Goal: Task Accomplishment & Management: Manage account settings

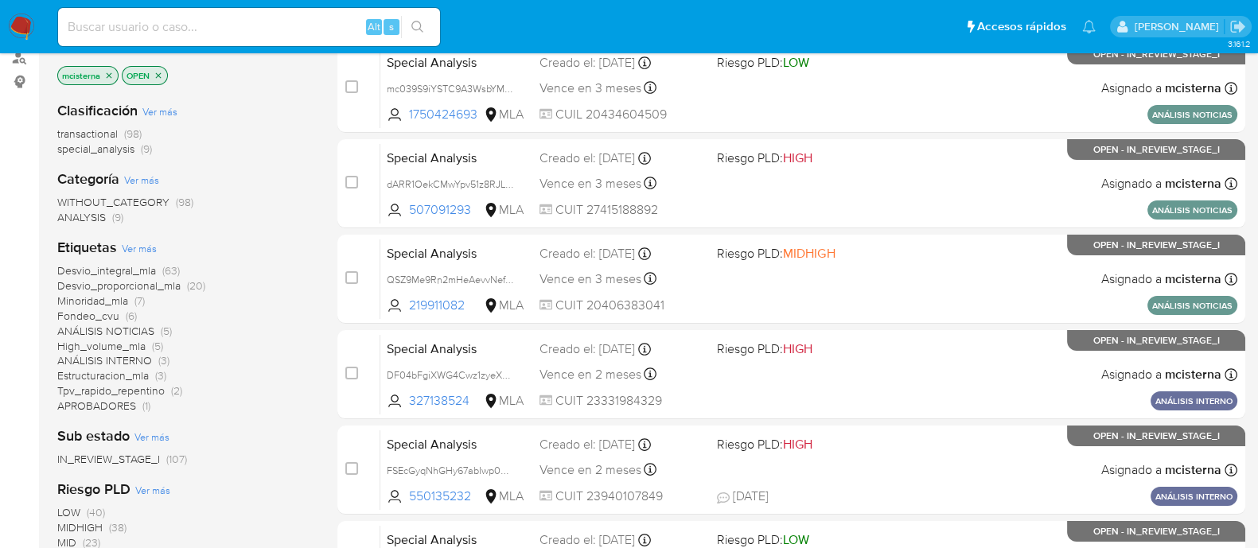
scroll to position [198, 0]
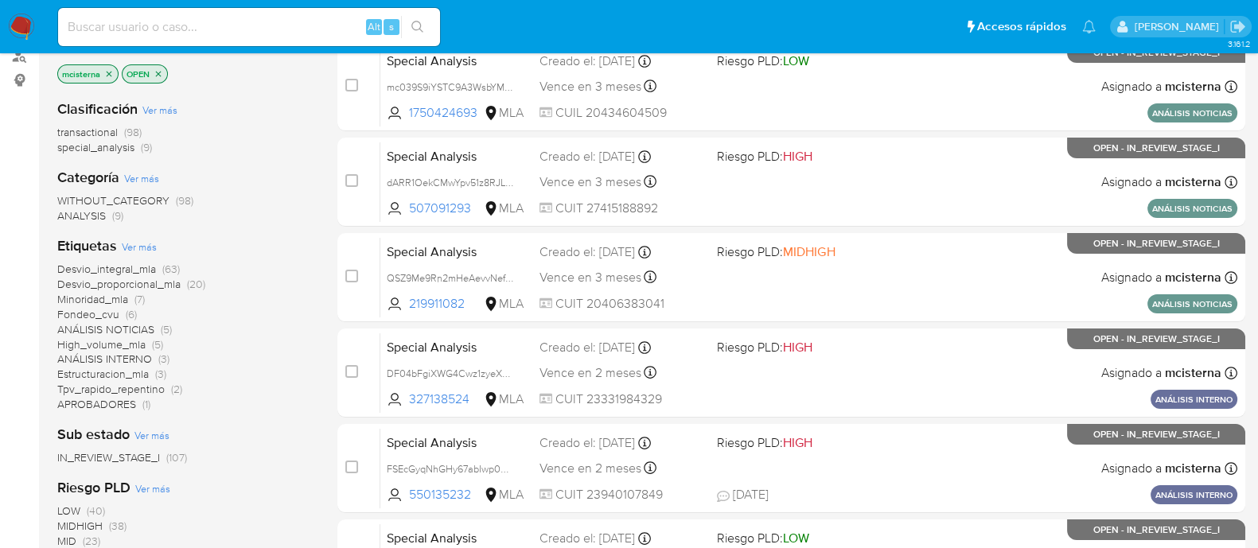
click at [103, 216] on span "ANALYSIS" at bounding box center [81, 216] width 49 height 16
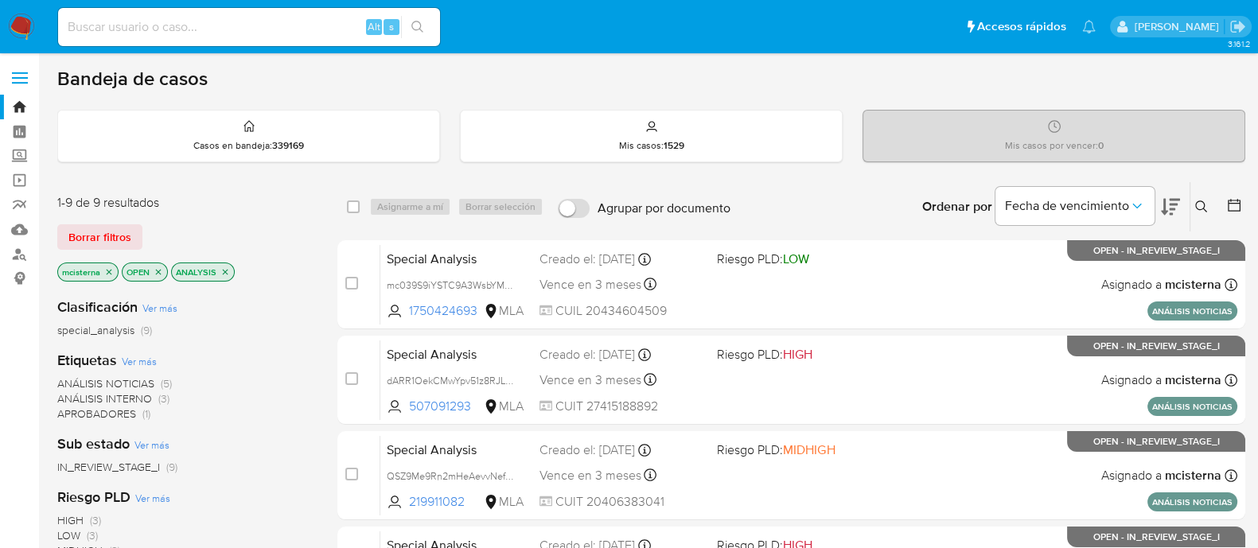
click at [28, 18] on img at bounding box center [21, 27] width 27 height 27
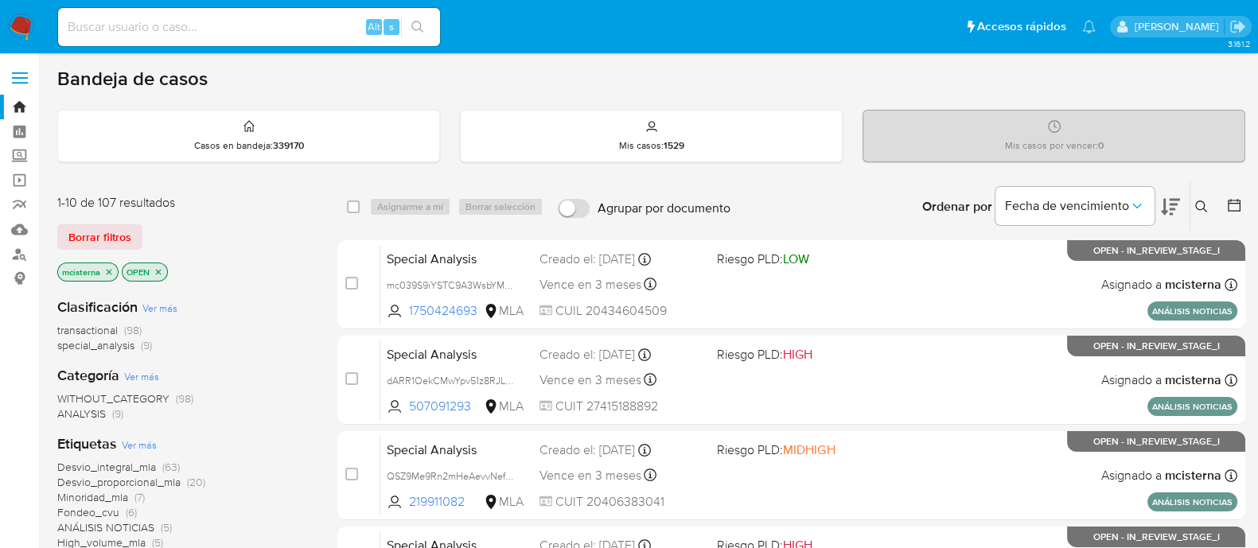
click at [322, 29] on input at bounding box center [249, 27] width 382 height 21
paste input "eX0gbGYsvWIciobFmw9P4kQh"
type input "eX0gbGYsvWIciobFmw9P4kQh"
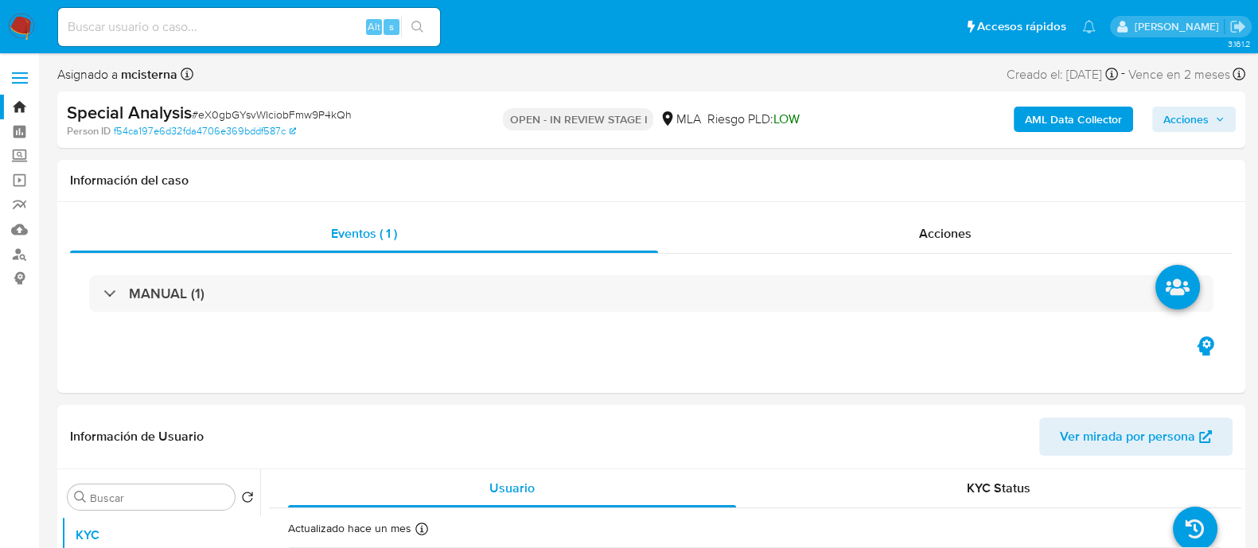
select select "10"
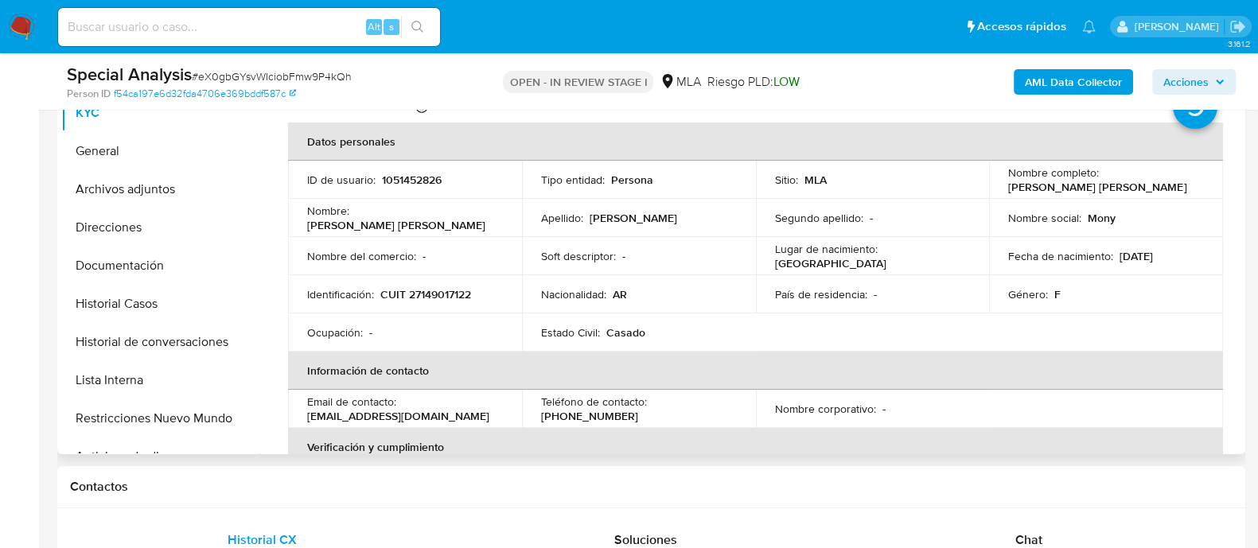
scroll to position [397, 0]
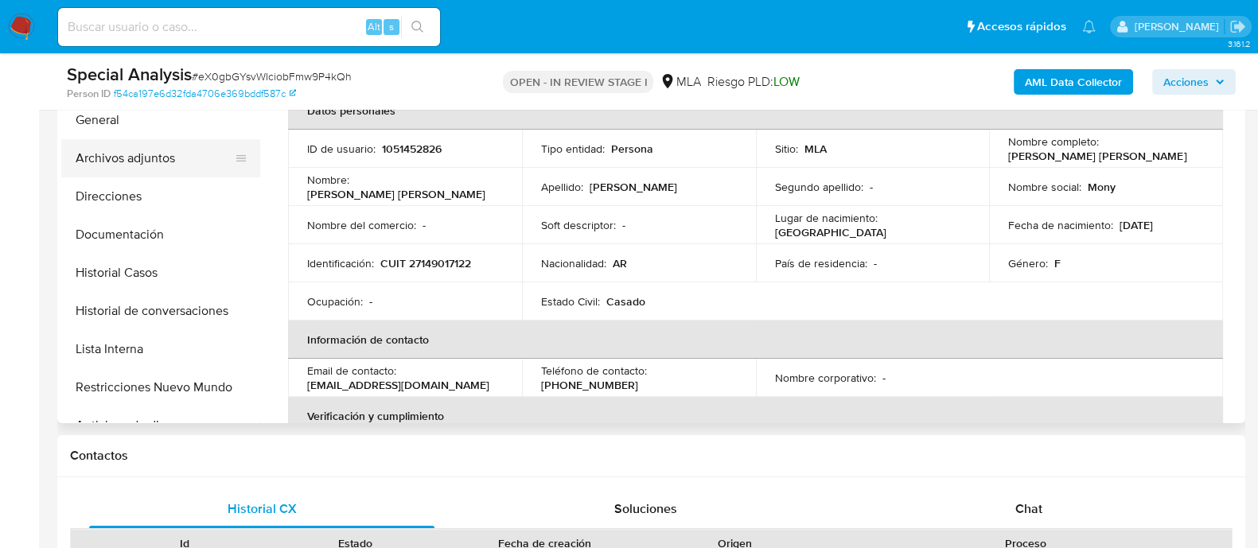
click at [195, 155] on button "Archivos adjuntos" at bounding box center [154, 158] width 186 height 38
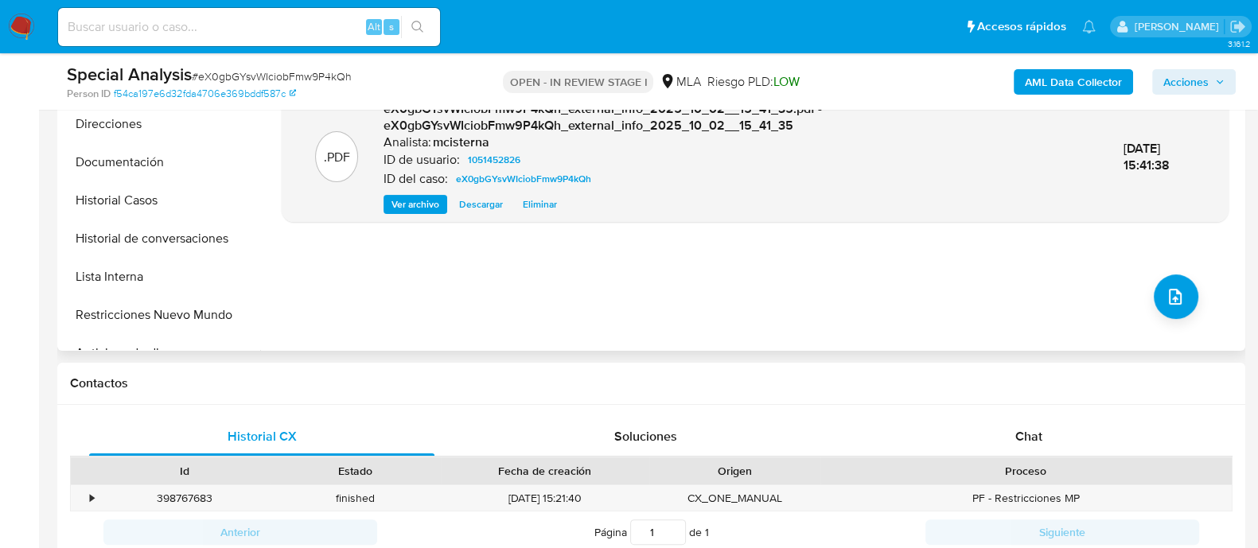
scroll to position [597, 0]
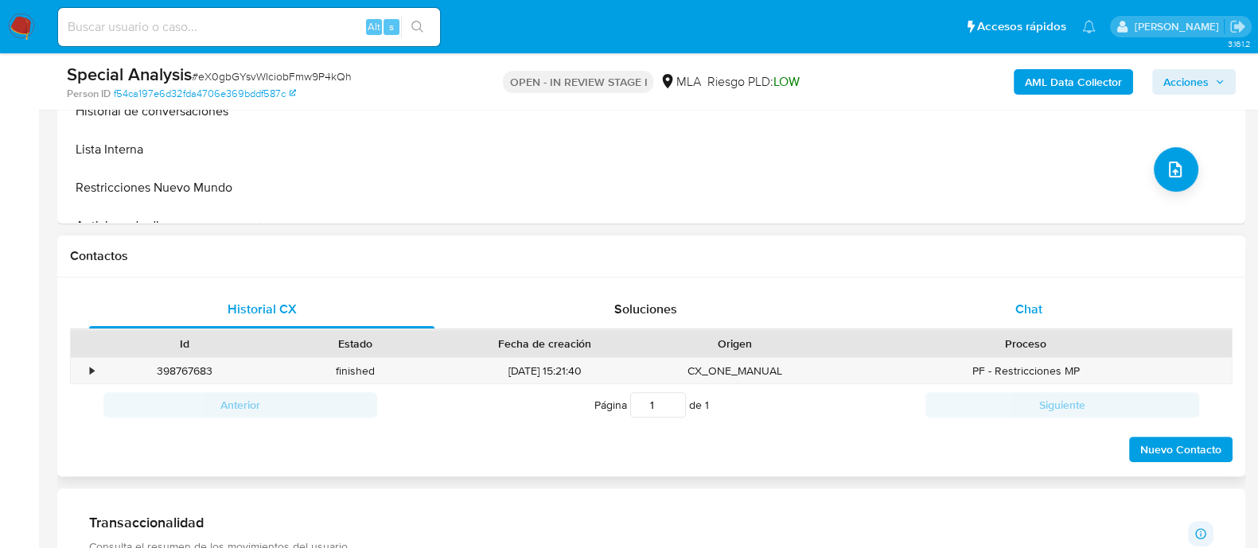
click at [1006, 315] on div "Chat" at bounding box center [1028, 309] width 345 height 38
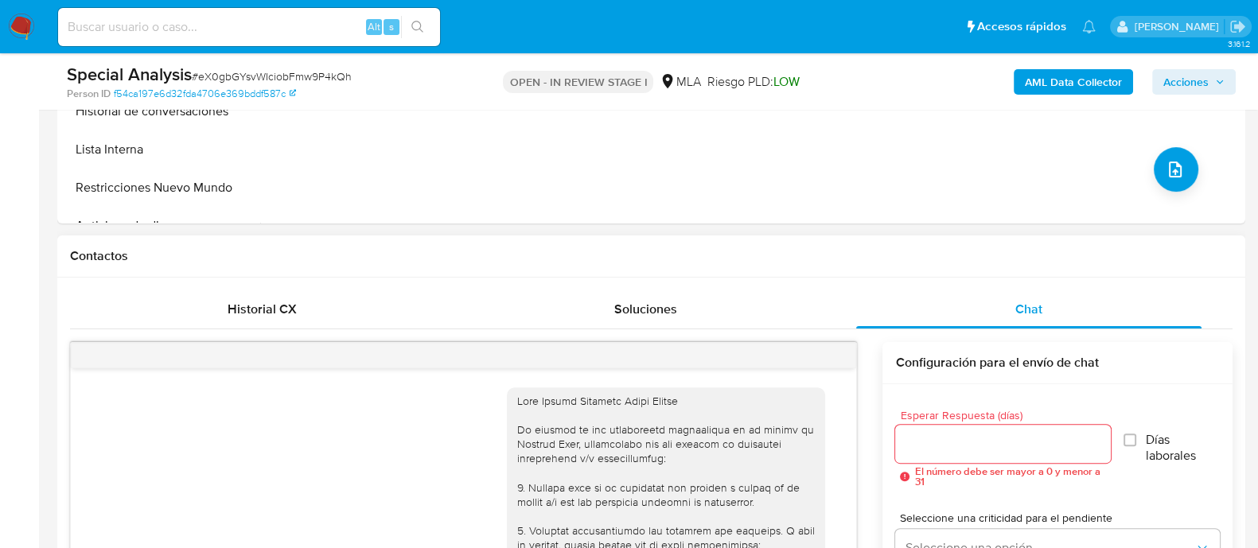
scroll to position [964, 0]
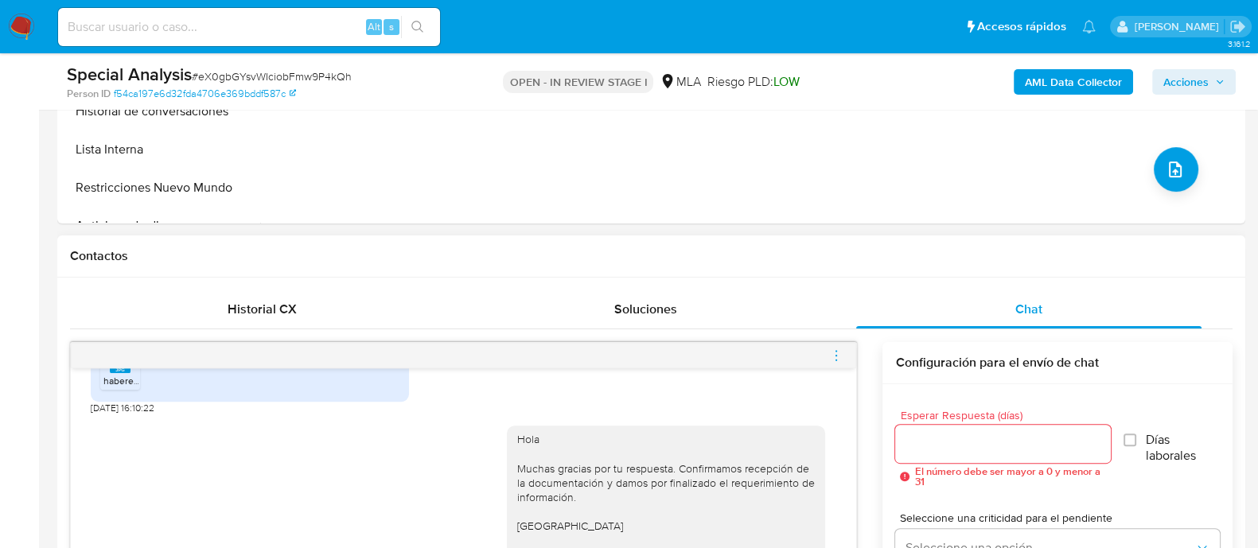
click at [832, 364] on span "menu-action" at bounding box center [836, 356] width 14 height 38
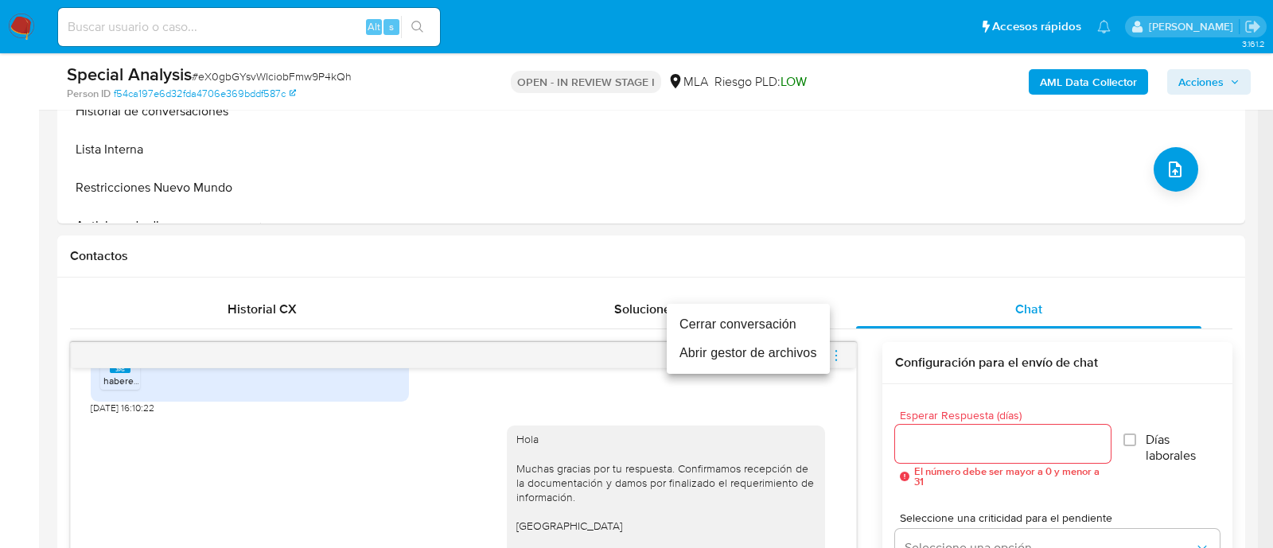
click at [758, 327] on li "Cerrar conversación" at bounding box center [748, 324] width 163 height 29
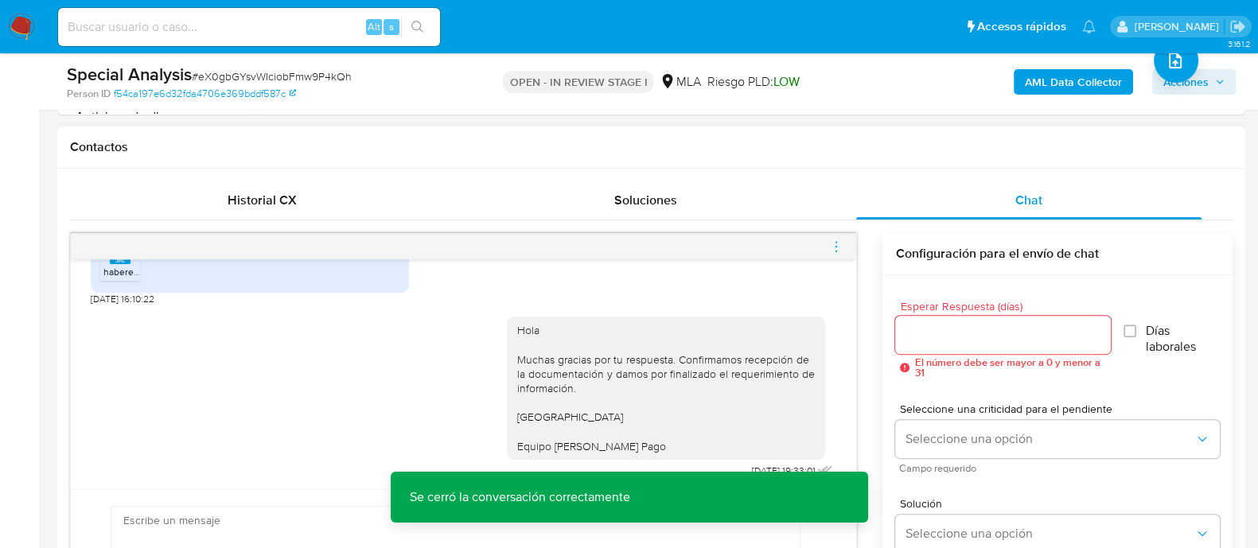
scroll to position [795, 0]
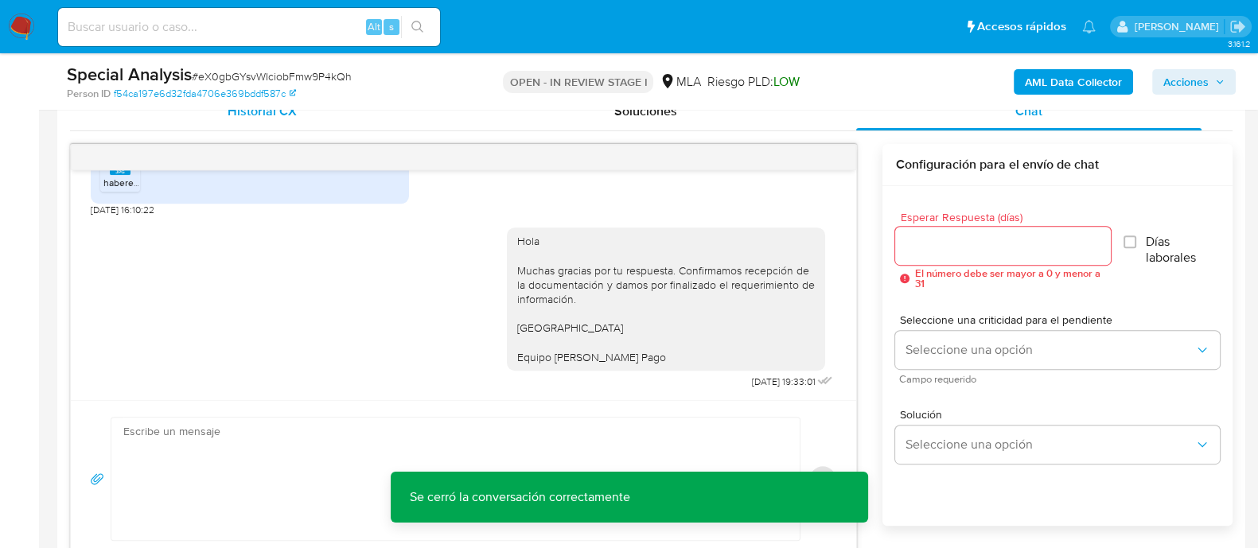
click at [286, 111] on span "Historial CX" at bounding box center [262, 111] width 69 height 18
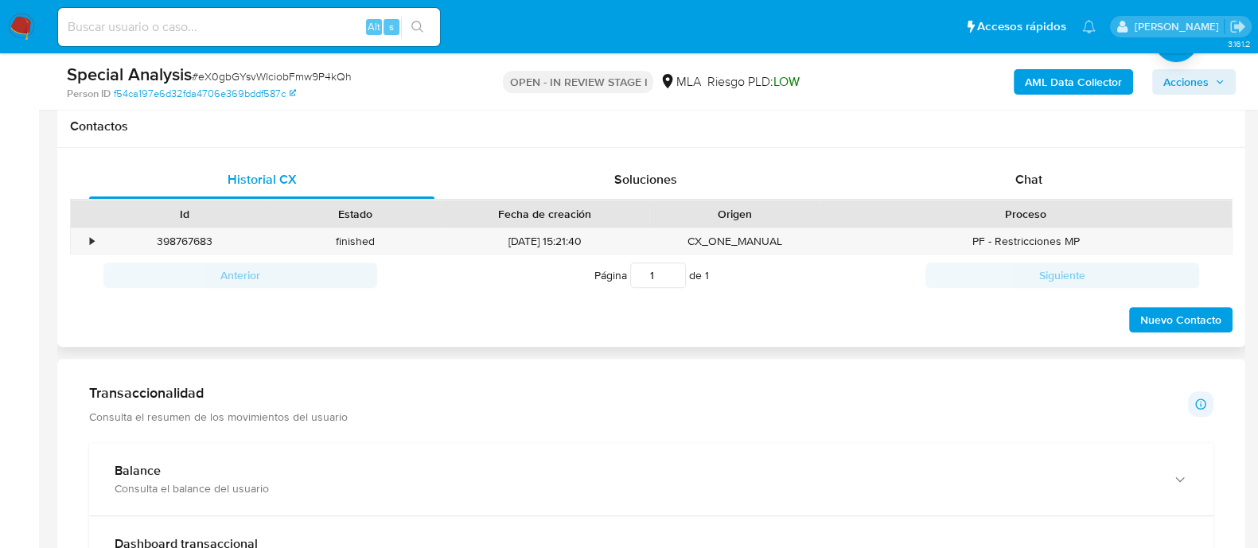
scroll to position [695, 0]
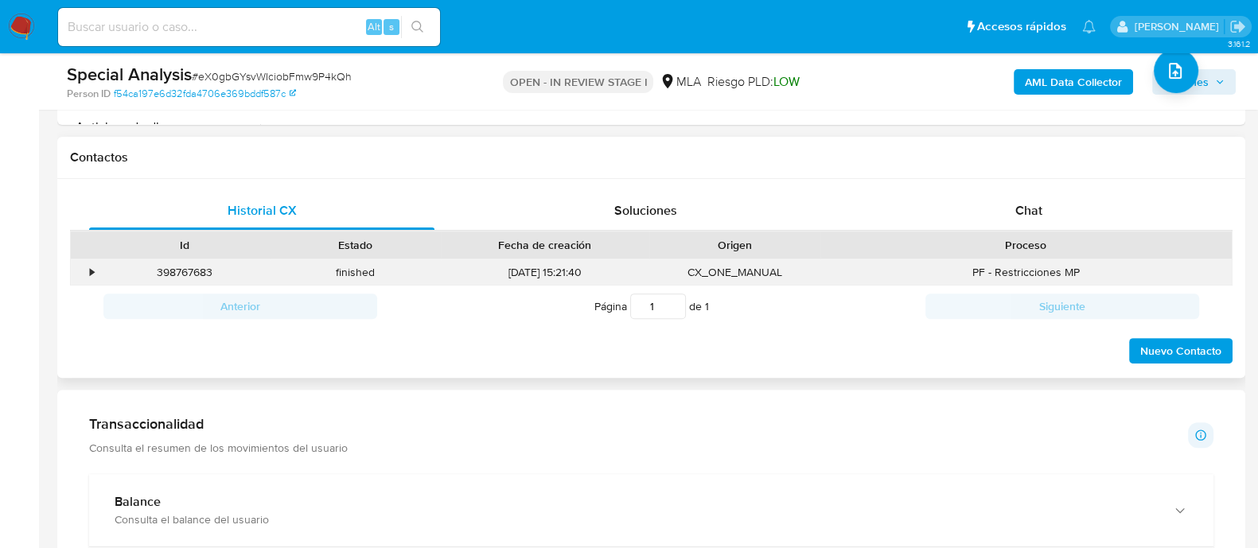
click at [95, 268] on div "•" at bounding box center [85, 272] width 28 height 26
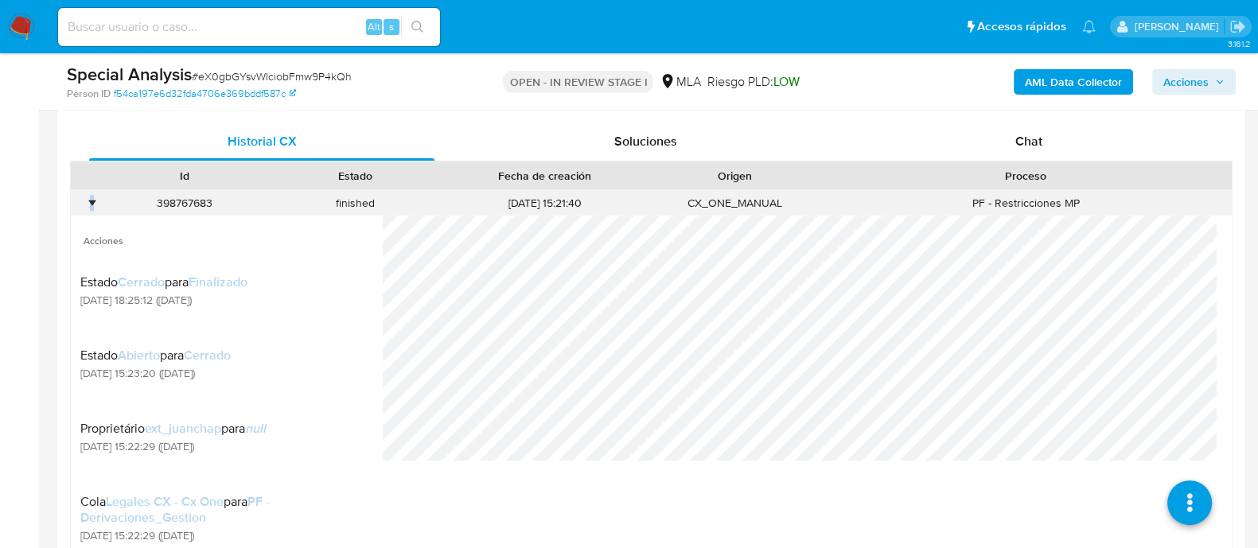
scroll to position [795, 0]
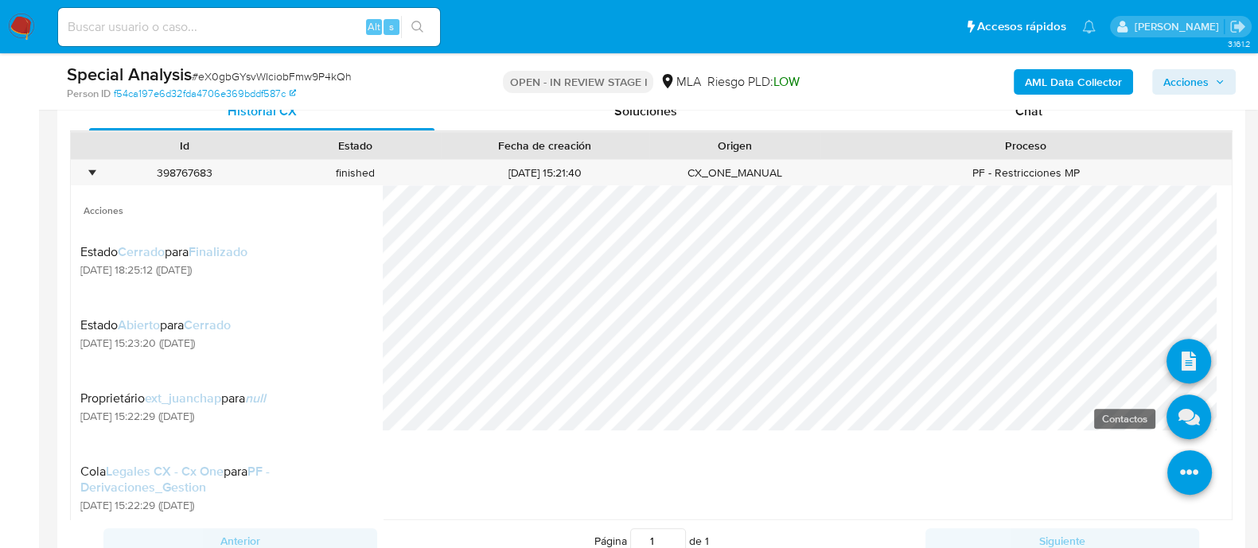
click at [1166, 423] on icon at bounding box center [1188, 417] width 45 height 45
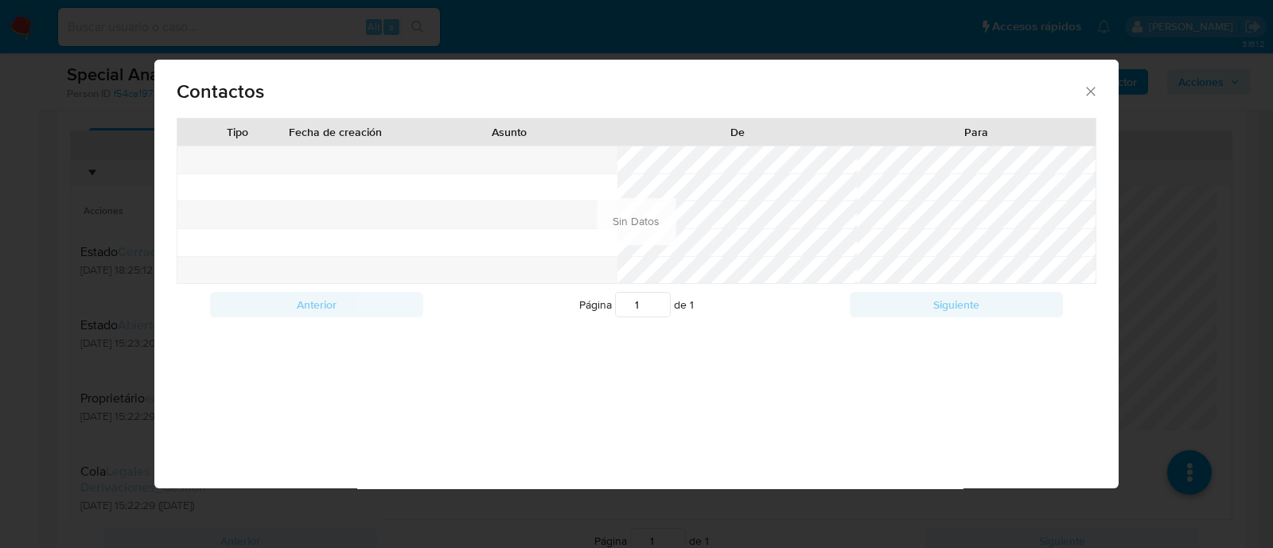
click at [1087, 84] on icon "close" at bounding box center [1091, 92] width 16 height 16
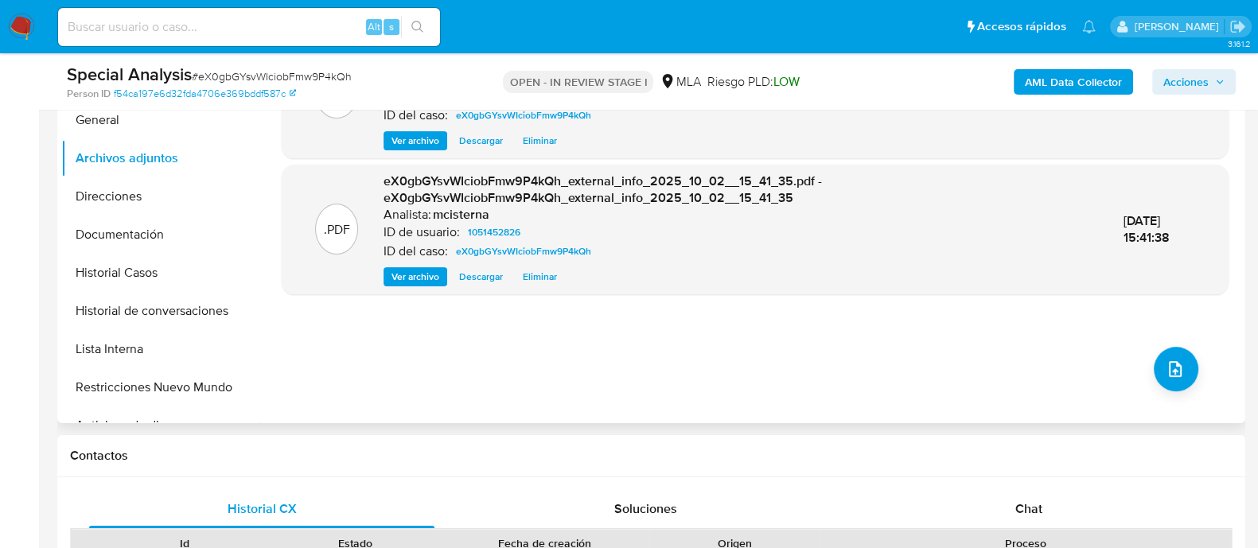
scroll to position [99, 0]
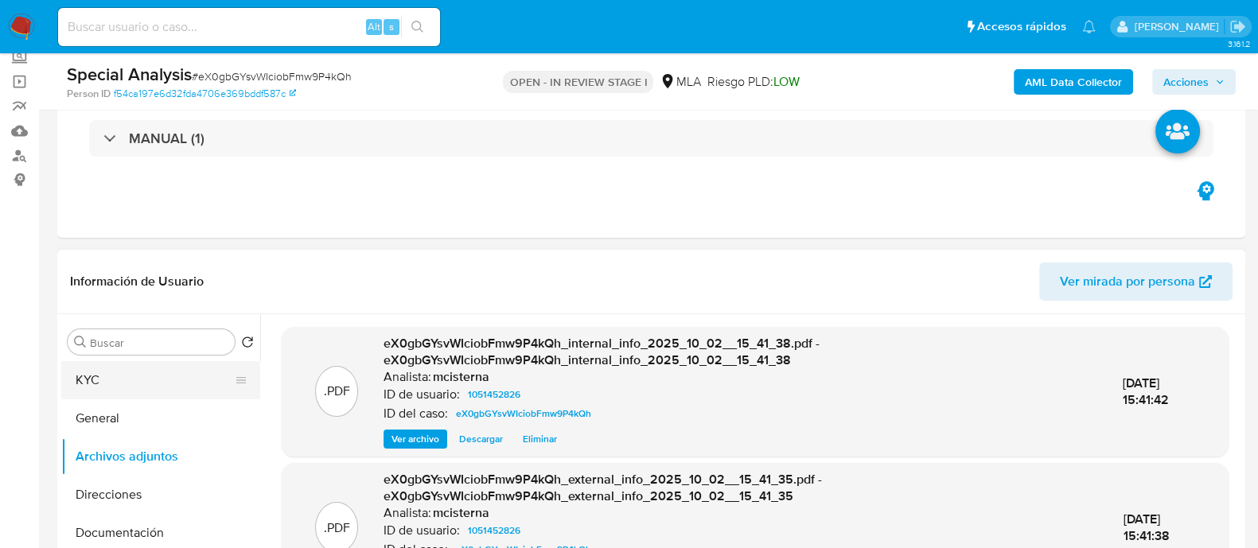
click at [162, 397] on button "KYC" at bounding box center [154, 380] width 186 height 38
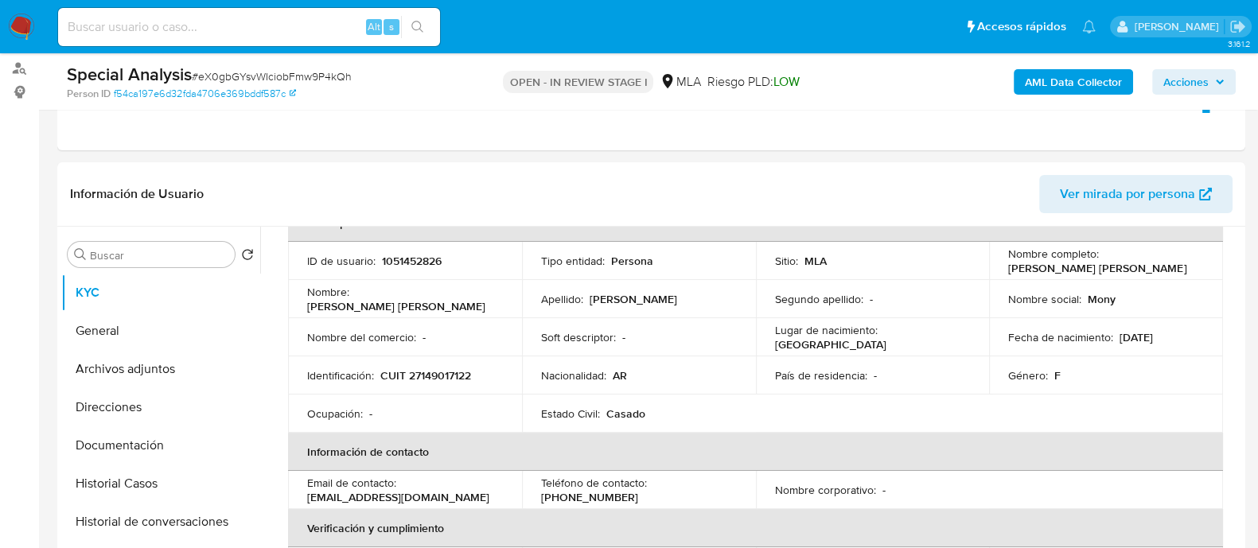
scroll to position [298, 0]
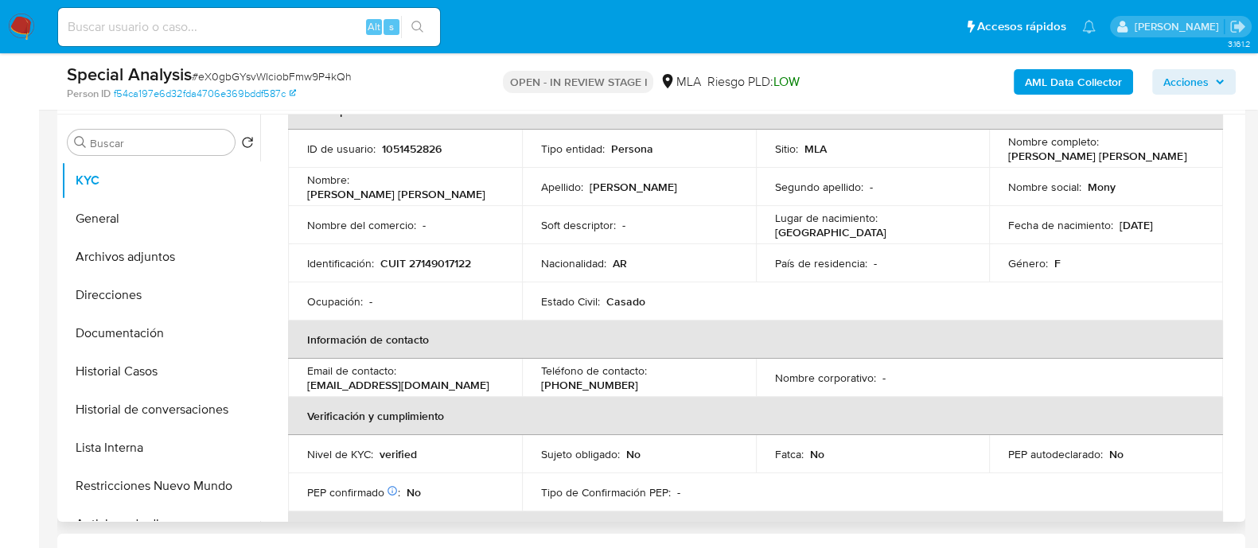
click at [473, 256] on div "Identificación : CUIT 27149017122" at bounding box center [405, 263] width 196 height 14
click at [469, 259] on p "CUIT 27149017122" at bounding box center [425, 263] width 91 height 14
click at [452, 261] on p "CUIT 27149017122" at bounding box center [425, 263] width 91 height 14
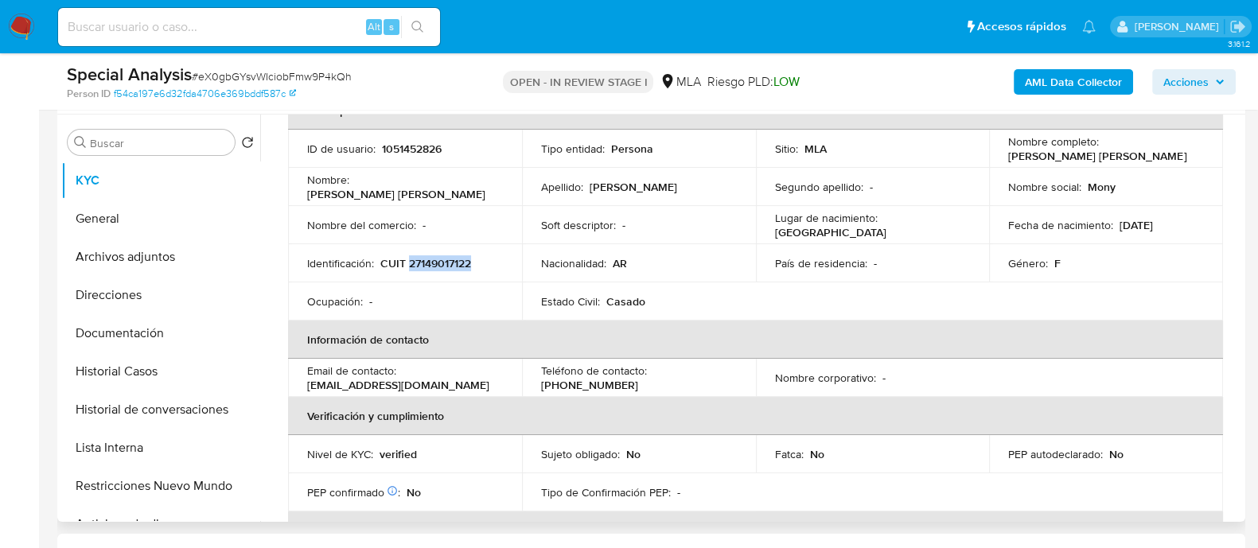
click at [452, 261] on p "CUIT 27149017122" at bounding box center [425, 263] width 91 height 14
click at [494, 240] on td "Nombre del comercio : -" at bounding box center [405, 225] width 234 height 38
drag, startPoint x: 419, startPoint y: 261, endPoint x: 428, endPoint y: 259, distance: 9.7
click at [422, 261] on p "CUIT 27149017122" at bounding box center [425, 263] width 91 height 14
click at [462, 256] on p "CUIT 27149017122" at bounding box center [425, 263] width 91 height 14
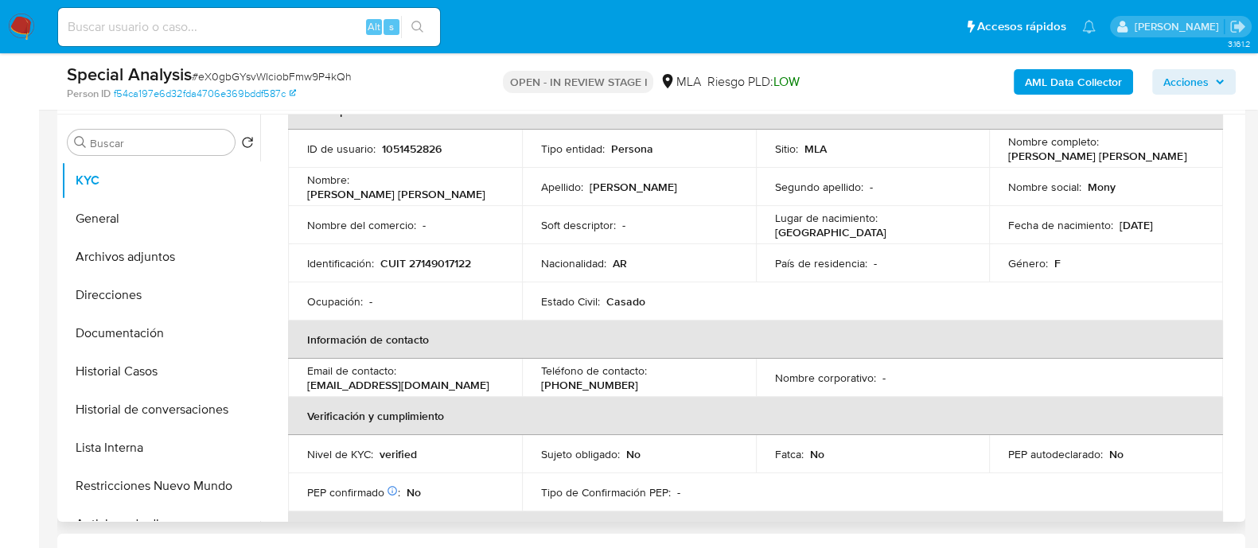
click at [465, 256] on p "CUIT 27149017122" at bounding box center [425, 263] width 91 height 14
click at [469, 256] on p "CUIT 27149017122" at bounding box center [425, 263] width 91 height 14
click at [465, 256] on p "CUIT 27149017122" at bounding box center [425, 263] width 91 height 14
click at [418, 256] on p "CUIT 27149017122" at bounding box center [425, 263] width 91 height 14
click at [419, 256] on p "CUIT 27149017122" at bounding box center [425, 263] width 91 height 14
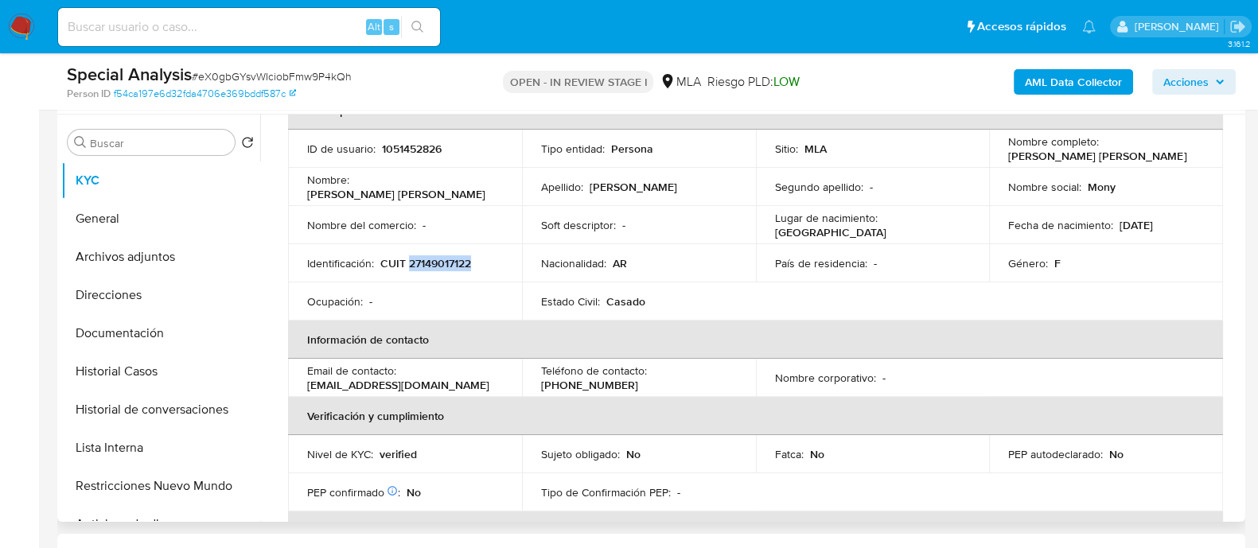
click at [446, 256] on p "CUIT 27149017122" at bounding box center [425, 263] width 91 height 14
click at [450, 256] on p "CUIT 27149017122" at bounding box center [425, 263] width 91 height 14
click at [438, 277] on td "Identificación : CUIT 27149017122" at bounding box center [405, 263] width 234 height 38
click at [420, 264] on p "CUIT 27149017122" at bounding box center [425, 263] width 91 height 14
drag, startPoint x: 420, startPoint y: 264, endPoint x: 439, endPoint y: 264, distance: 19.1
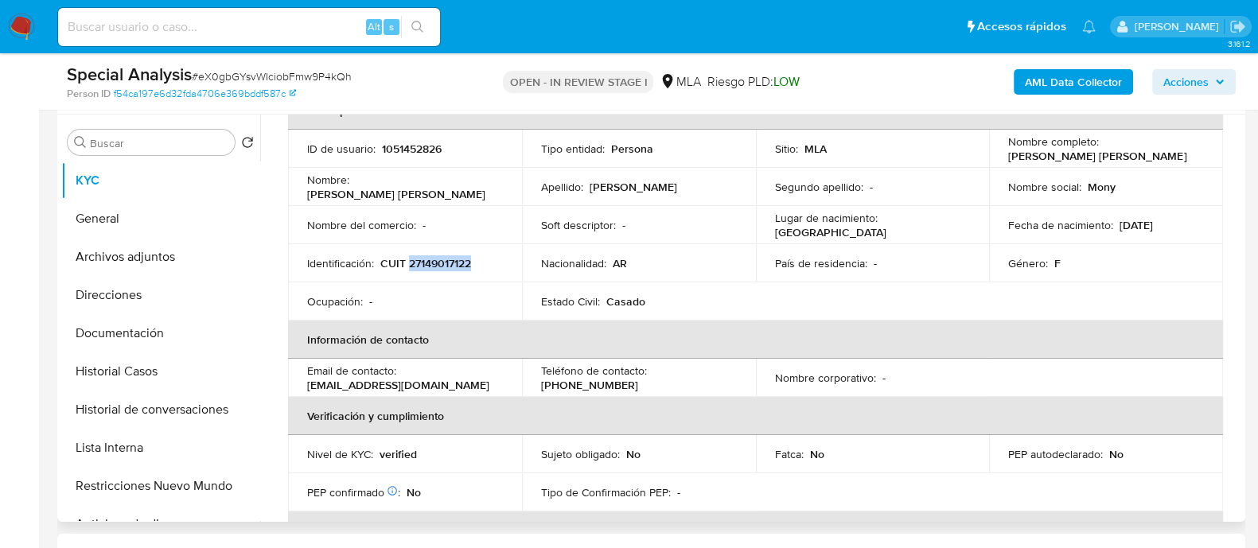
click at [438, 264] on p "CUIT 27149017122" at bounding box center [425, 263] width 91 height 14
click at [442, 264] on p "CUIT 27149017122" at bounding box center [425, 263] width 91 height 14
click at [499, 259] on div "Identificación : CUIT 27149017122" at bounding box center [405, 263] width 196 height 14
drag, startPoint x: 465, startPoint y: 262, endPoint x: 430, endPoint y: 267, distance: 36.2
click at [434, 267] on p "CUIT 27149017122" at bounding box center [425, 263] width 91 height 14
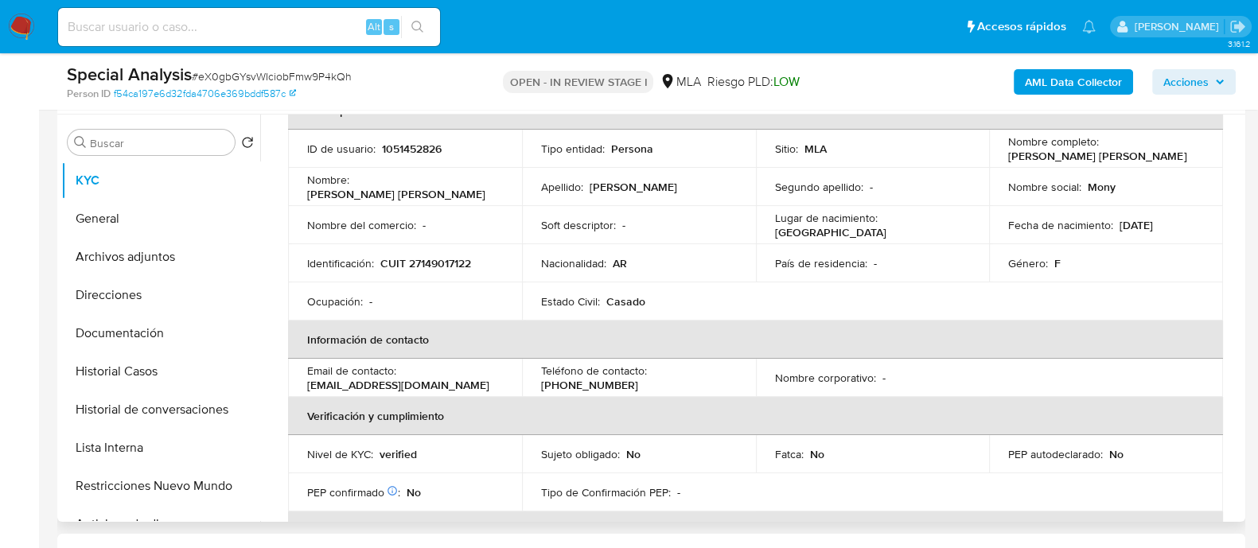
click at [594, 307] on p "Estado Civil :" at bounding box center [570, 301] width 59 height 14
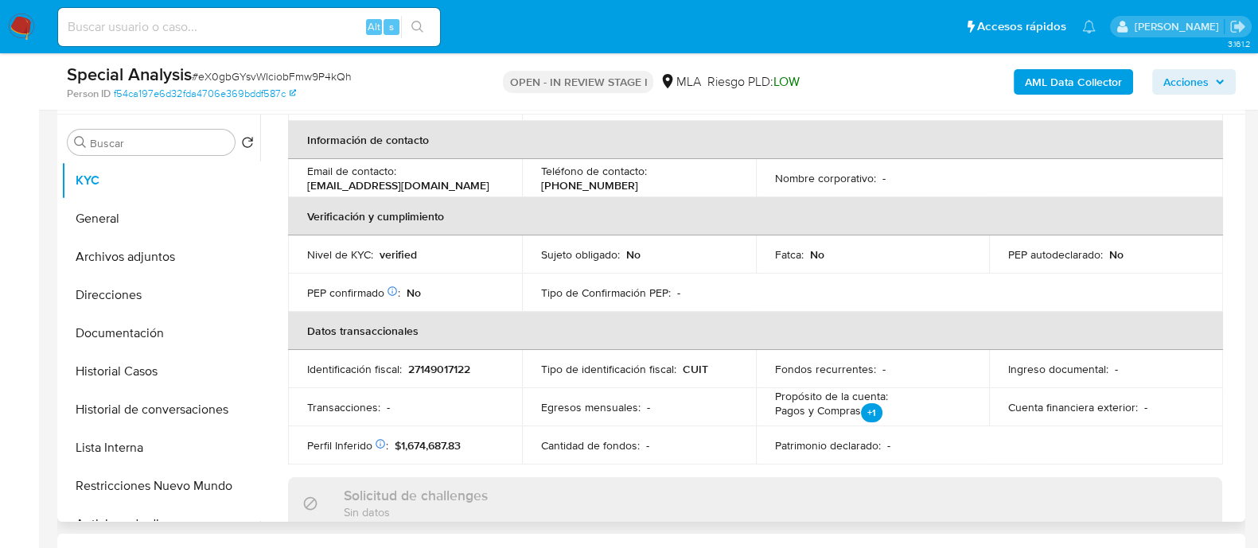
click at [419, 368] on p "27149017122" at bounding box center [439, 369] width 62 height 14
click at [422, 367] on p "27149017122" at bounding box center [439, 369] width 62 height 14
click at [426, 374] on p "27149017122" at bounding box center [439, 369] width 62 height 14
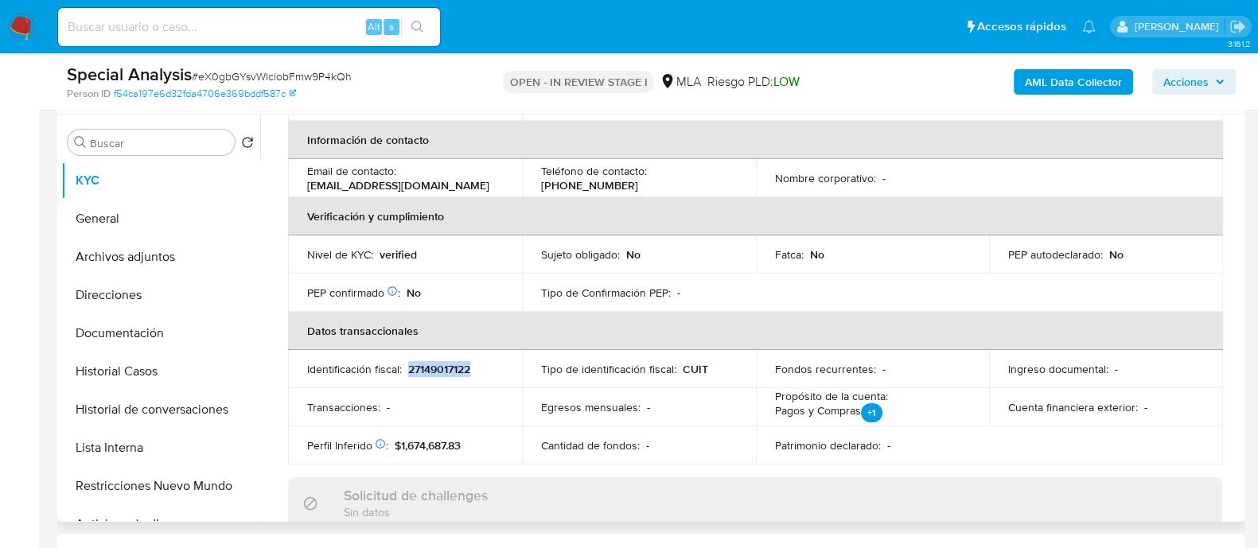
click at [422, 371] on p "27149017122" at bounding box center [439, 369] width 62 height 14
click at [419, 372] on p "27149017122" at bounding box center [439, 369] width 62 height 14
drag, startPoint x: 419, startPoint y: 372, endPoint x: 413, endPoint y: 388, distance: 17.6
click at [418, 372] on p "27149017122" at bounding box center [439, 369] width 62 height 14
click at [418, 374] on p "27149017122" at bounding box center [439, 369] width 62 height 14
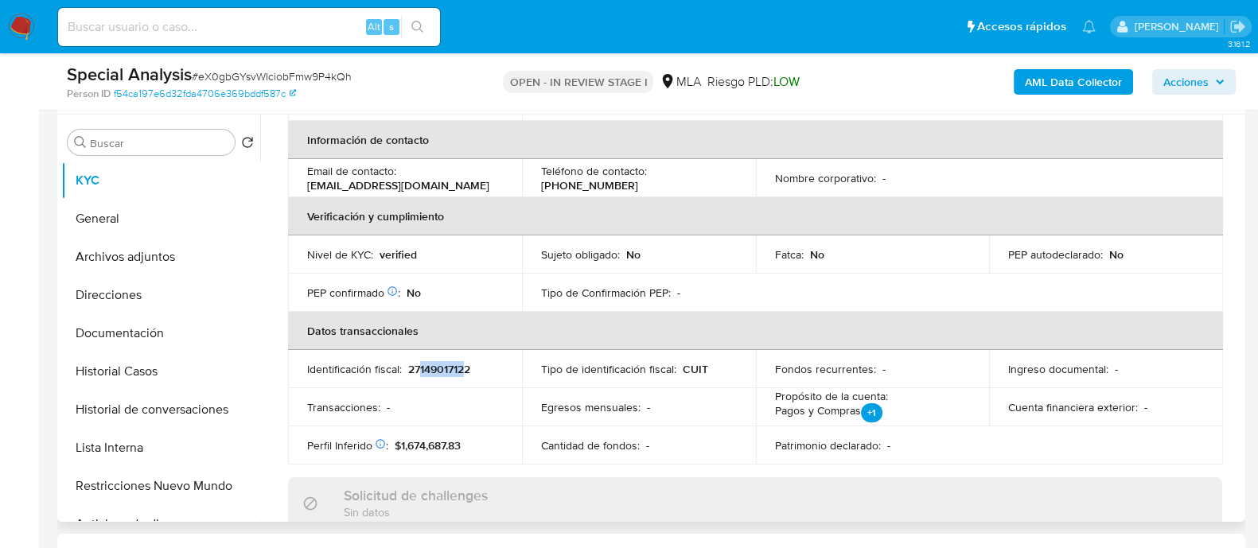
drag, startPoint x: 418, startPoint y: 372, endPoint x: 465, endPoint y: 368, distance: 47.2
click at [465, 368] on p "27149017122" at bounding box center [439, 369] width 62 height 14
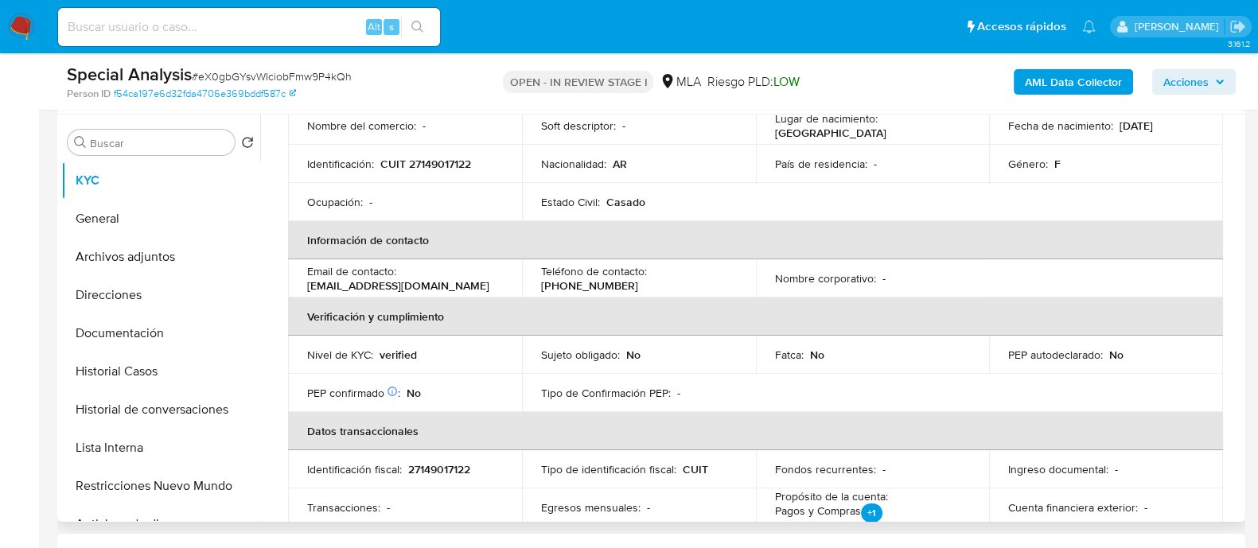
scroll to position [397, 0]
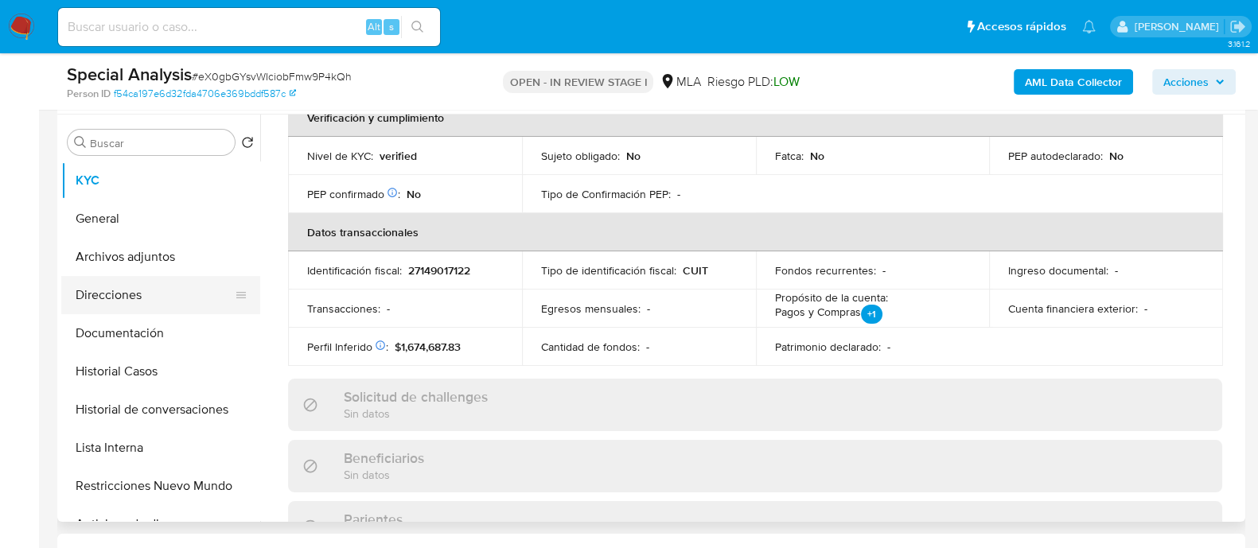
click at [136, 295] on button "Direcciones" at bounding box center [154, 295] width 186 height 38
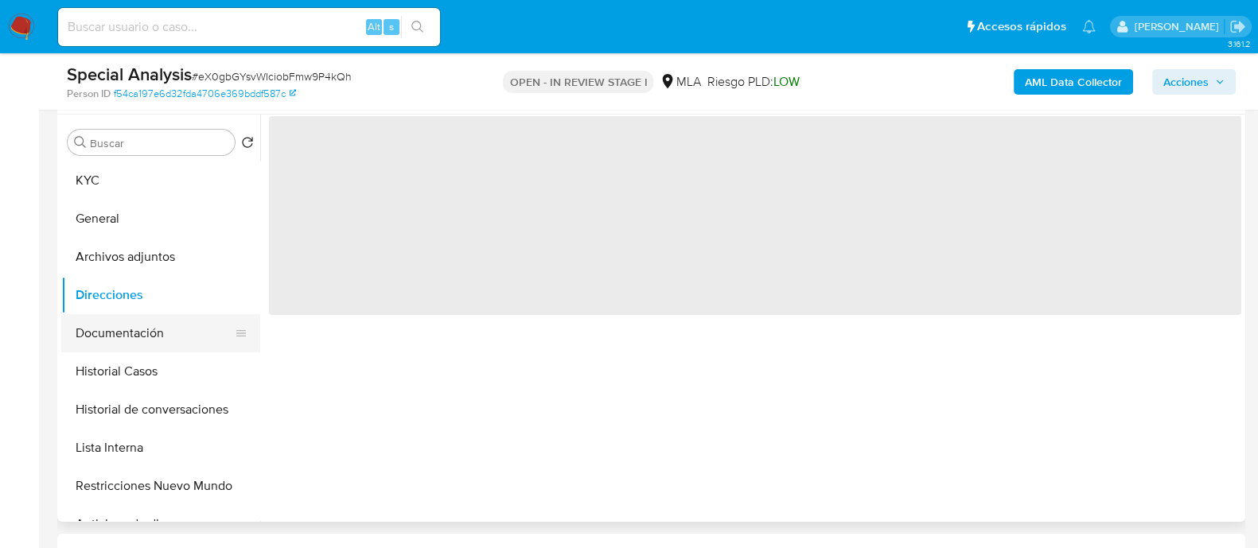
click at [135, 328] on button "Documentación" at bounding box center [154, 333] width 186 height 38
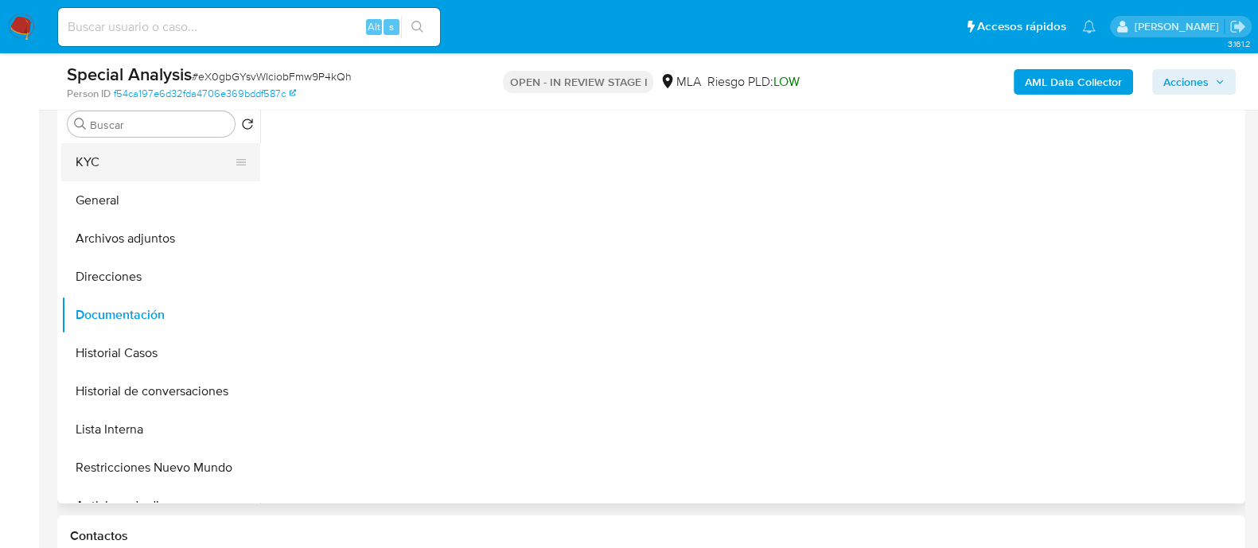
scroll to position [298, 0]
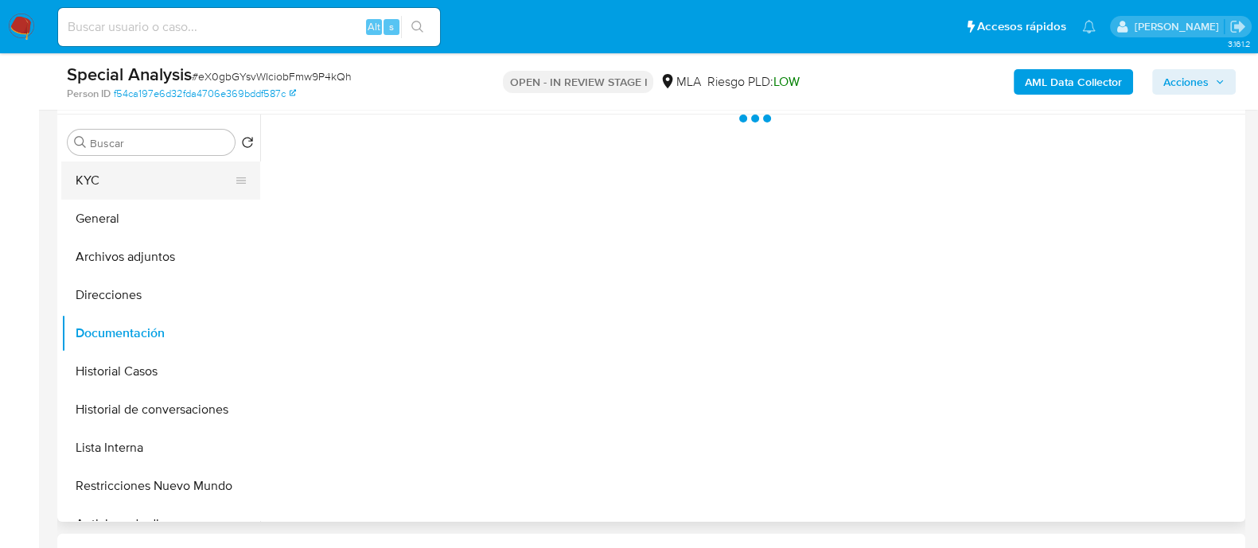
click at [147, 189] on button "KYC" at bounding box center [154, 181] width 186 height 38
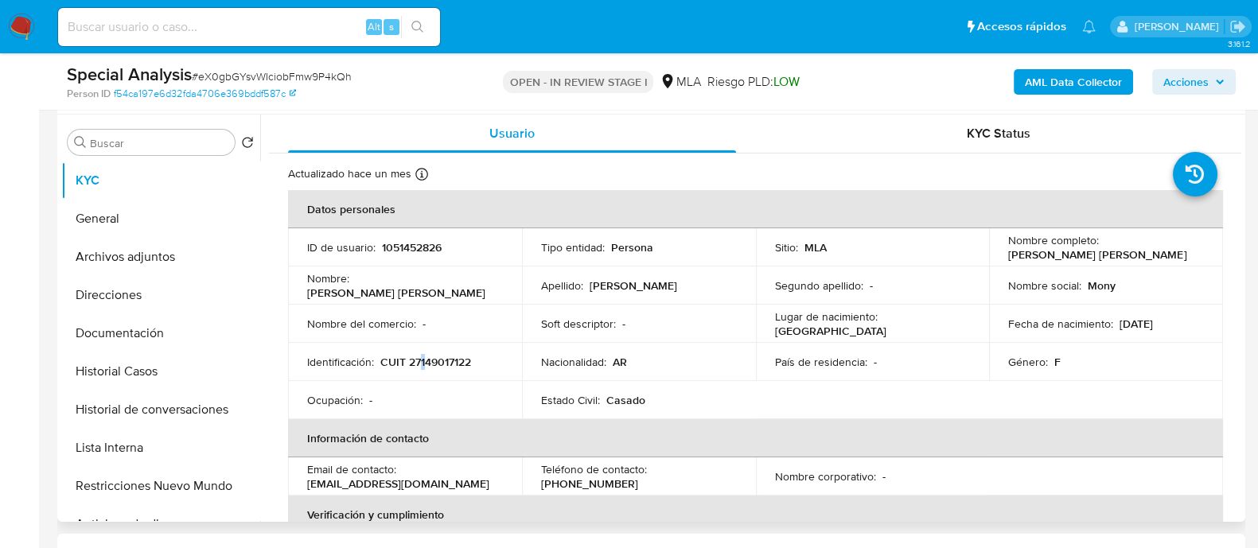
drag, startPoint x: 421, startPoint y: 360, endPoint x: 434, endPoint y: 360, distance: 12.7
click at [427, 360] on p "CUIT 27149017122" at bounding box center [425, 362] width 91 height 14
drag, startPoint x: 434, startPoint y: 360, endPoint x: 465, endPoint y: 361, distance: 31.9
click at [465, 361] on p "CUIT 27149017122" at bounding box center [425, 362] width 91 height 14
drag, startPoint x: 421, startPoint y: 360, endPoint x: 465, endPoint y: 360, distance: 43.8
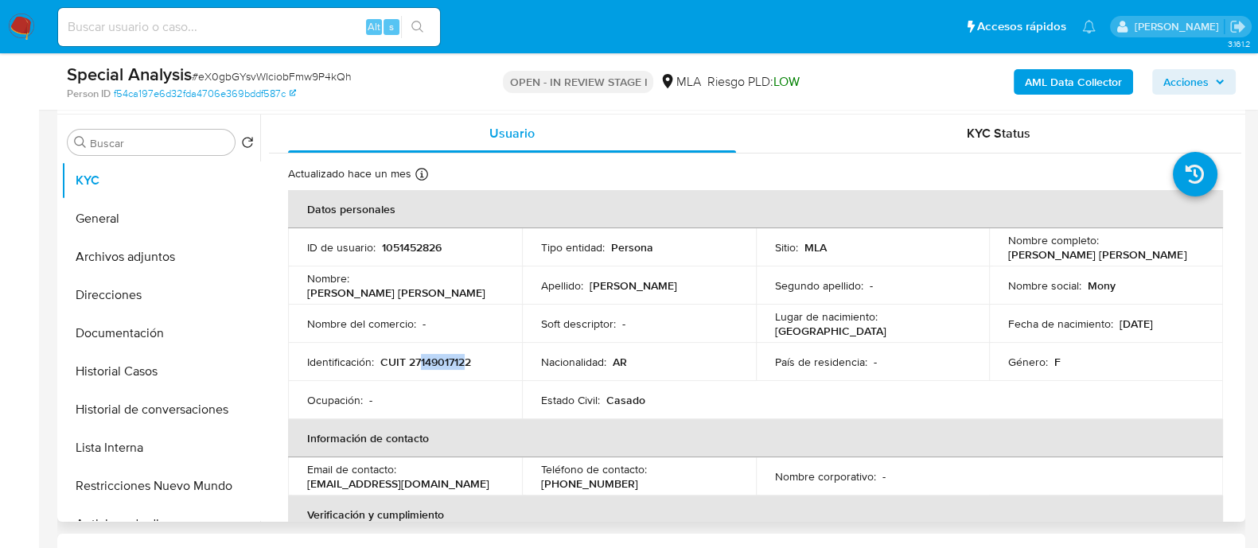
click at [465, 360] on p "CUIT 27149017122" at bounding box center [425, 362] width 91 height 14
copy p "14901712"
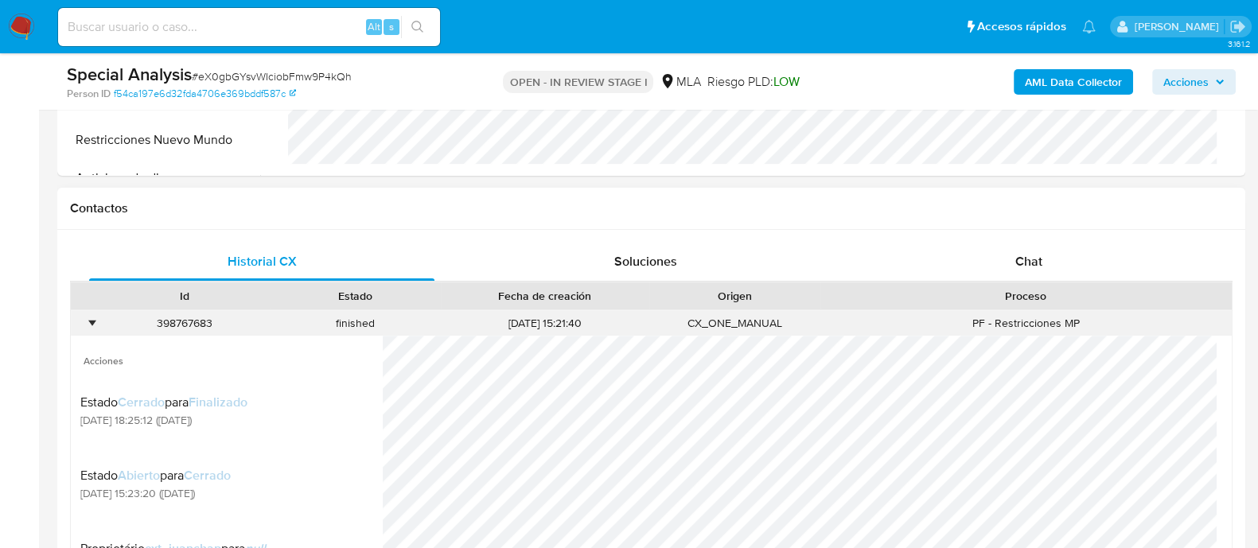
scroll to position [695, 0]
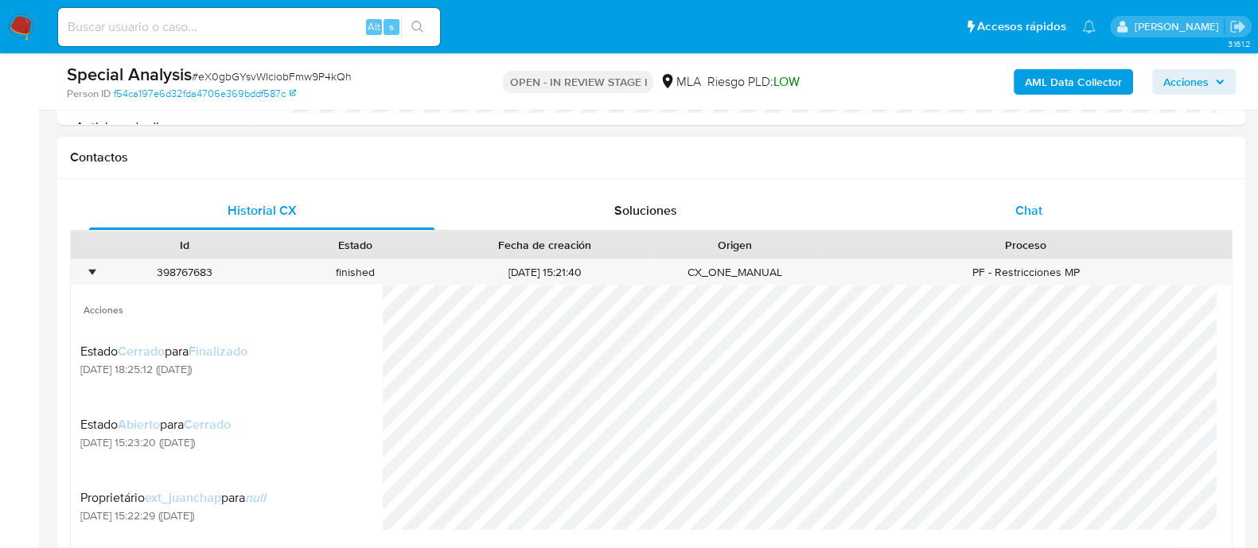
click at [1011, 203] on div "Chat" at bounding box center [1028, 211] width 345 height 38
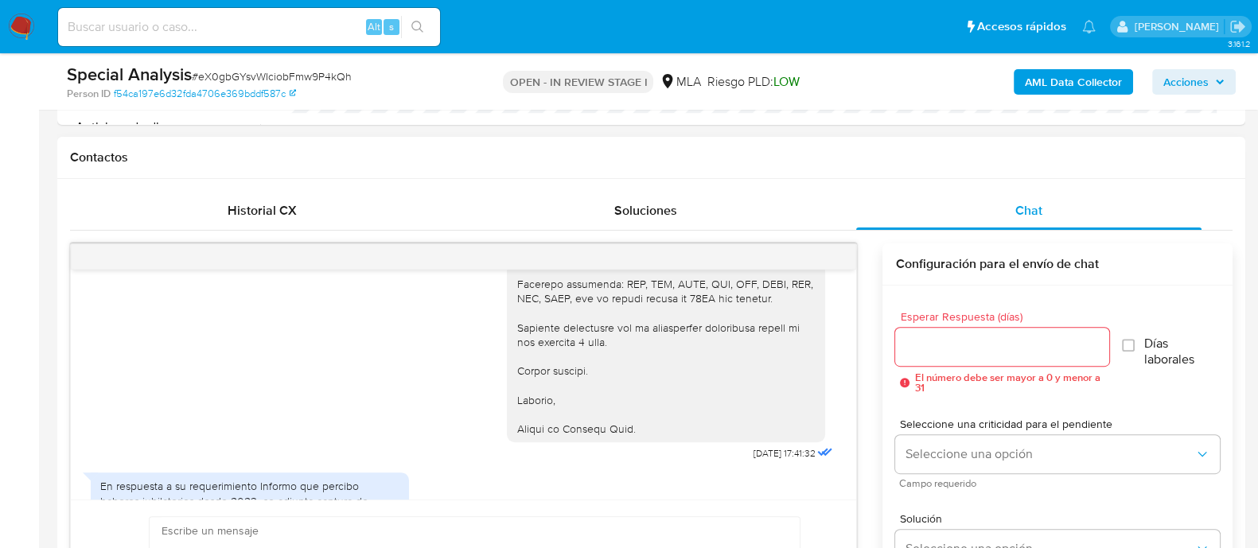
scroll to position [795, 0]
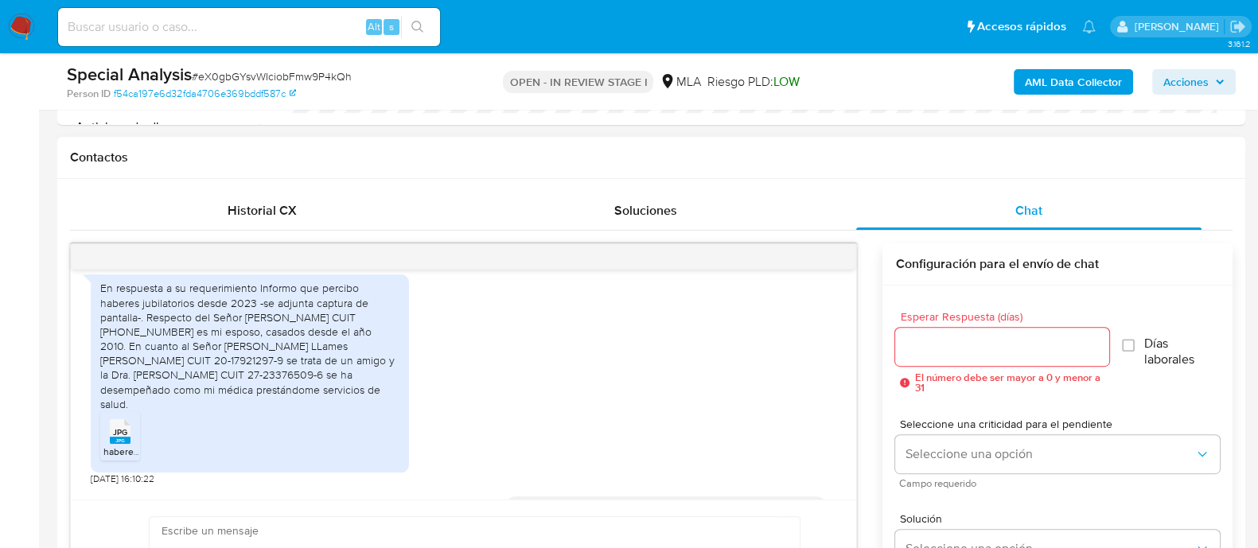
click at [99, 298] on div "En respuesta a su requerimiento Informo que percibo haberes jubilatorios desde …" at bounding box center [250, 374] width 318 height 198
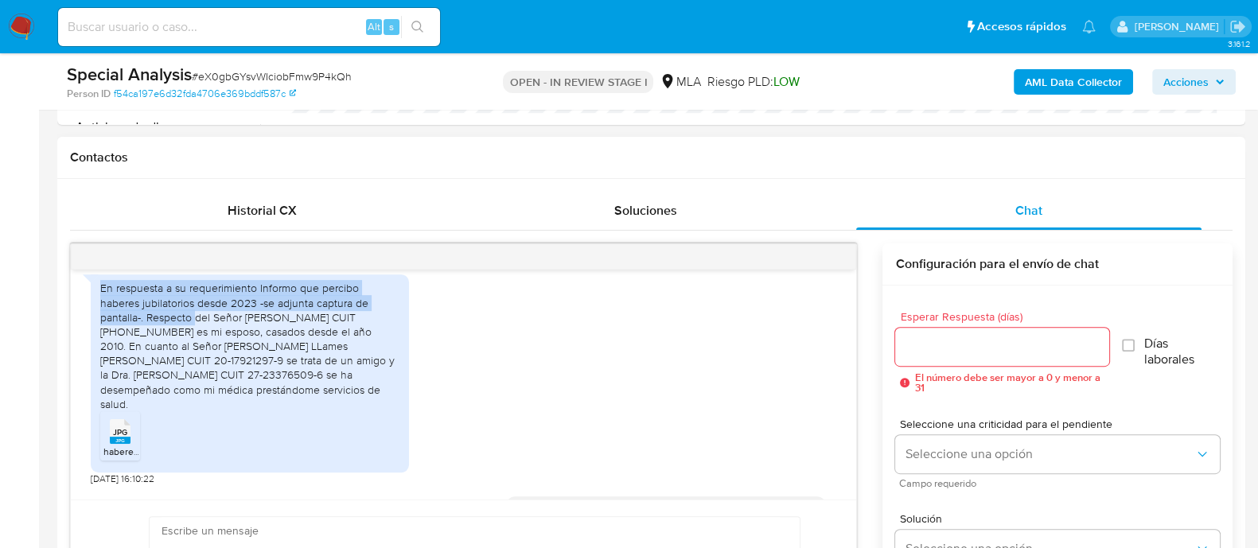
drag, startPoint x: 99, startPoint y: 298, endPoint x: 152, endPoint y: 344, distance: 70.0
click at [150, 340] on div "En respuesta a su requerimiento Informo que percibo haberes jubilatorios desde …" at bounding box center [250, 374] width 318 height 198
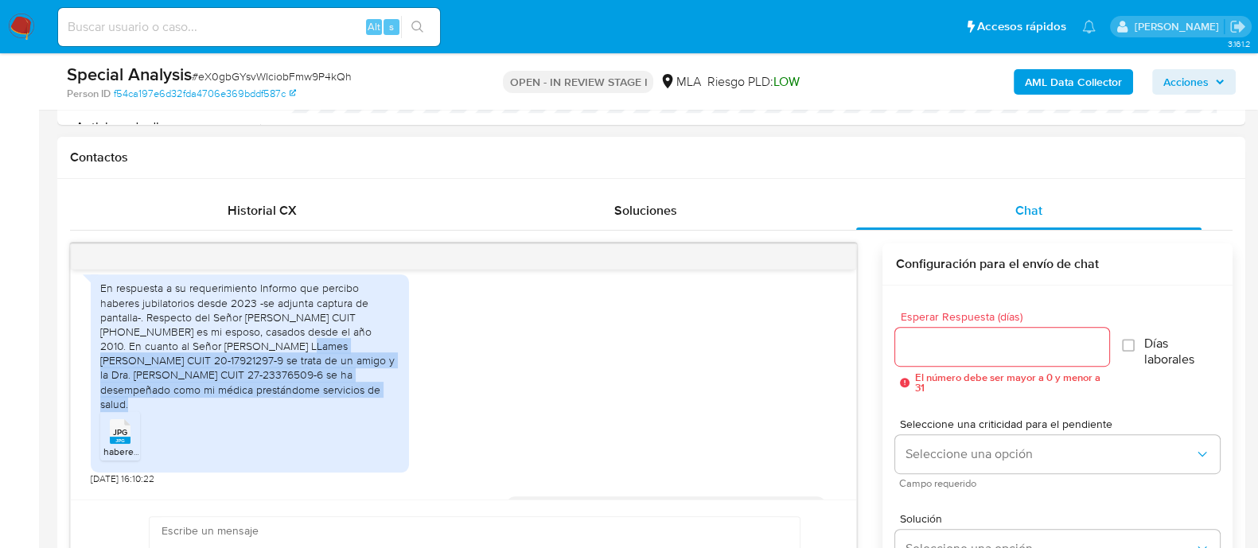
drag, startPoint x: 163, startPoint y: 379, endPoint x: 166, endPoint y: 395, distance: 16.9
click at [166, 395] on div "En respuesta a su requerimiento Informo que percibo haberes jubilatorios desde …" at bounding box center [249, 346] width 299 height 130
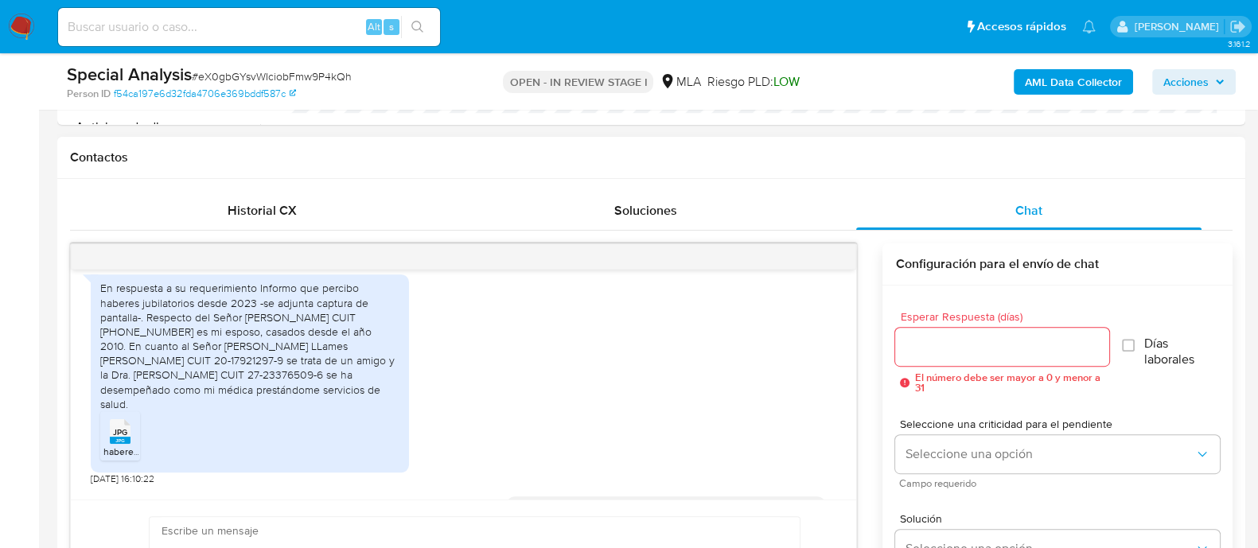
click at [155, 366] on div "En respuesta a su requerimiento Informo que percibo haberes jubilatorios desde …" at bounding box center [249, 346] width 299 height 130
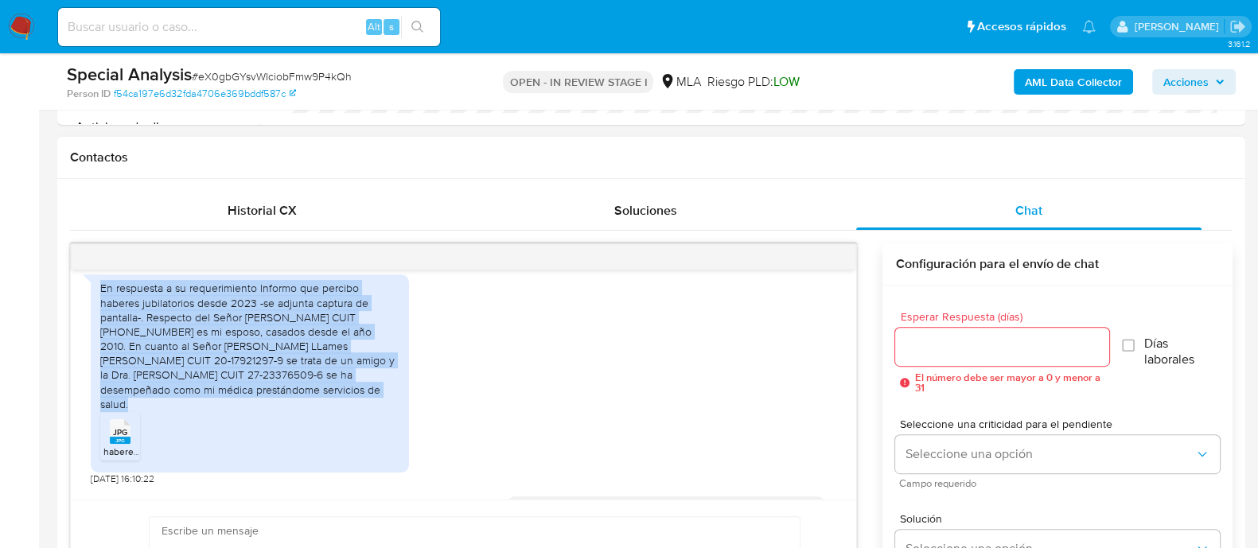
drag, startPoint x: 100, startPoint y: 301, endPoint x: 163, endPoint y: 395, distance: 113.7
click at [163, 395] on div "En respuesta a su requerimiento Informo que percibo haberes jubilatorios desde …" at bounding box center [249, 346] width 299 height 130
copy div "En respuesta a su requerimiento Informo que percibo haberes jubilatorios desde …"
click at [528, 348] on div "En respuesta a su requerimiento Informo que percibo haberes jubilatorios desde …" at bounding box center [464, 376] width 746 height 219
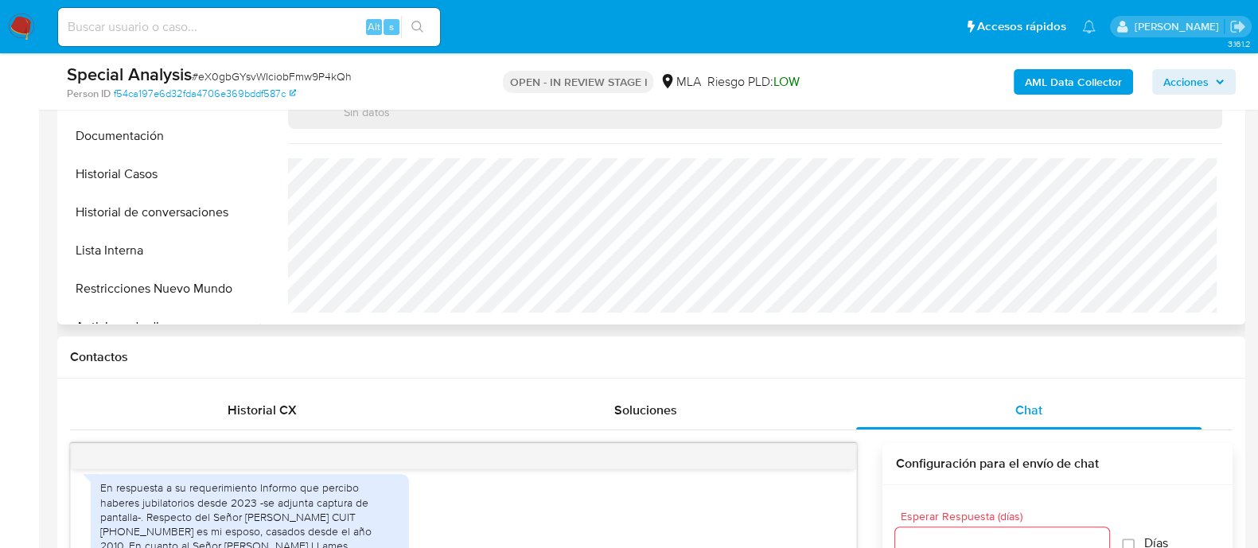
scroll to position [198, 0]
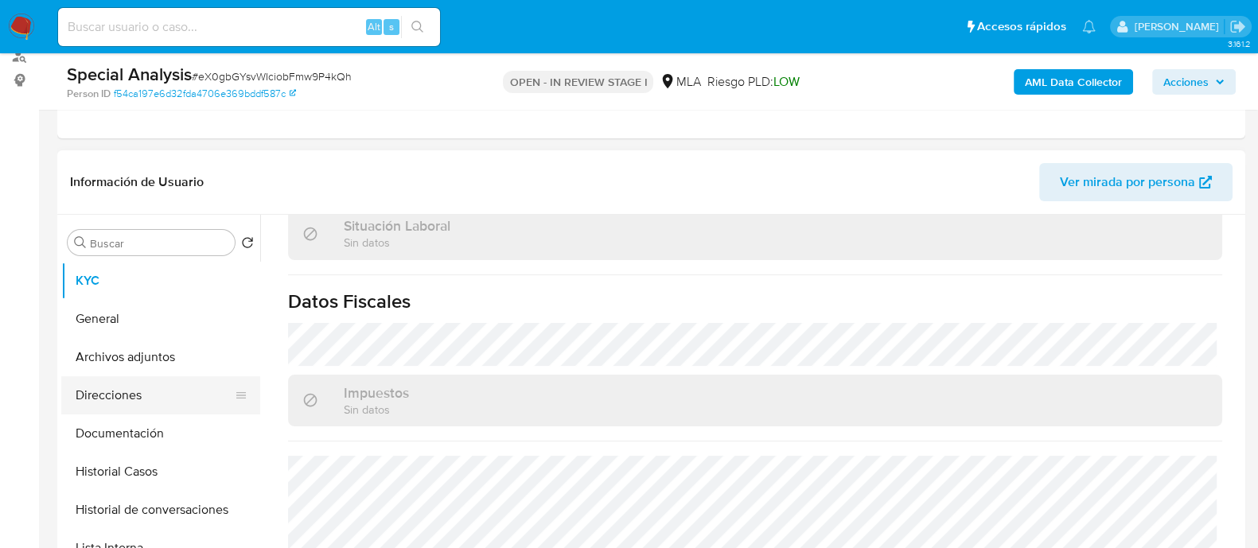
click at [184, 394] on button "Direcciones" at bounding box center [154, 395] width 186 height 38
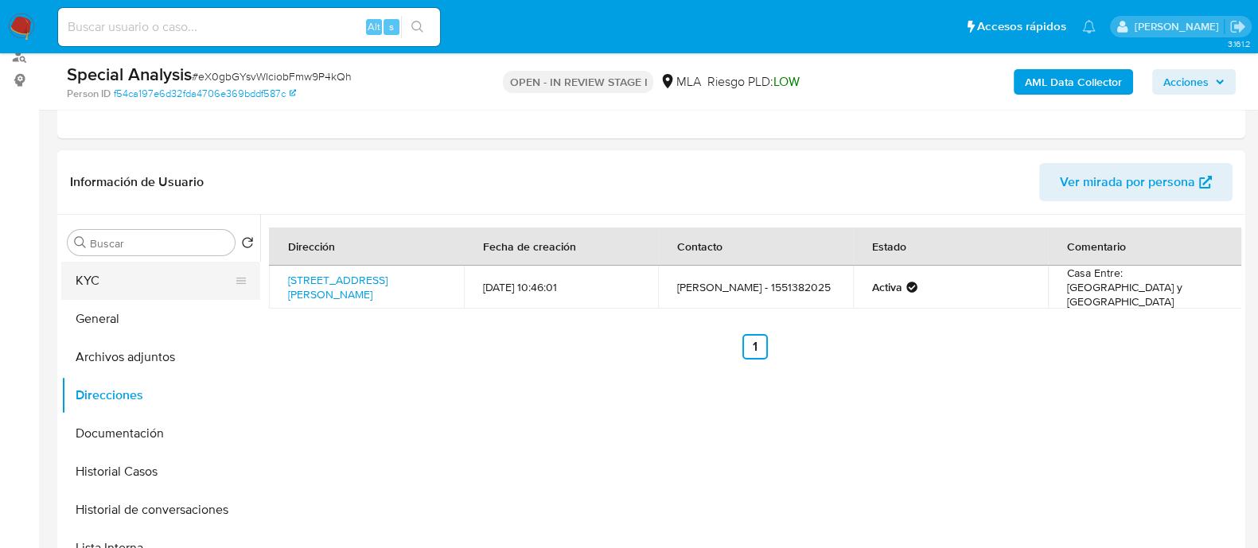
click at [92, 280] on button "KYC" at bounding box center [154, 281] width 186 height 38
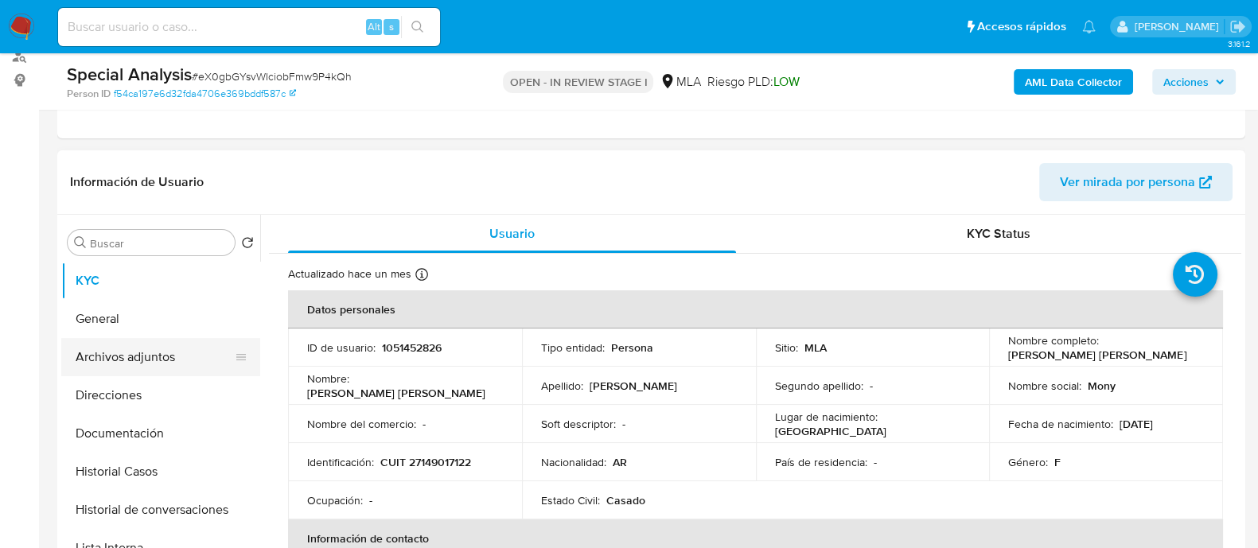
click at [155, 356] on button "Archivos adjuntos" at bounding box center [154, 357] width 186 height 38
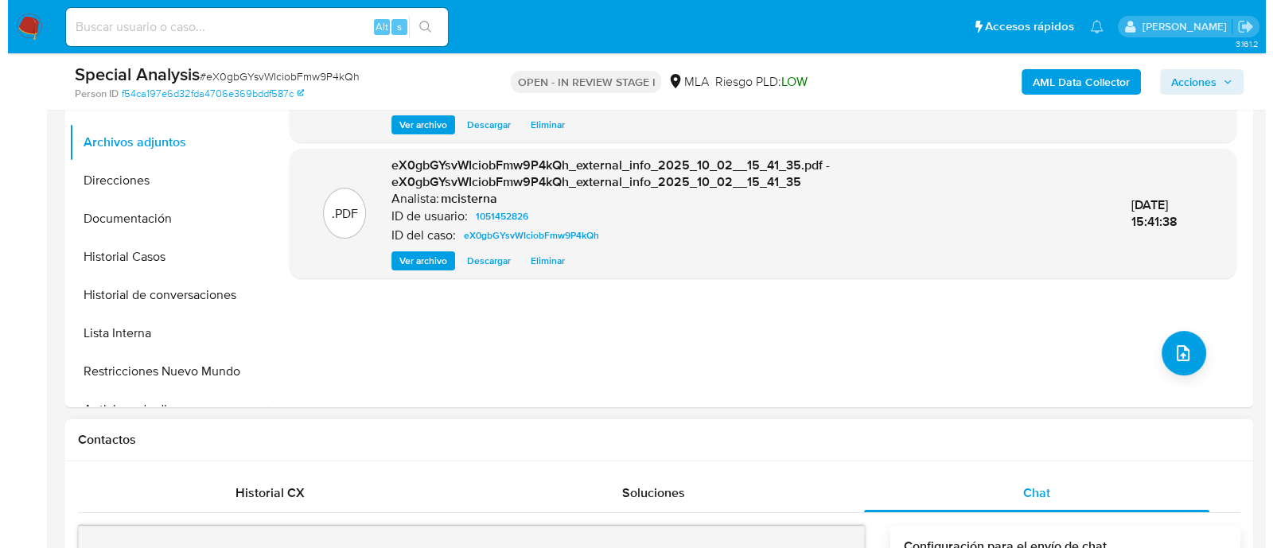
scroll to position [497, 0]
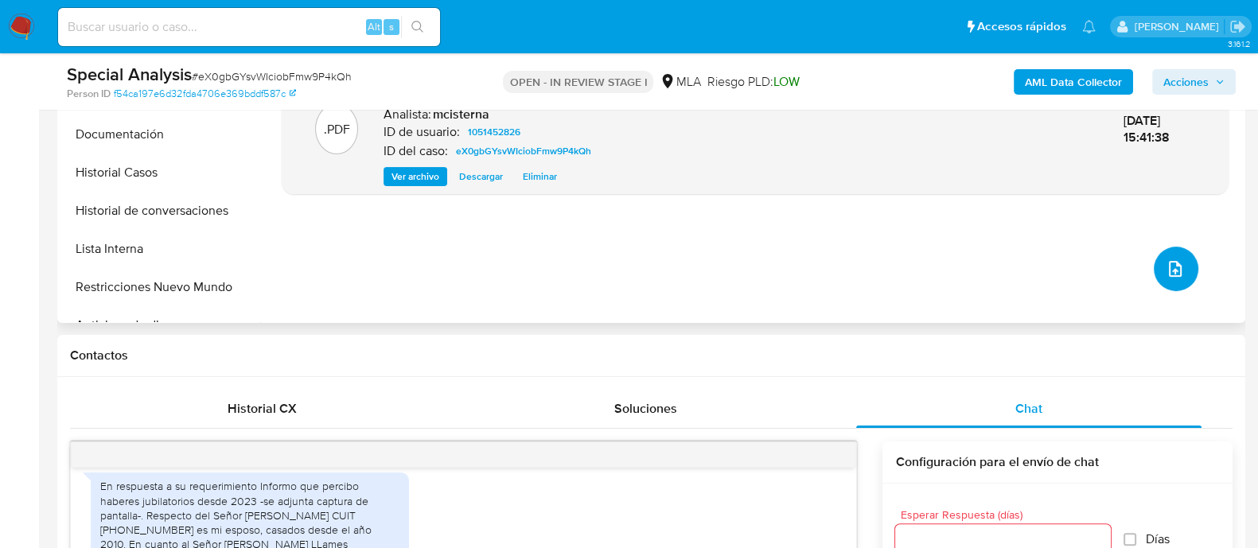
click at [1166, 261] on icon "upload-file" at bounding box center [1175, 268] width 19 height 19
click at [1167, 298] on div ".PDF eX0gbGYsvWIciobFmw9P4kQh_internal_info_2025_10_02__15_41_38.pdf - eX0gbGYs…" at bounding box center [755, 119] width 947 height 382
click at [1182, 268] on button "upload-file" at bounding box center [1176, 269] width 45 height 45
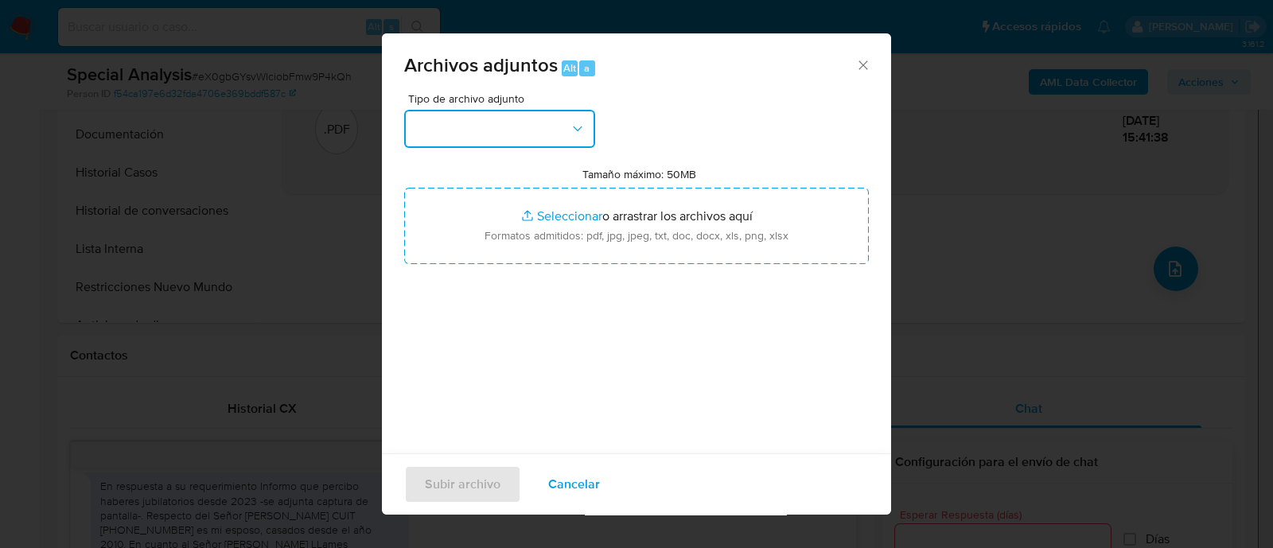
click at [577, 117] on button "button" at bounding box center [499, 129] width 191 height 38
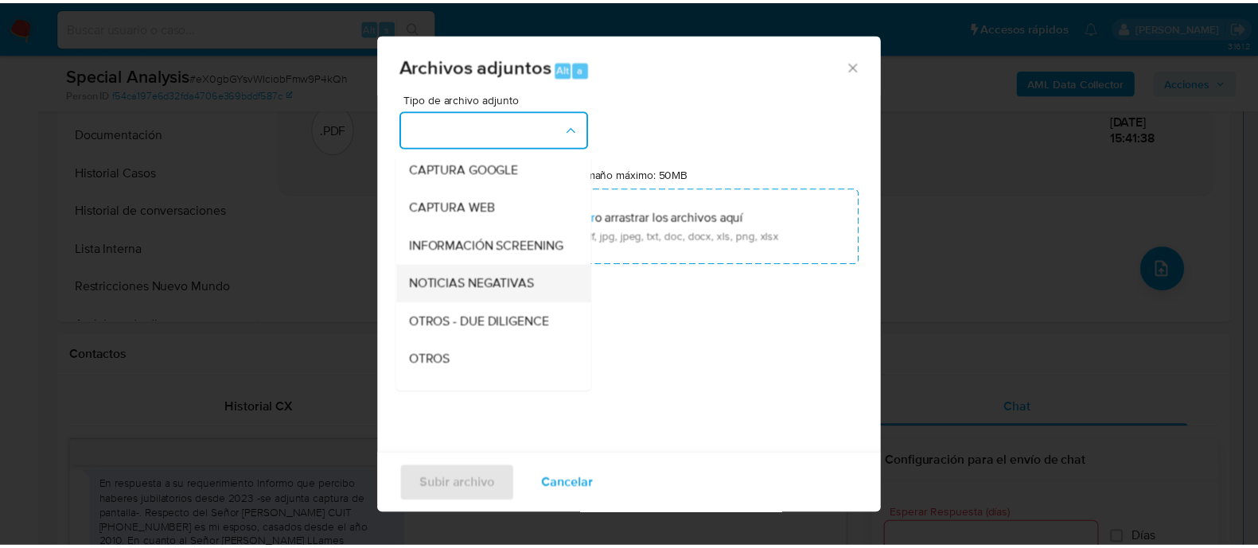
scroll to position [198, 0]
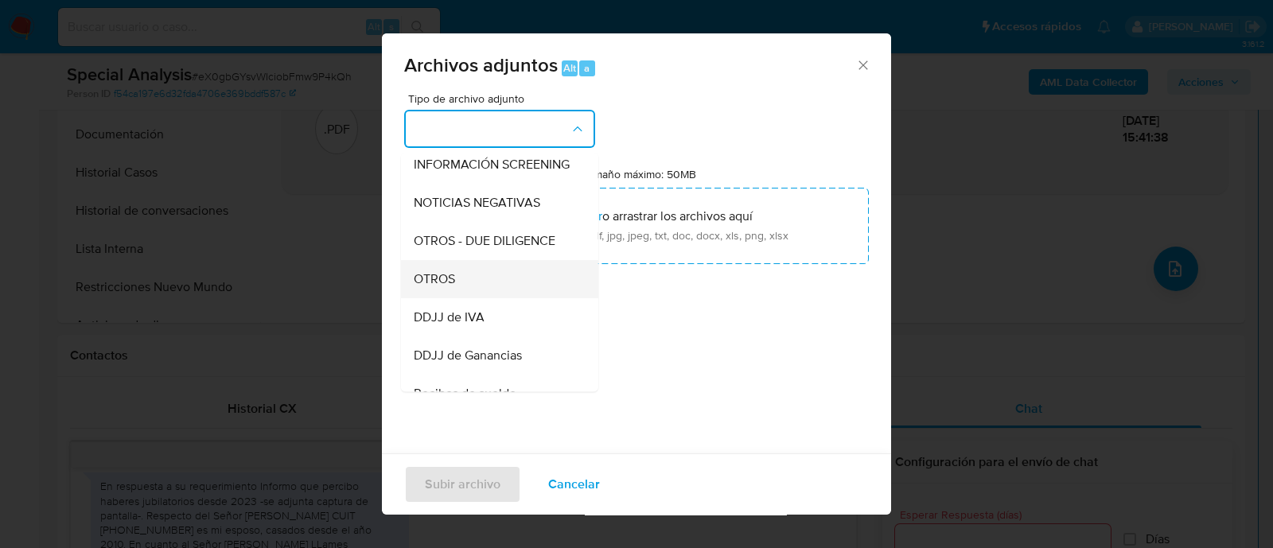
click at [489, 283] on div "OTROS" at bounding box center [495, 279] width 162 height 38
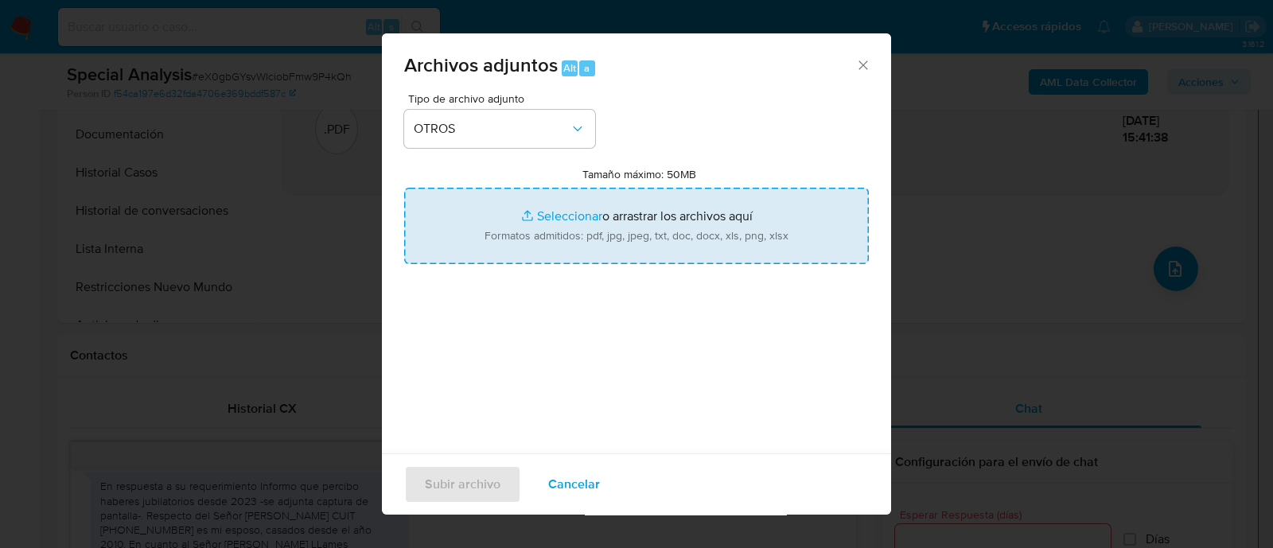
click at [618, 228] on input "Tamaño máximo: 50MB Seleccionar archivos" at bounding box center [636, 226] width 465 height 76
type input "C:\fakepath\Caselog eX0gbGYsvWIciobFmw9P4kQh_2025_10_02_14_10_15.docx"
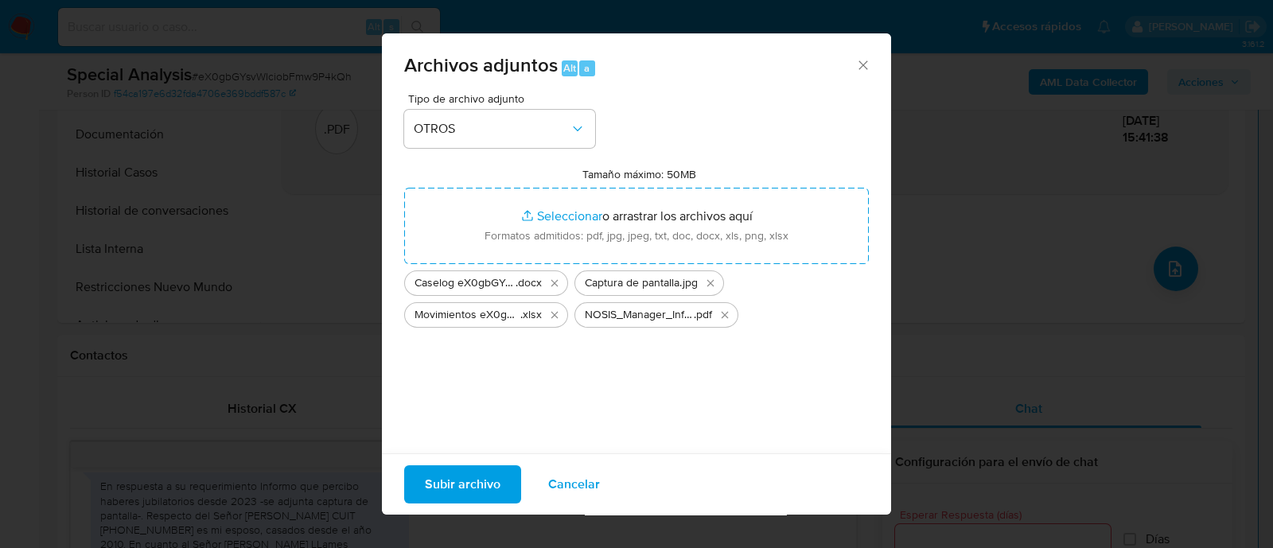
click at [478, 493] on span "Subir archivo" at bounding box center [463, 484] width 76 height 35
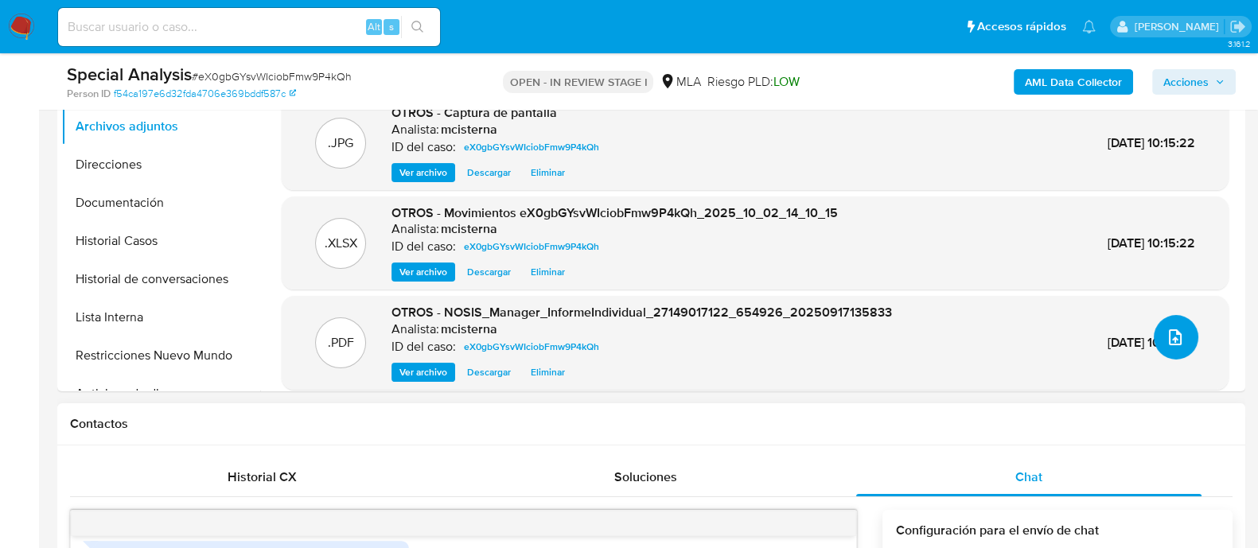
scroll to position [397, 0]
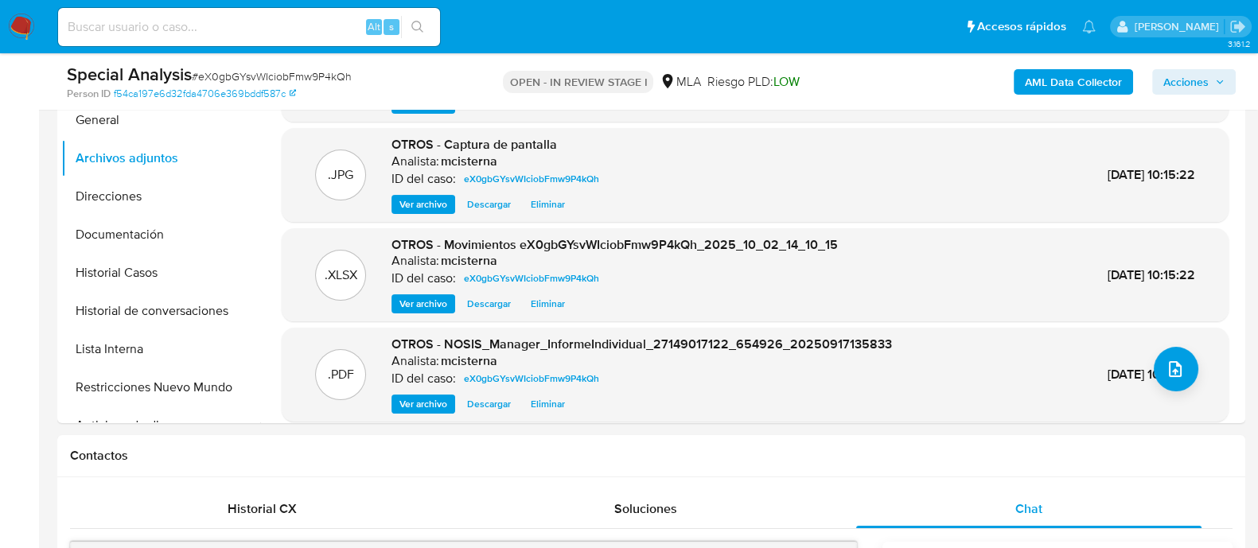
click at [1194, 73] on span "Acciones" at bounding box center [1185, 81] width 45 height 25
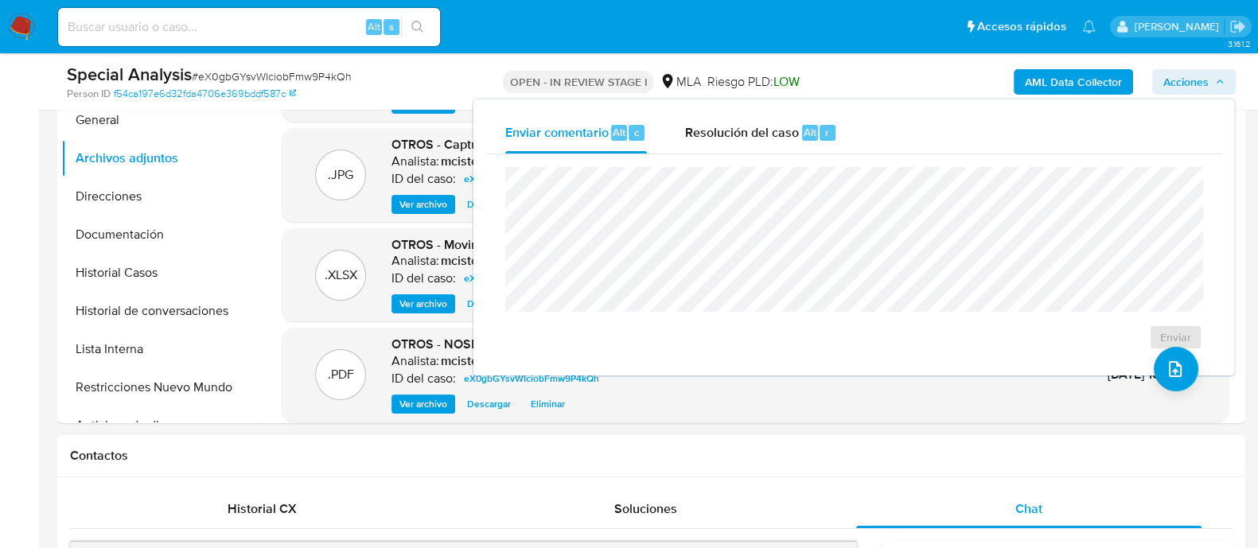
drag, startPoint x: 786, startPoint y: 130, endPoint x: 789, endPoint y: 157, distance: 27.2
click at [786, 130] on span "Resolución del caso" at bounding box center [742, 132] width 114 height 18
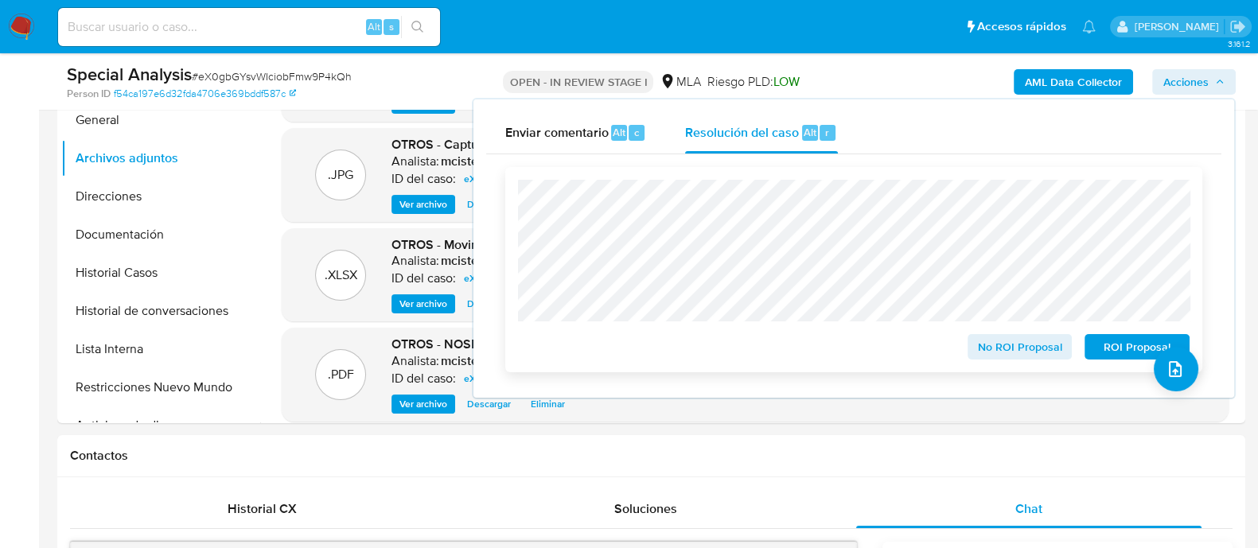
click at [1011, 346] on span "No ROI Proposal" at bounding box center [1020, 347] width 83 height 22
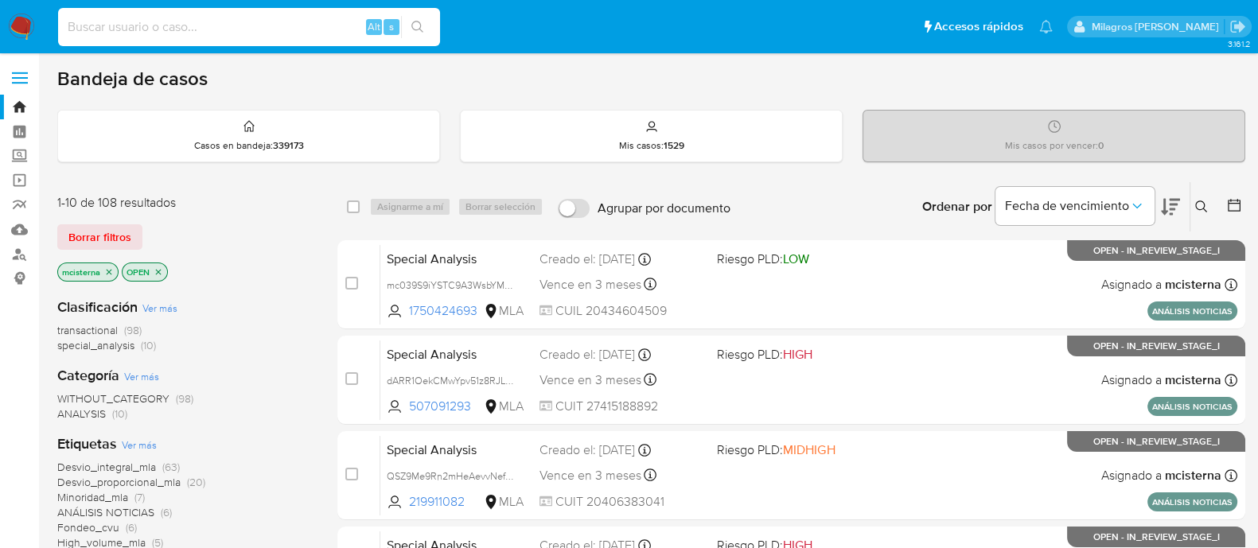
click at [271, 28] on input at bounding box center [249, 27] width 382 height 21
paste input "778110144"
type input "778110144"
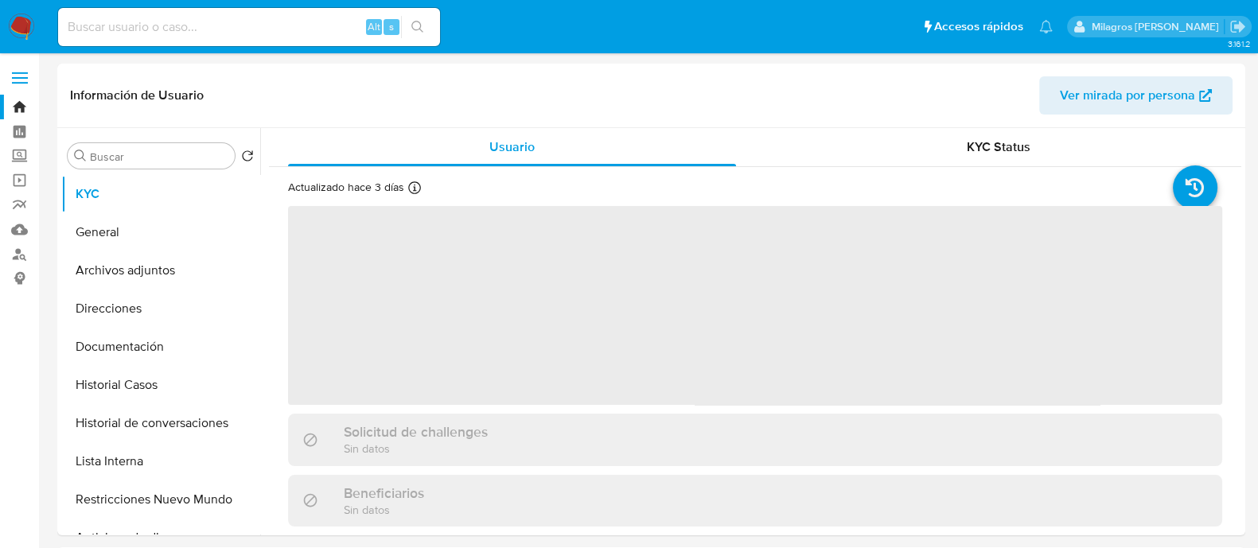
select select "10"
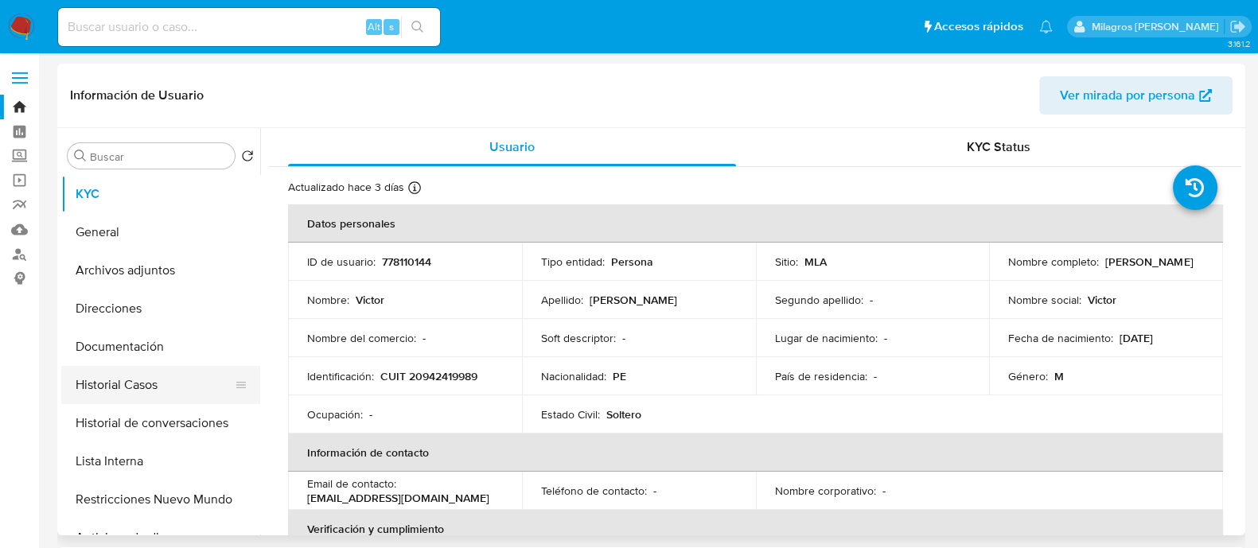
click at [149, 389] on button "Historial Casos" at bounding box center [154, 385] width 186 height 38
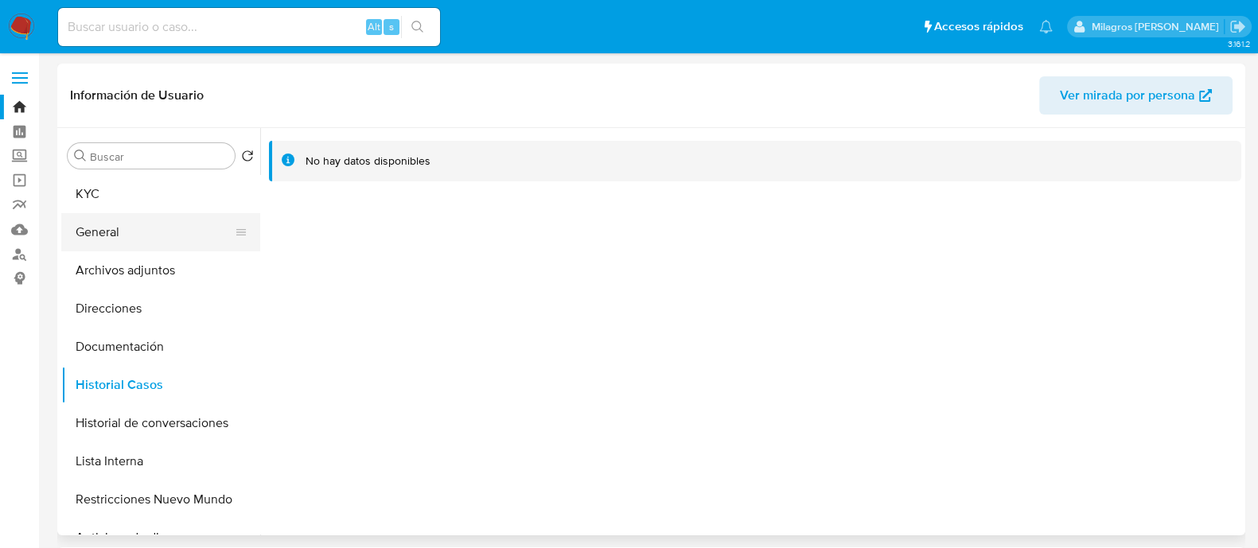
click at [134, 248] on button "General" at bounding box center [154, 232] width 186 height 38
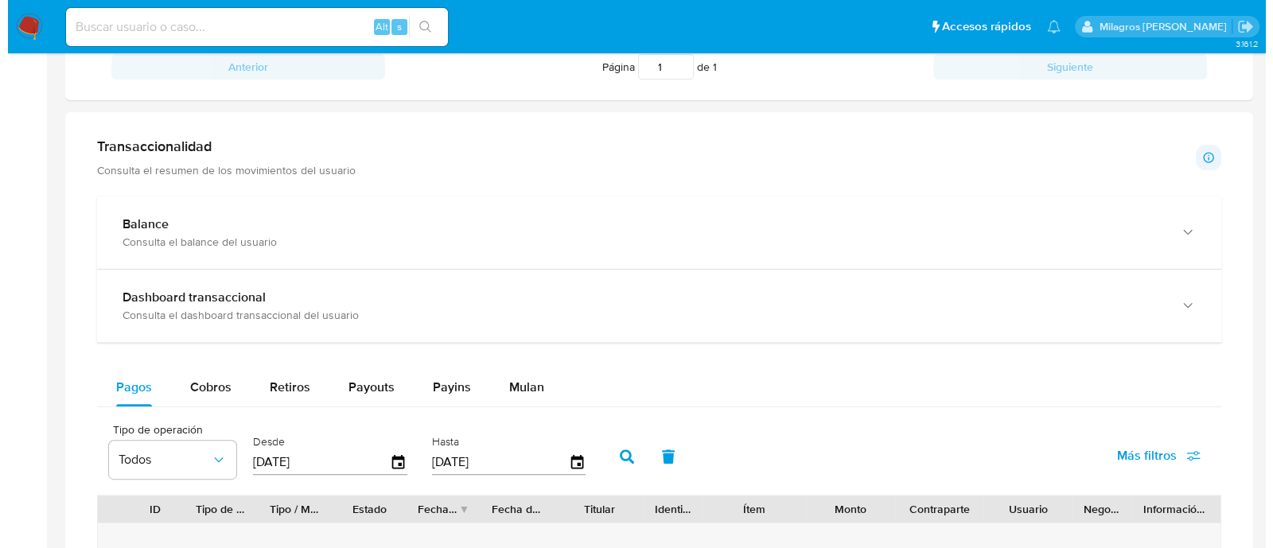
scroll to position [154, 0]
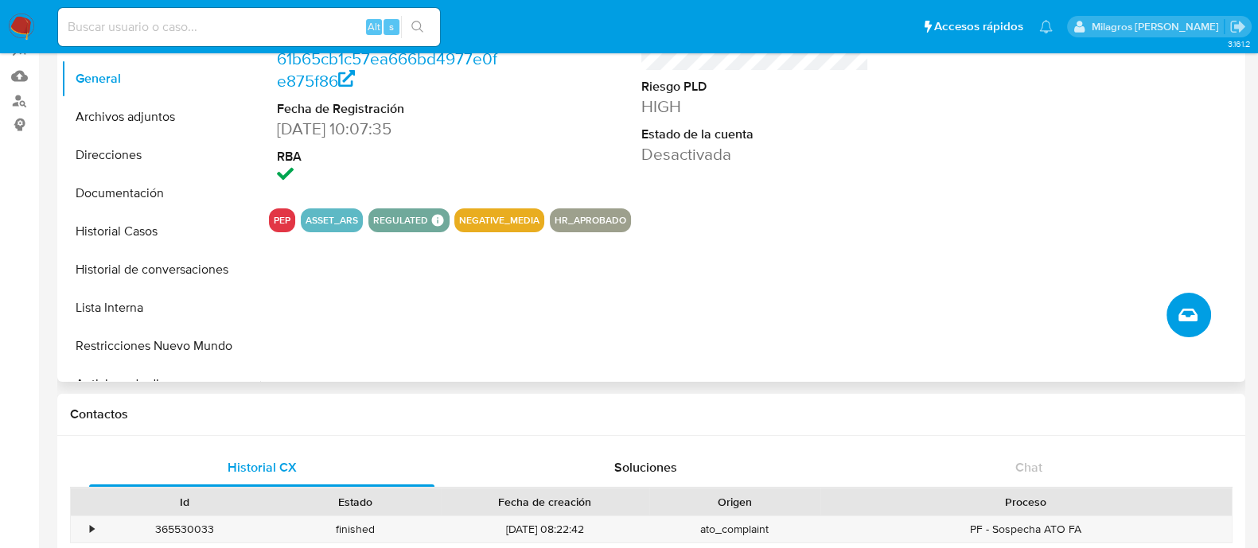
click at [1199, 320] on button "Crear caso manual" at bounding box center [1188, 315] width 45 height 45
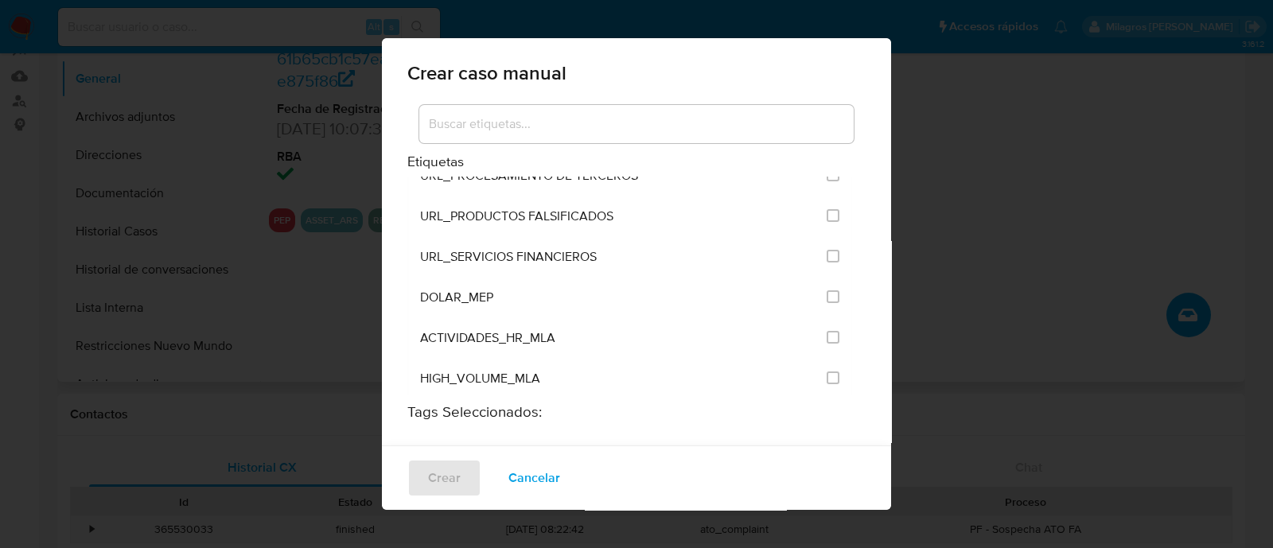
scroll to position [3079, 0]
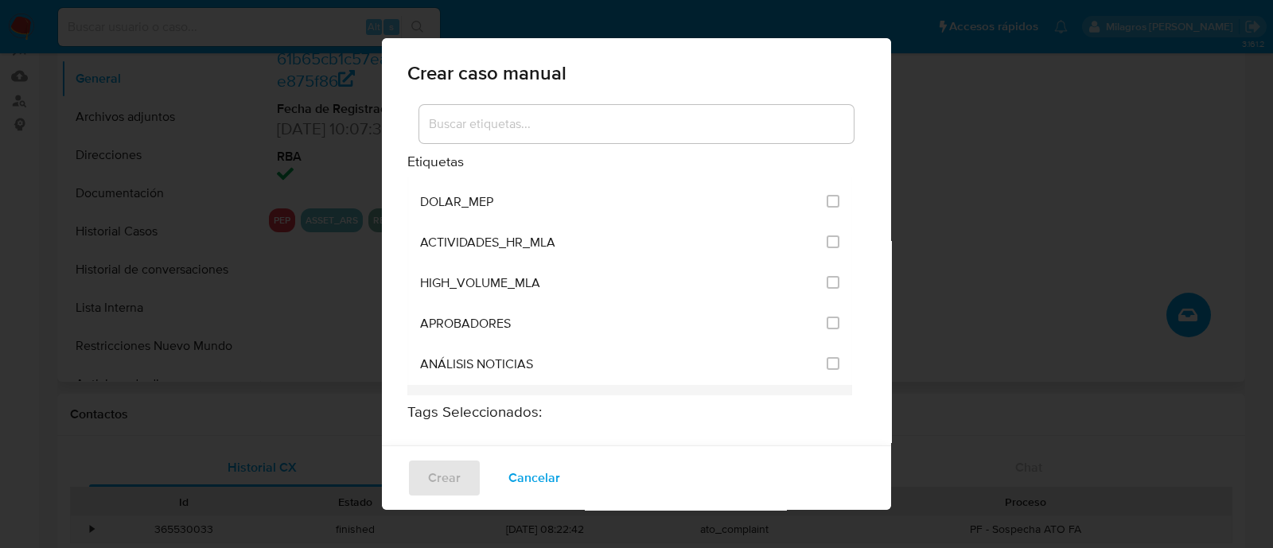
click at [827, 398] on input "3249" at bounding box center [833, 404] width 13 height 13
checkbox input "false"
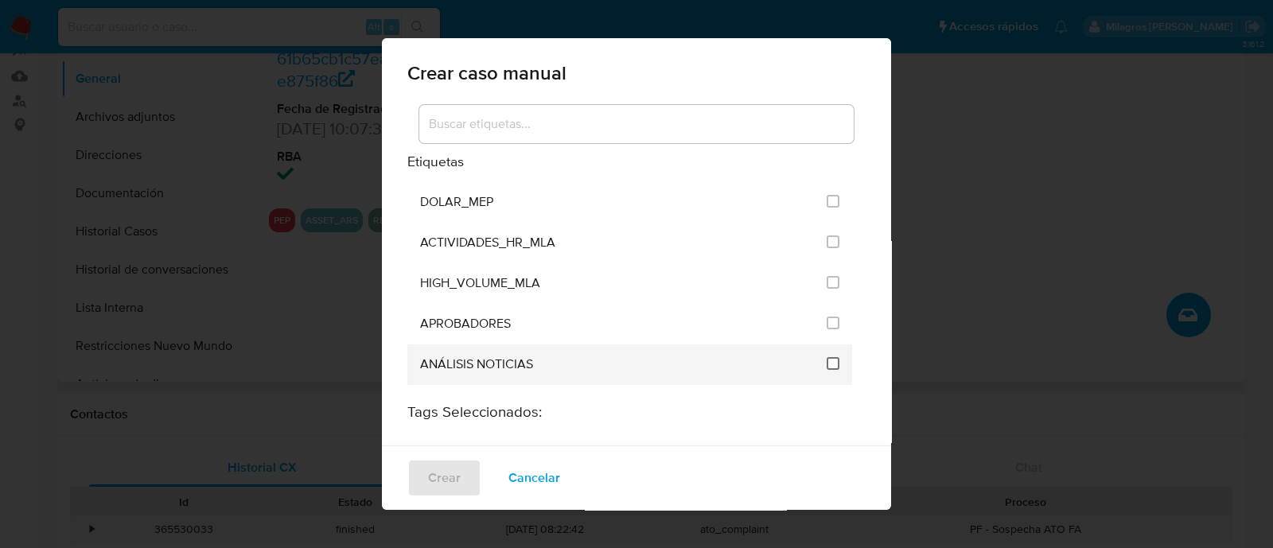
click at [827, 357] on input "3246" at bounding box center [833, 363] width 13 height 13
checkbox input "true"
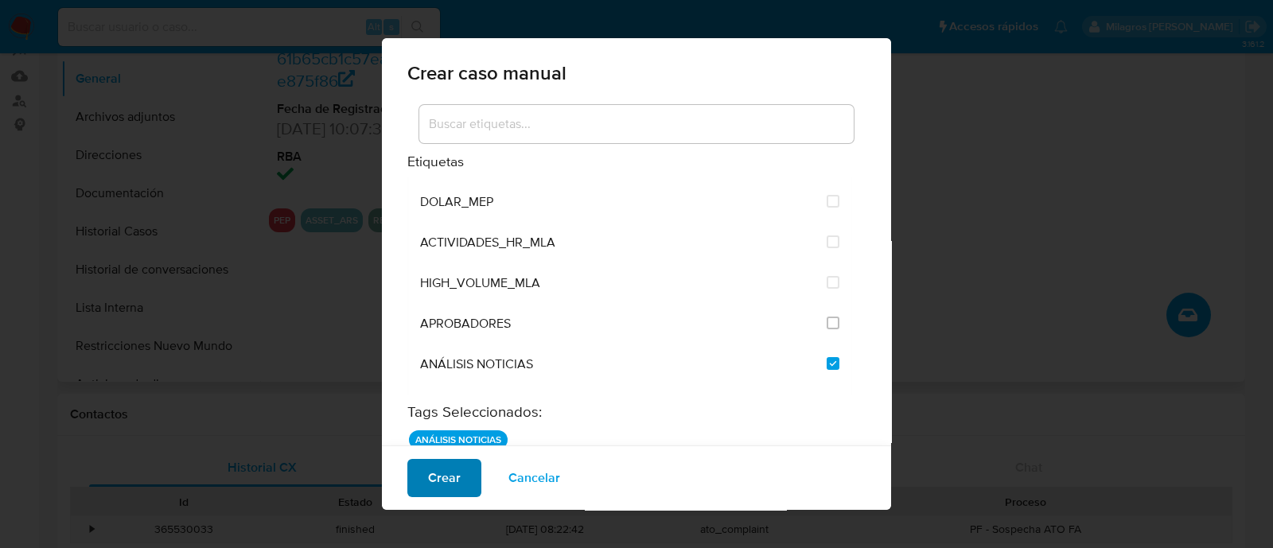
click at [425, 483] on button "Crear" at bounding box center [444, 478] width 74 height 38
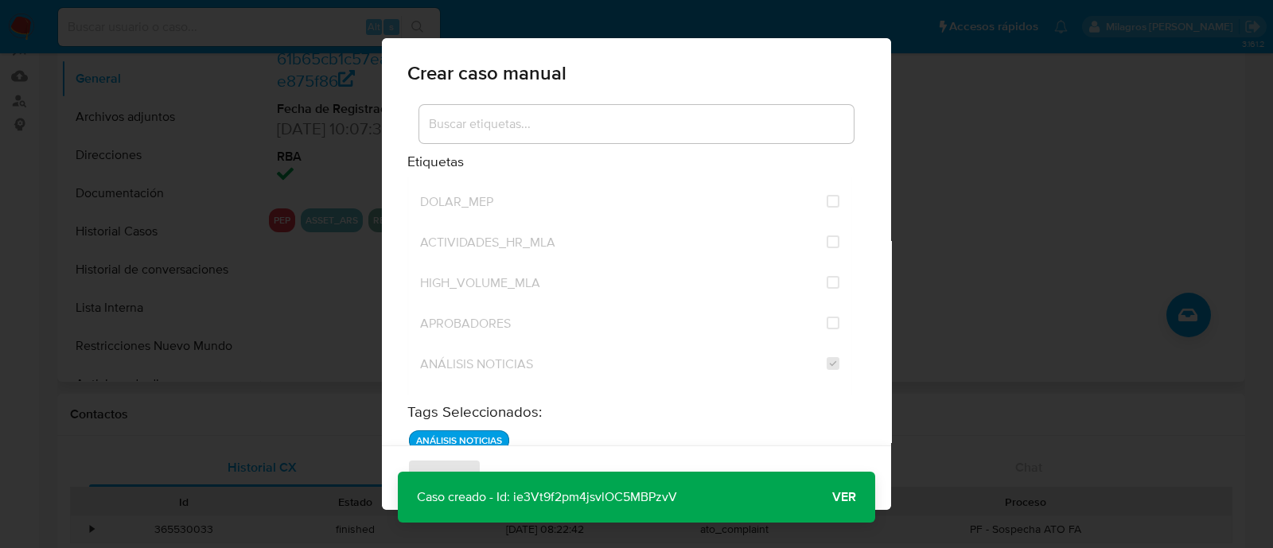
click at [843, 497] on span "Ver" at bounding box center [844, 497] width 24 height 0
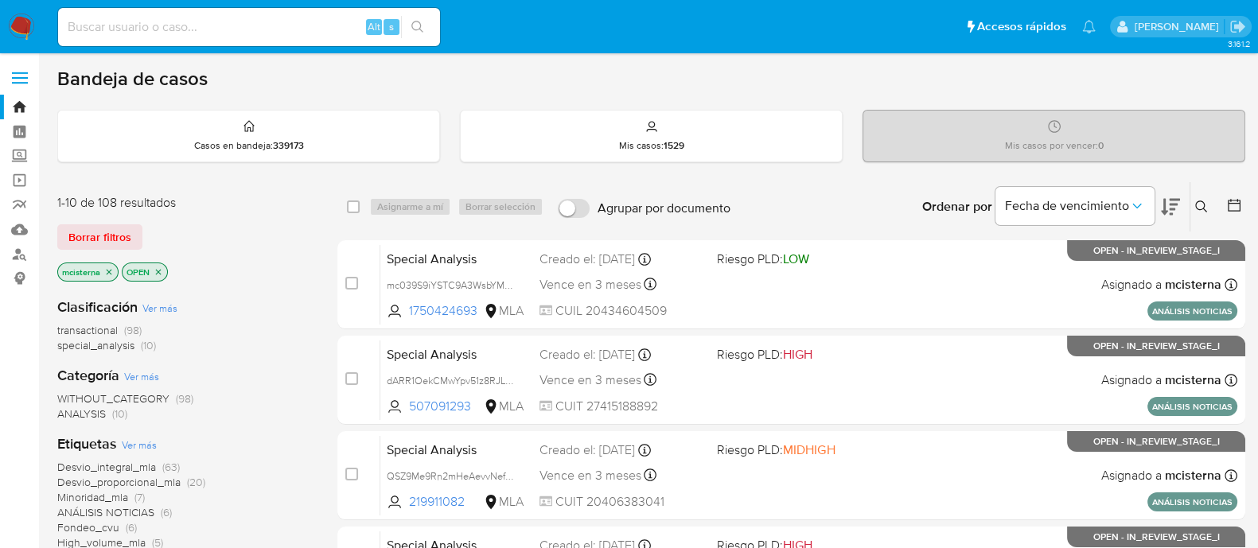
click at [334, 18] on input at bounding box center [249, 27] width 382 height 21
paste input "1685223304"
type input "1685223304"
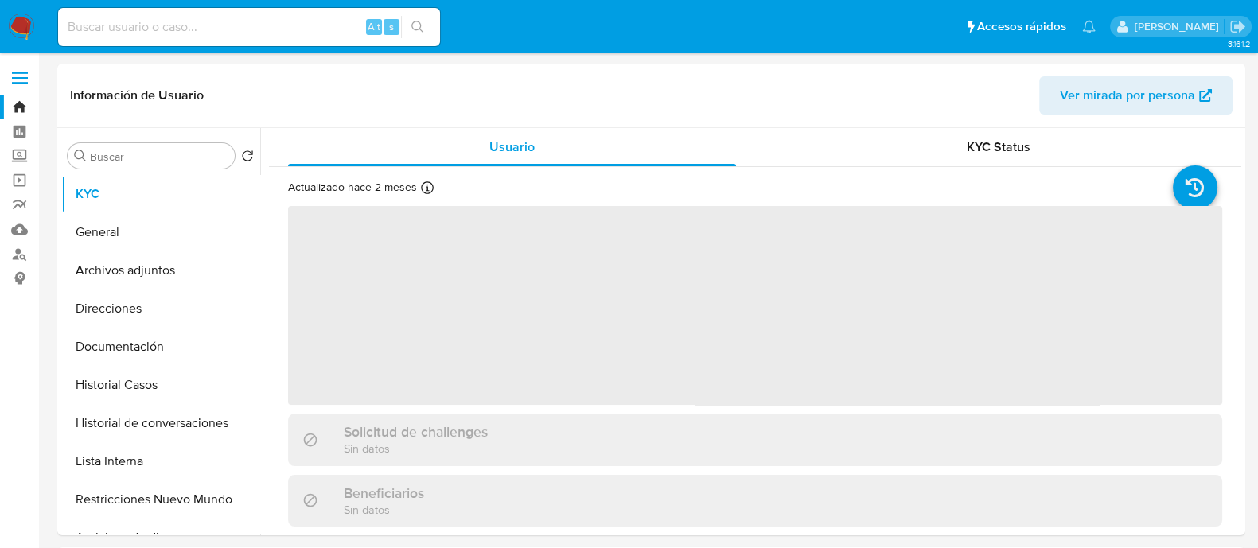
select select "10"
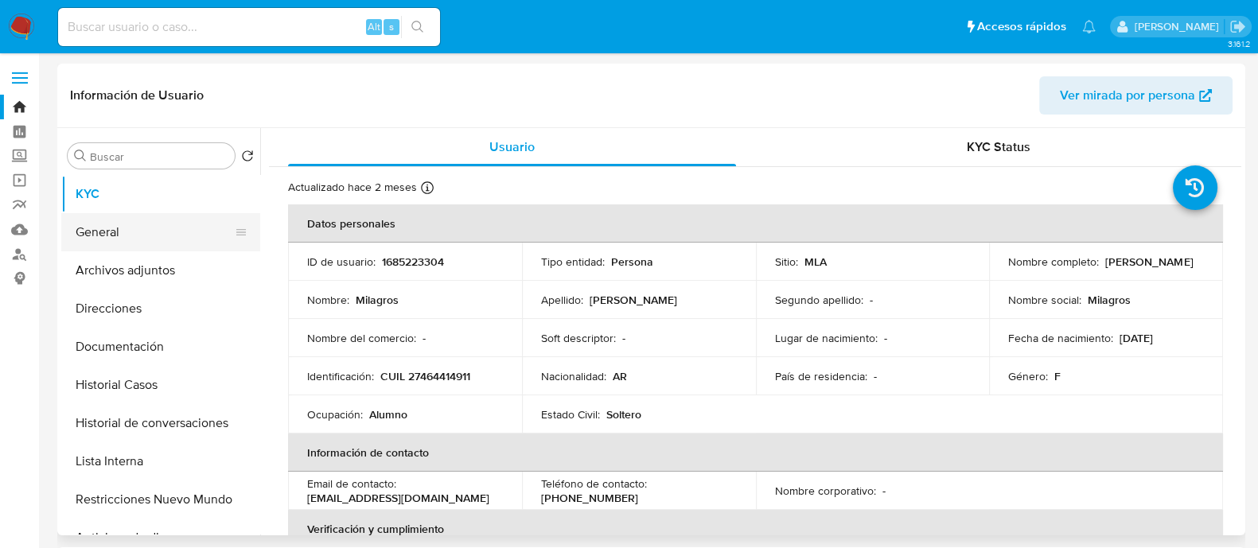
click at [183, 234] on button "General" at bounding box center [154, 232] width 186 height 38
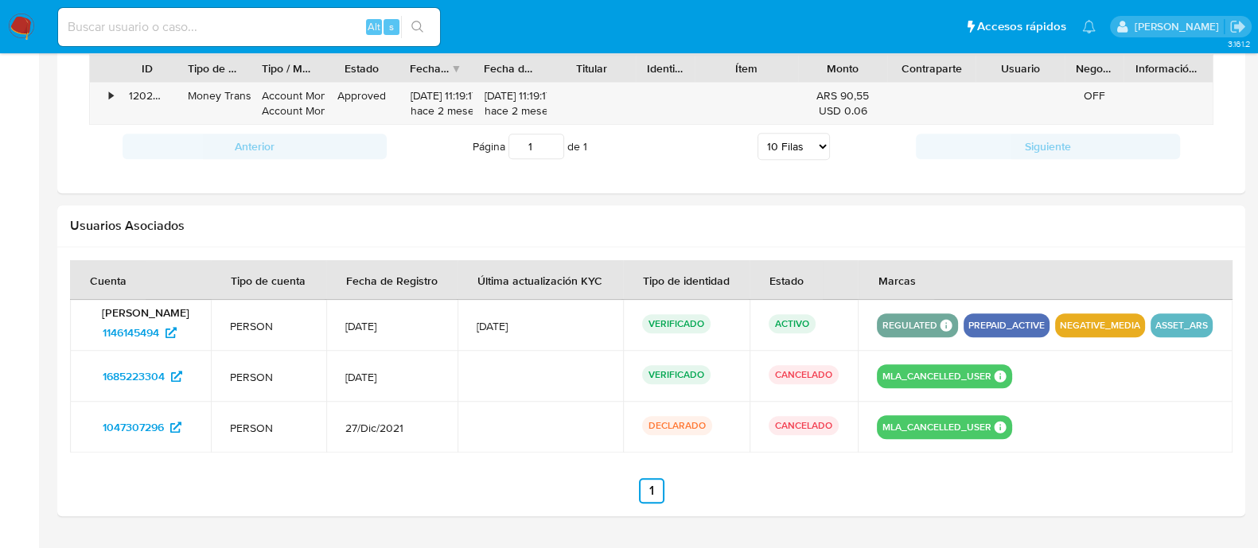
scroll to position [1168, 0]
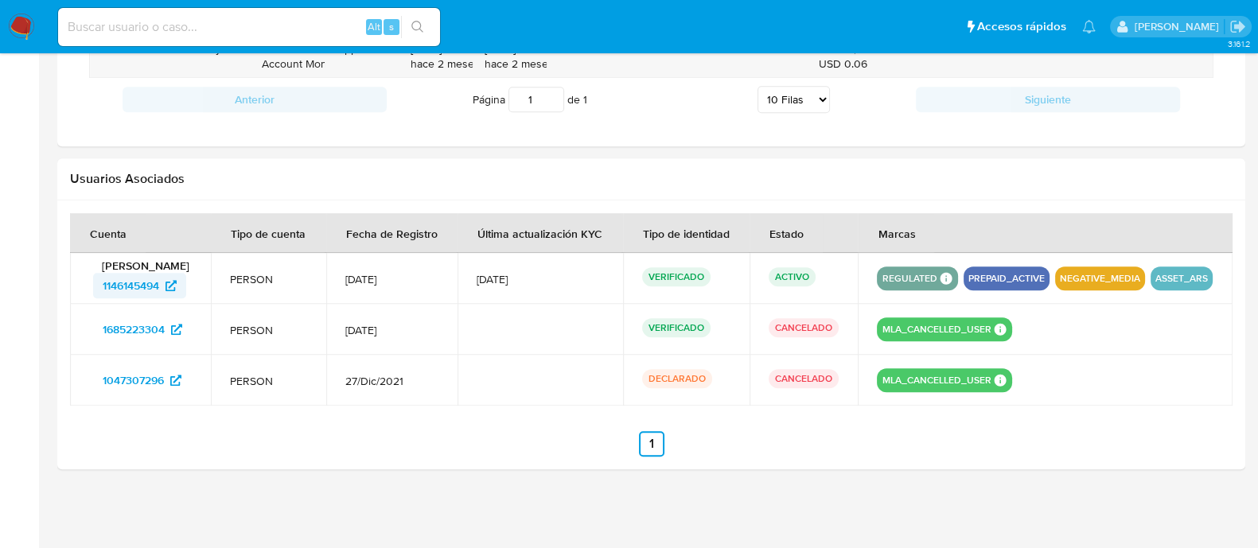
click at [148, 288] on span "1146145494" at bounding box center [131, 285] width 56 height 25
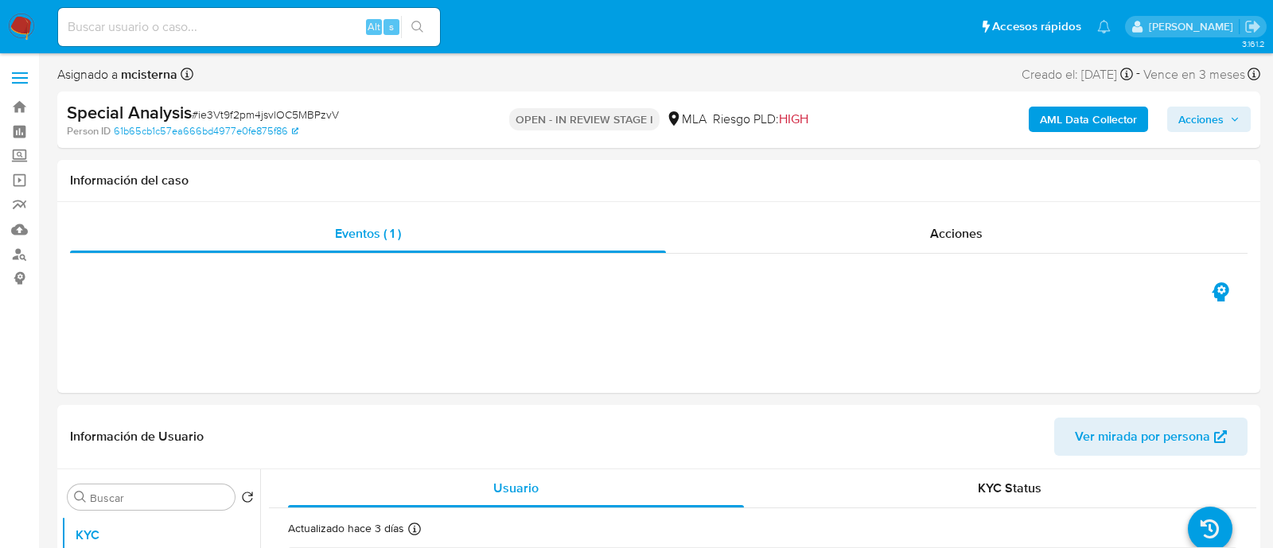
select select "10"
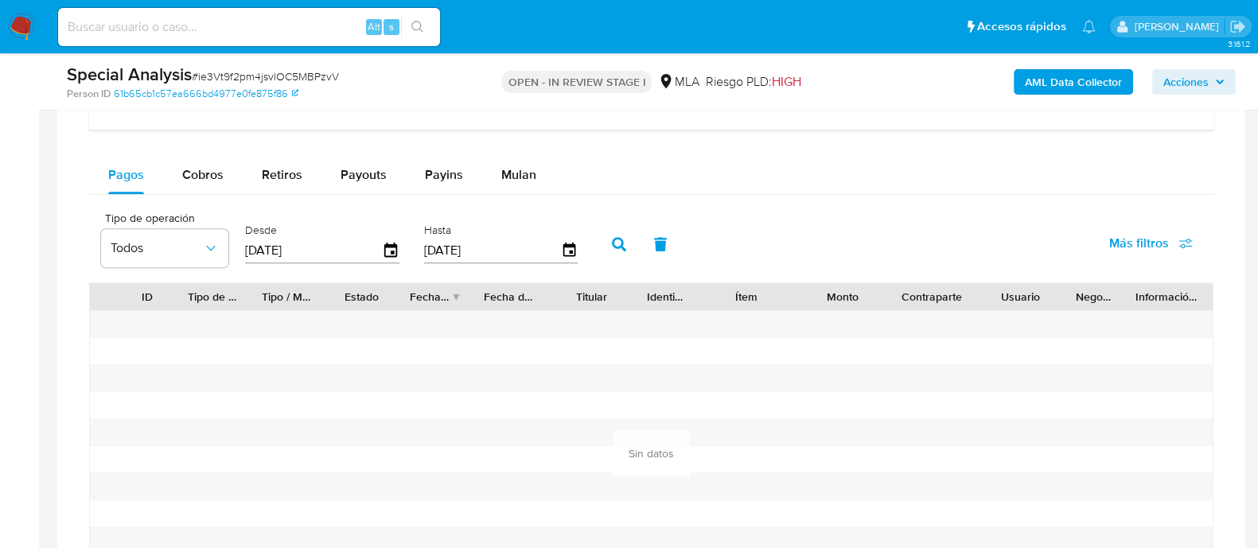
scroll to position [995, 0]
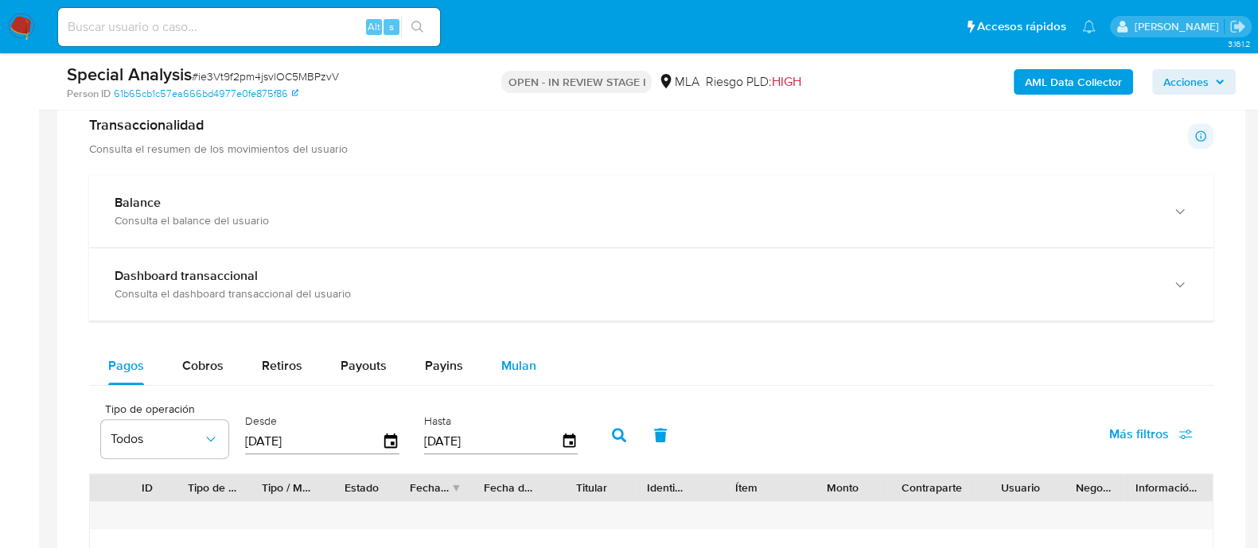
click at [526, 357] on span "Mulan" at bounding box center [518, 365] width 35 height 18
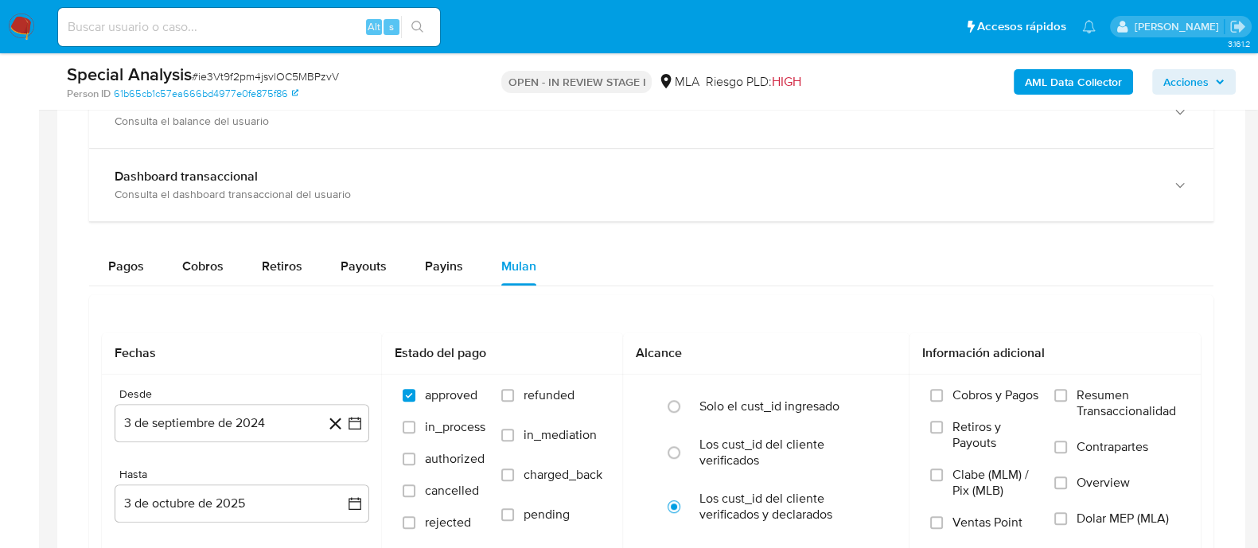
scroll to position [1194, 0]
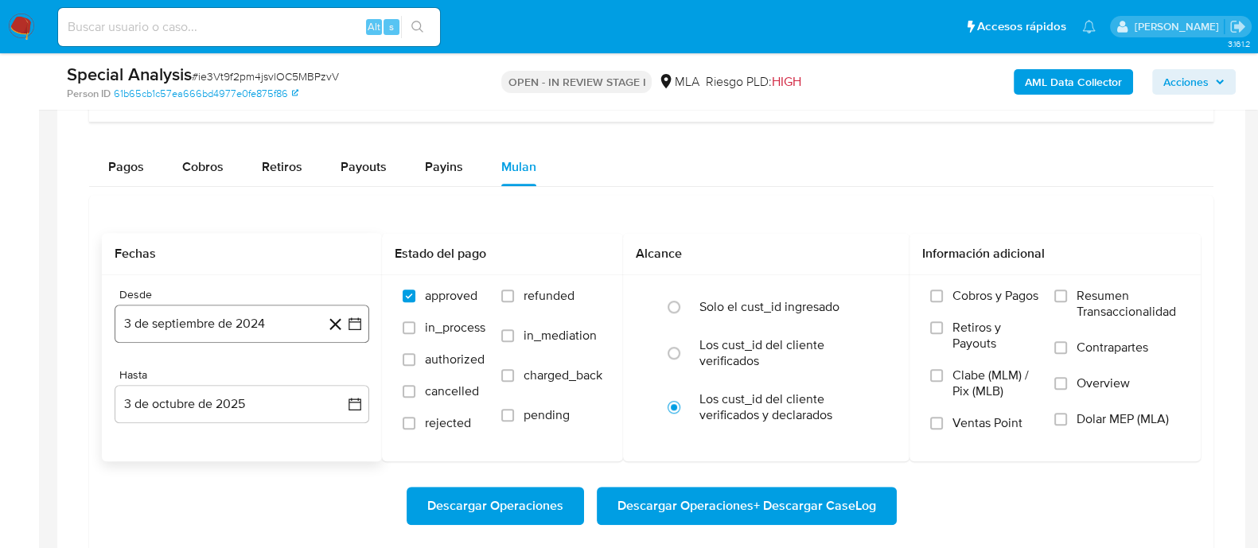
click at [220, 328] on button "3 de septiembre de 2024" at bounding box center [242, 324] width 255 height 38
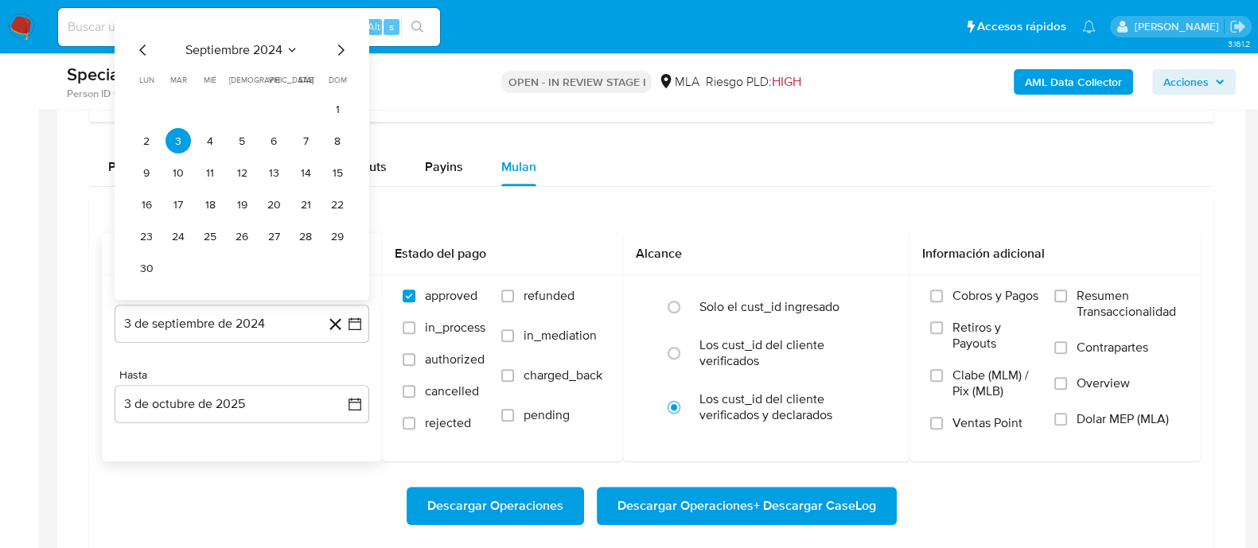
click at [150, 43] on icon "Mes anterior" at bounding box center [143, 50] width 19 height 19
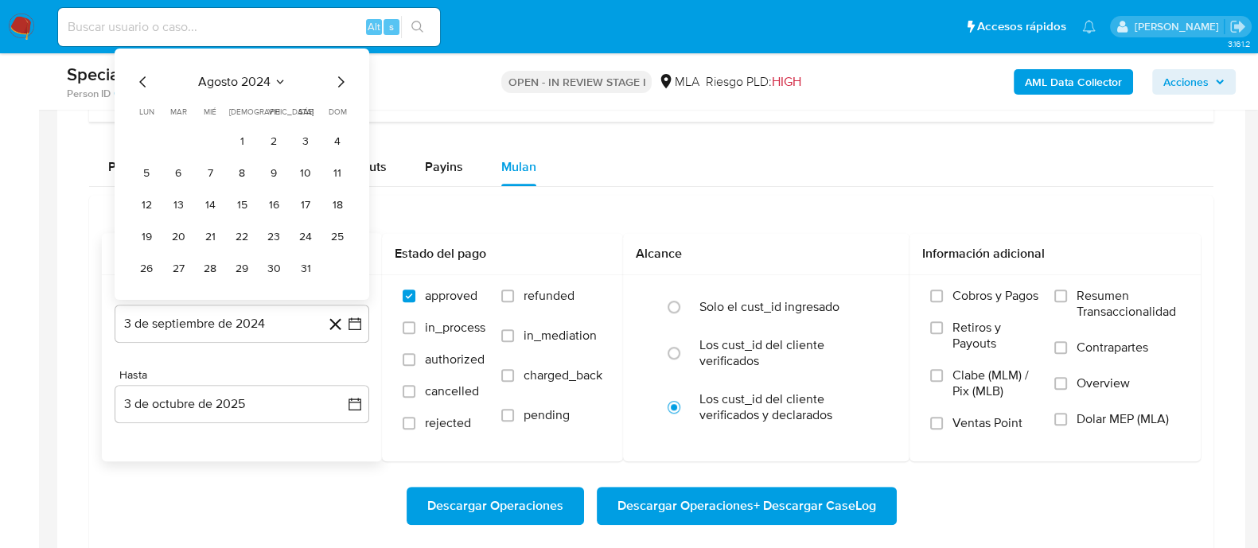
click at [338, 79] on icon "Mes siguiente" at bounding box center [340, 81] width 19 height 19
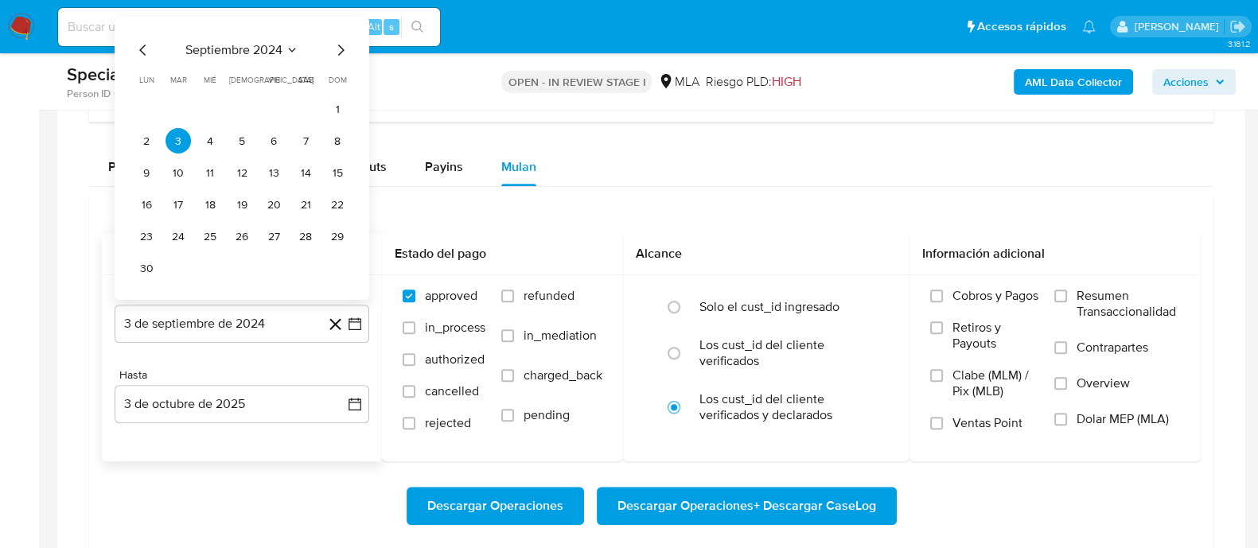
click at [338, 53] on icon "Mes siguiente" at bounding box center [340, 50] width 19 height 19
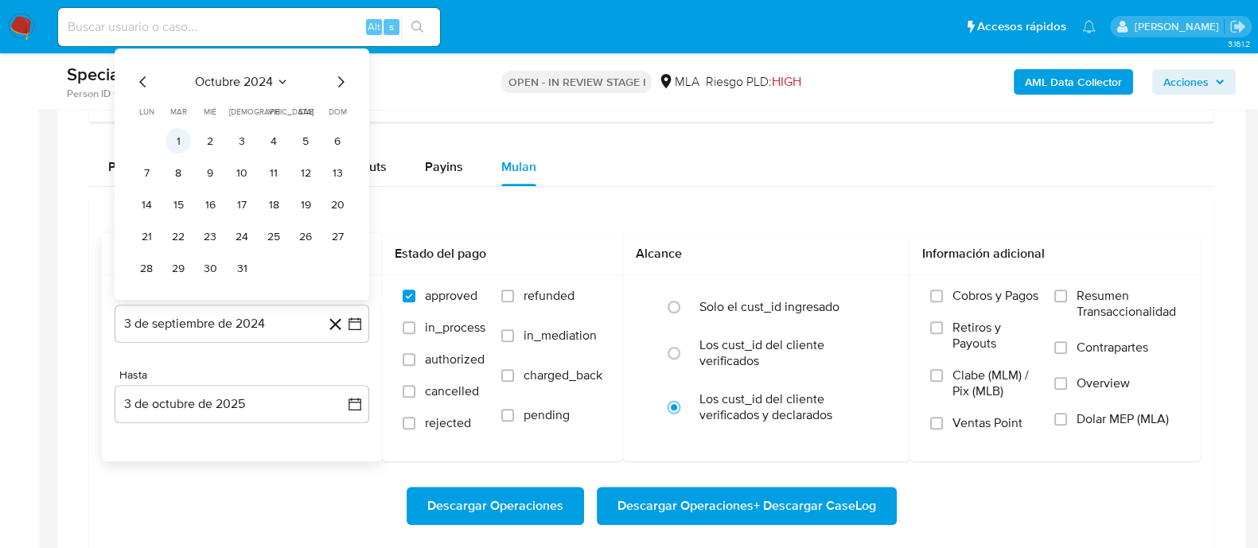
click at [179, 138] on button "1" at bounding box center [178, 140] width 25 height 25
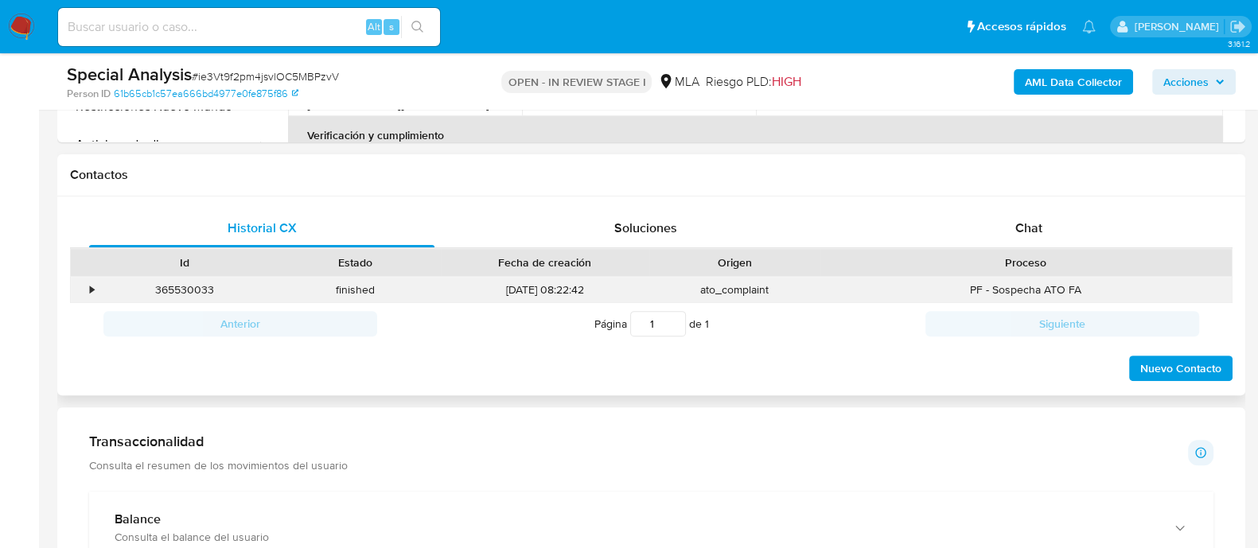
scroll to position [298, 0]
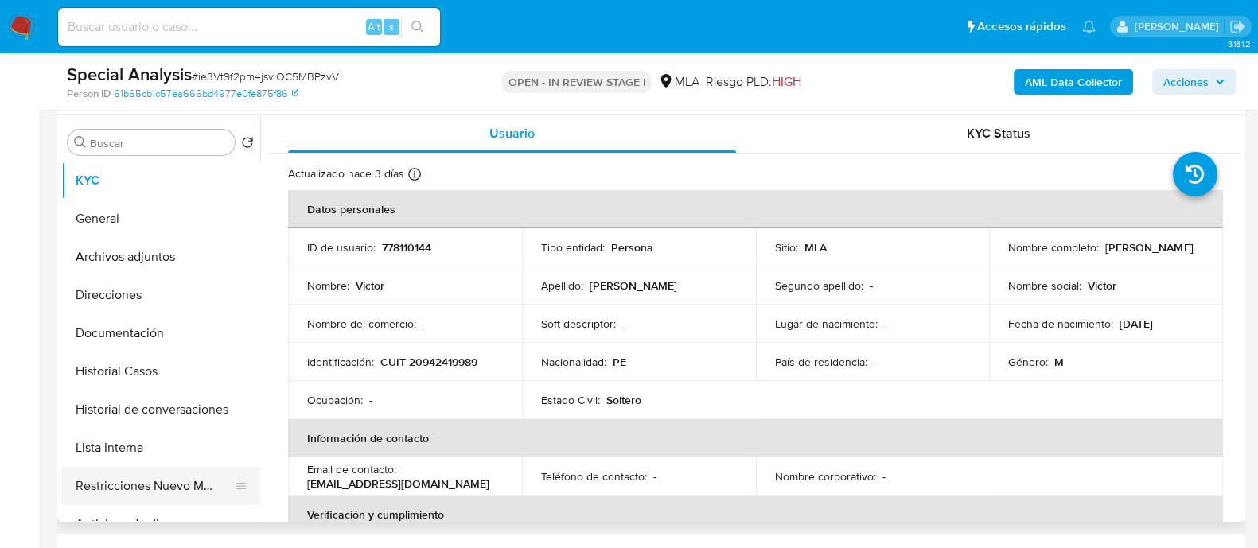
click at [224, 485] on button "Restricciones Nuevo Mundo" at bounding box center [154, 486] width 186 height 38
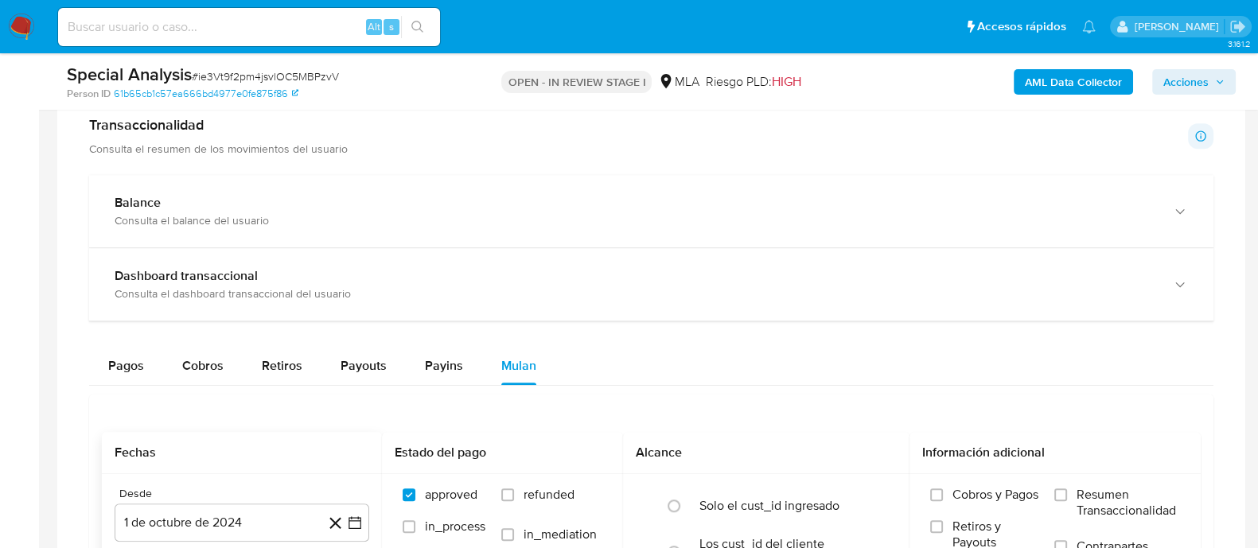
scroll to position [1194, 0]
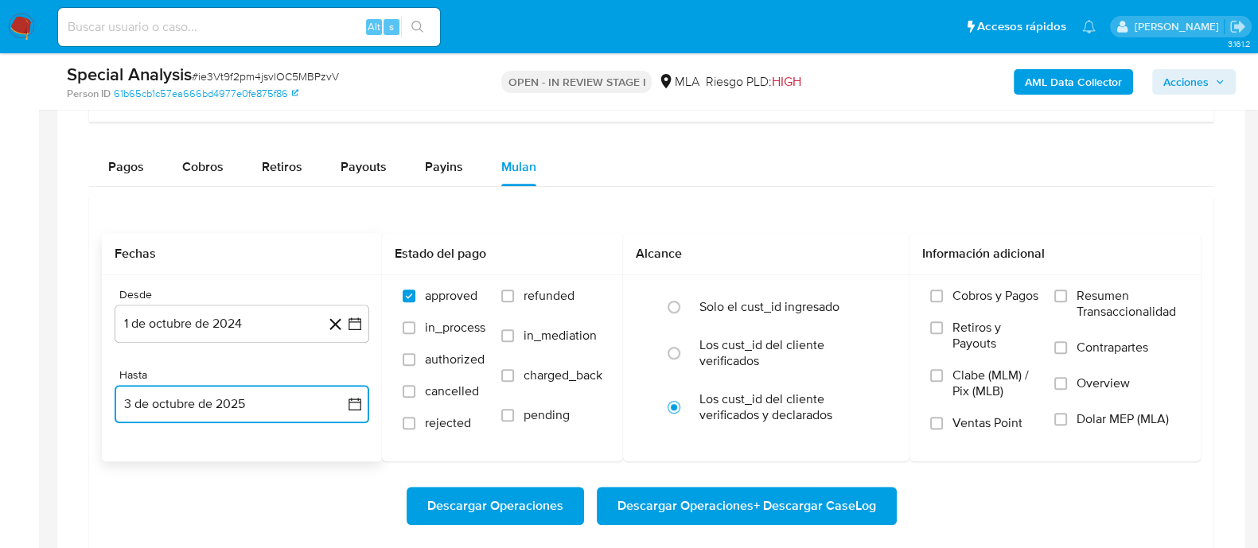
click at [256, 411] on button "3 de octubre de 2025" at bounding box center [242, 404] width 255 height 38
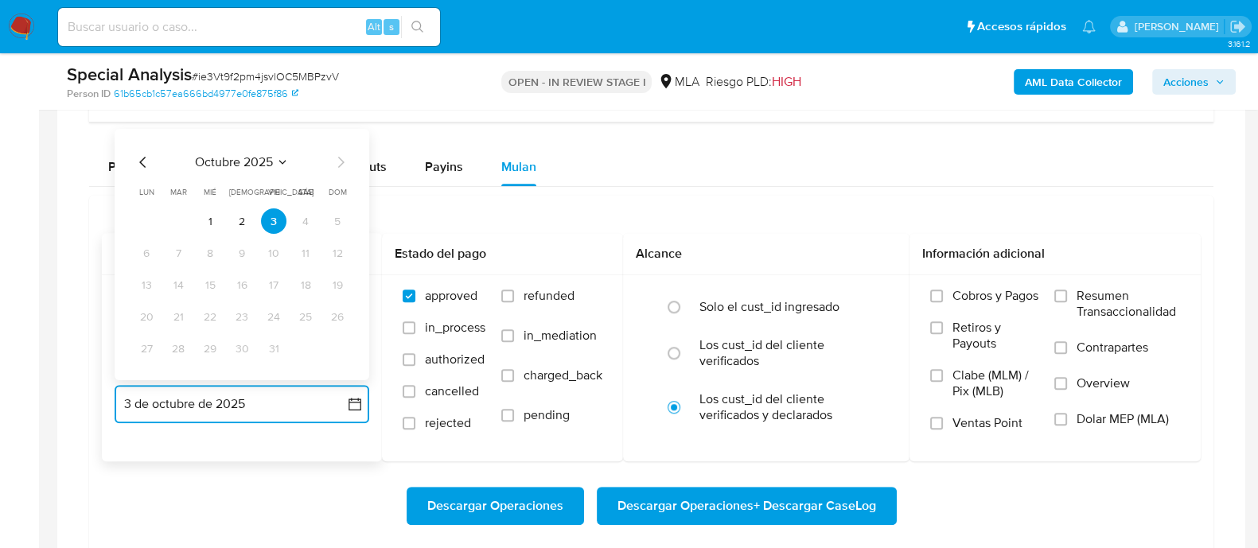
click at [141, 165] on icon "Mes anterior" at bounding box center [143, 162] width 19 height 19
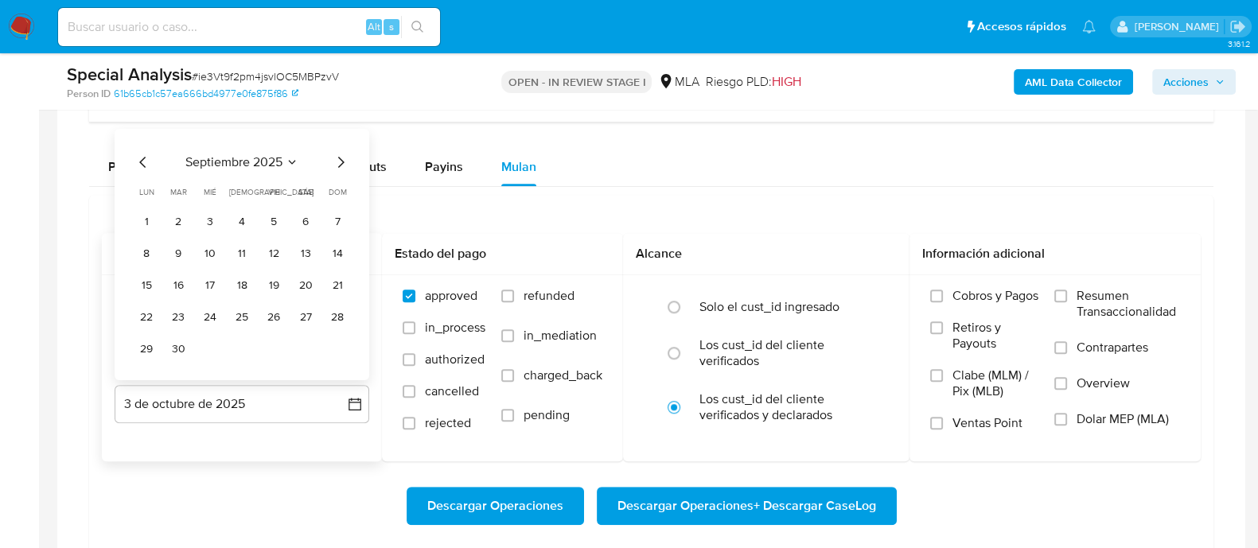
click at [164, 342] on tr "29 30" at bounding box center [242, 348] width 216 height 25
click at [175, 341] on button "30" at bounding box center [178, 348] width 25 height 25
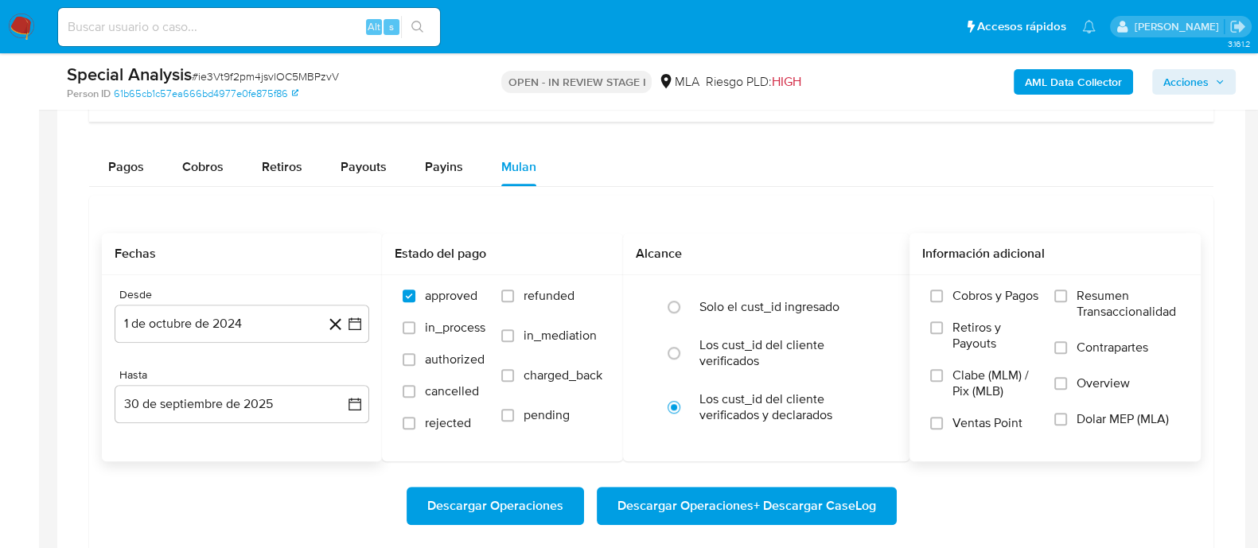
click at [1090, 419] on span "Dolar MEP (MLA)" at bounding box center [1123, 419] width 92 height 16
click at [1067, 419] on input "Dolar MEP (MLA)" at bounding box center [1060, 419] width 13 height 13
click at [847, 512] on span "Descargar Operaciones + Descargar CaseLog" at bounding box center [746, 506] width 259 height 35
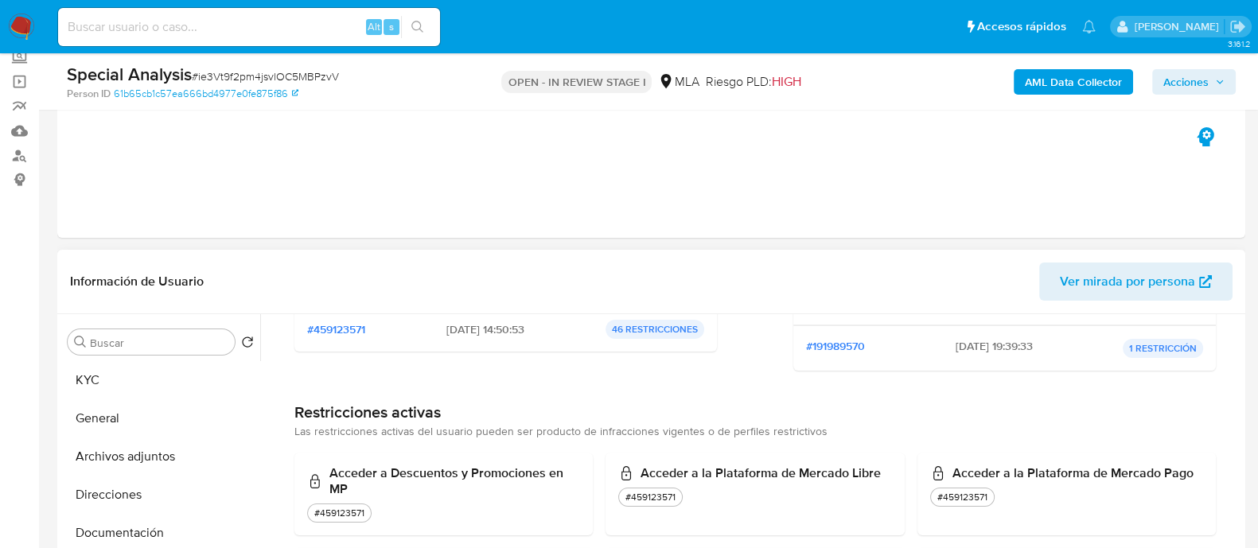
scroll to position [461, 0]
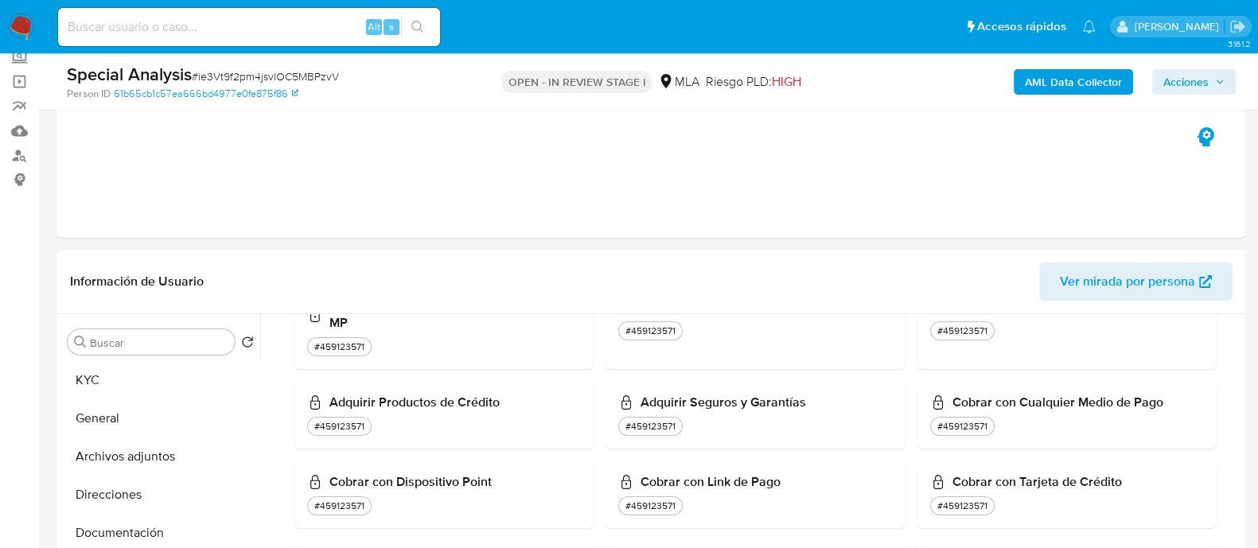
click at [1054, 64] on div "AML Data Collector Acciones" at bounding box center [1043, 81] width 385 height 37
click at [1056, 82] on b "AML Data Collector" at bounding box center [1073, 81] width 97 height 25
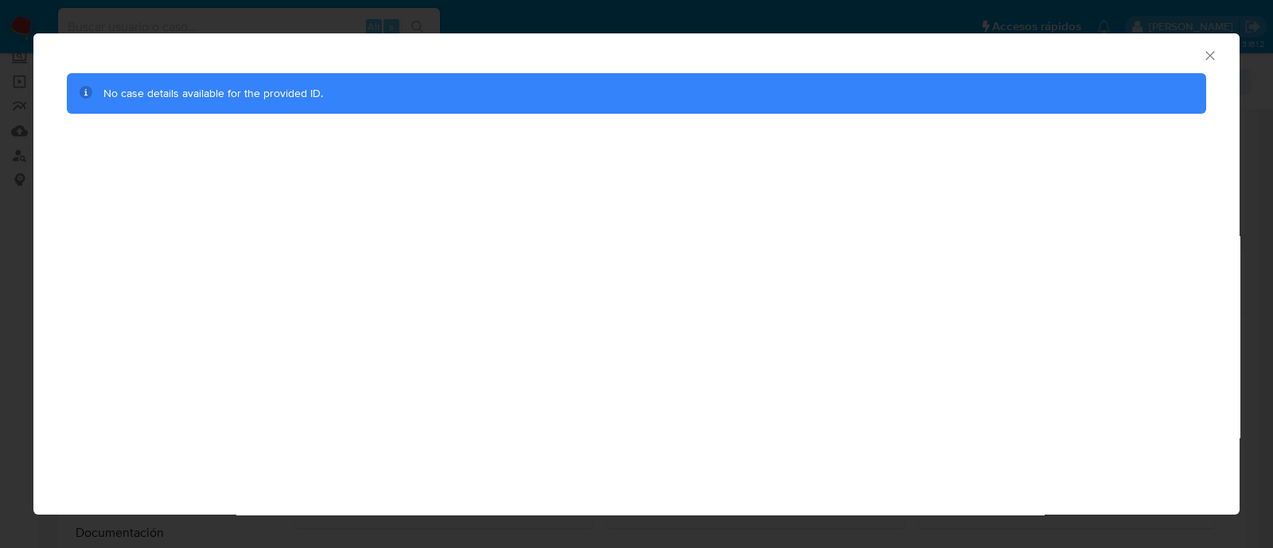
click at [1213, 60] on icon "Cerrar ventana" at bounding box center [1210, 56] width 16 height 16
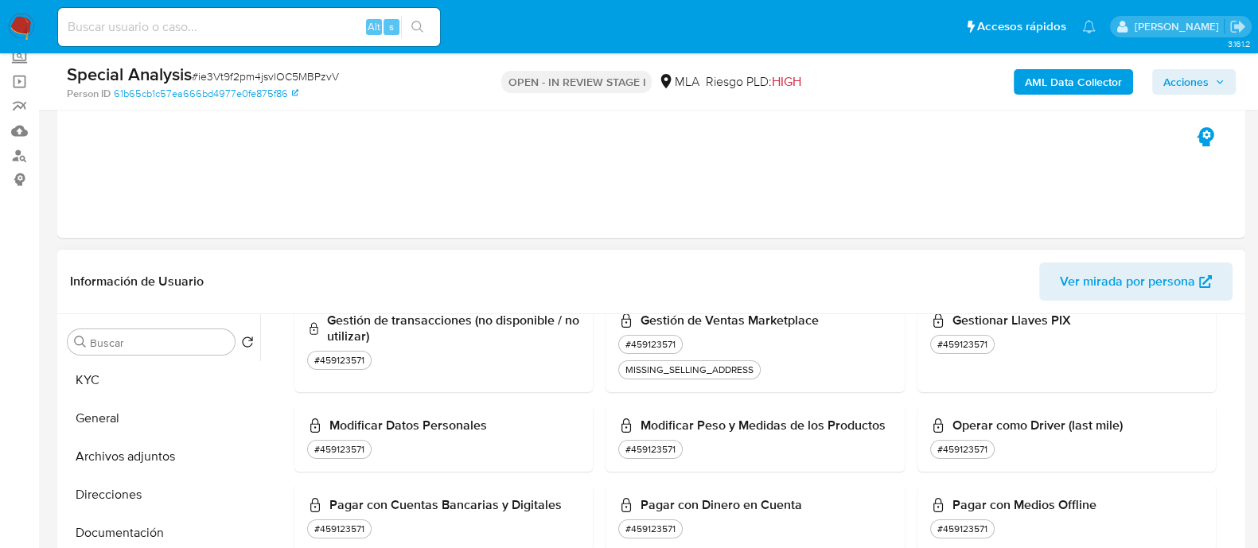
scroll to position [361, 0]
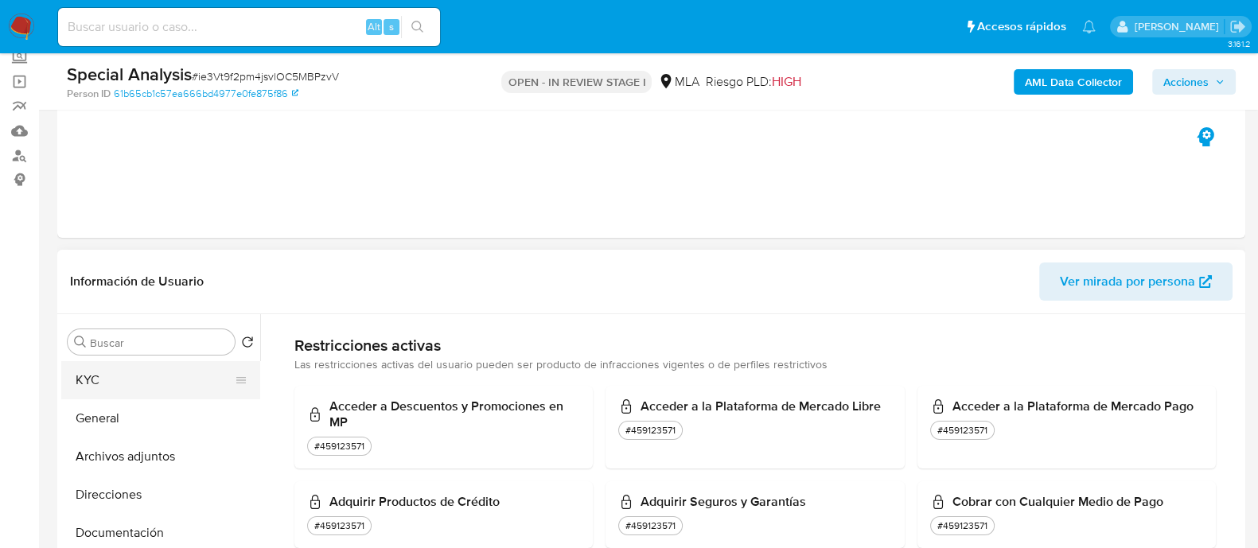
click at [101, 395] on button "KYC" at bounding box center [154, 380] width 186 height 38
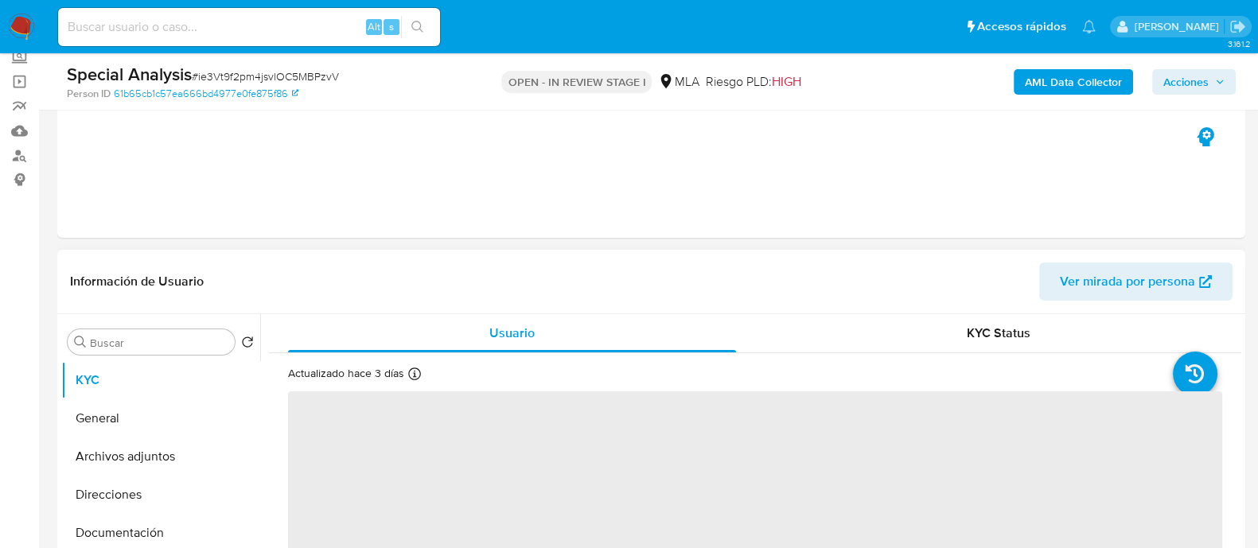
scroll to position [198, 0]
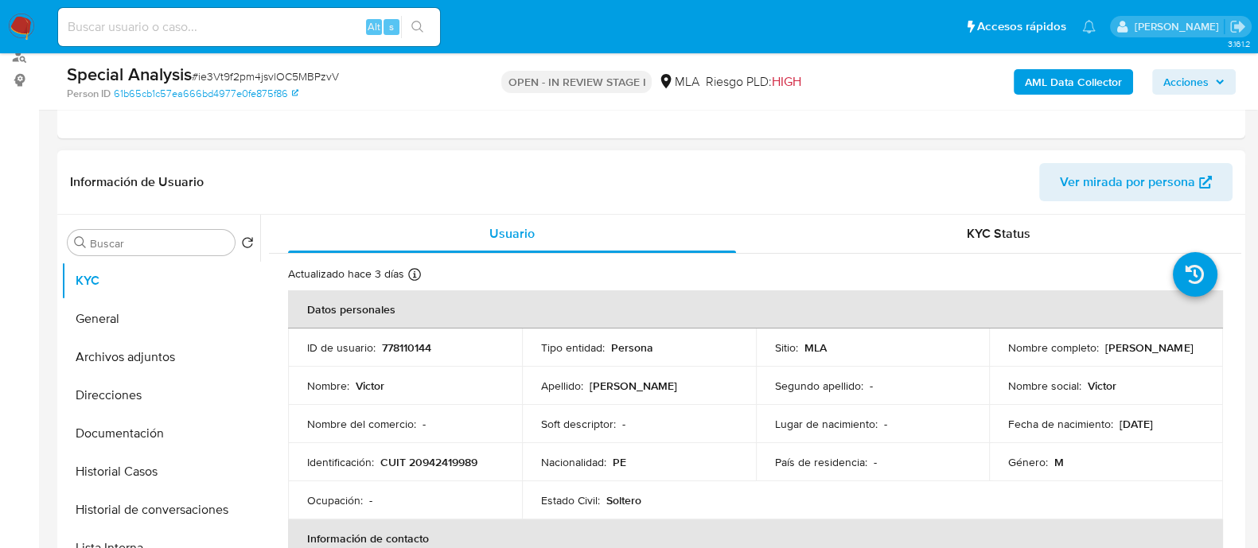
click at [432, 459] on p "CUIT 20942419989" at bounding box center [428, 462] width 97 height 14
copy p "20942419989"
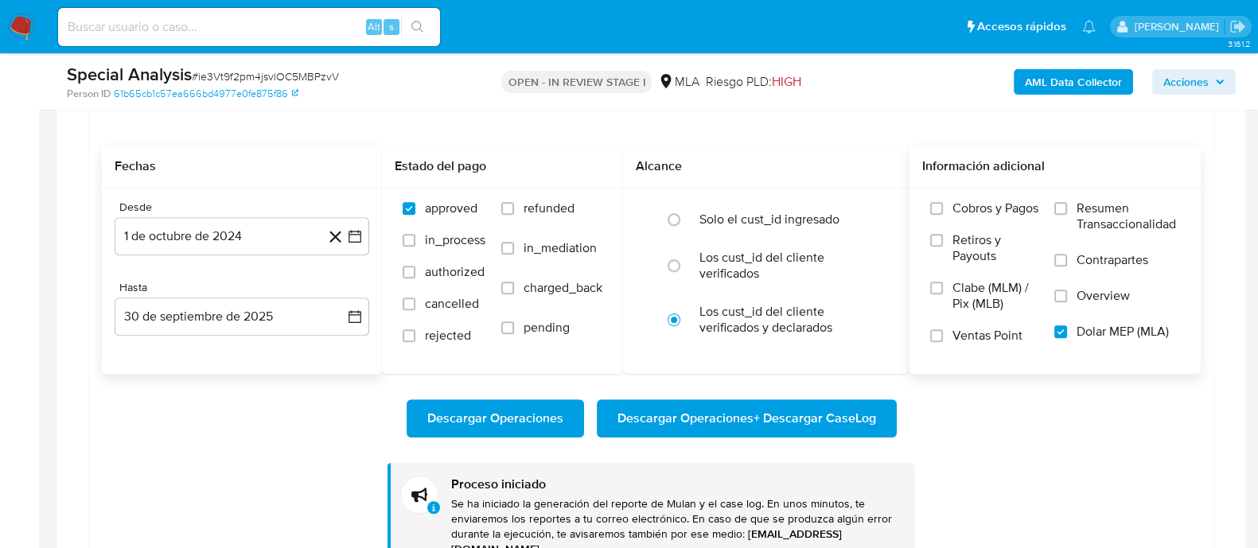
scroll to position [1392, 0]
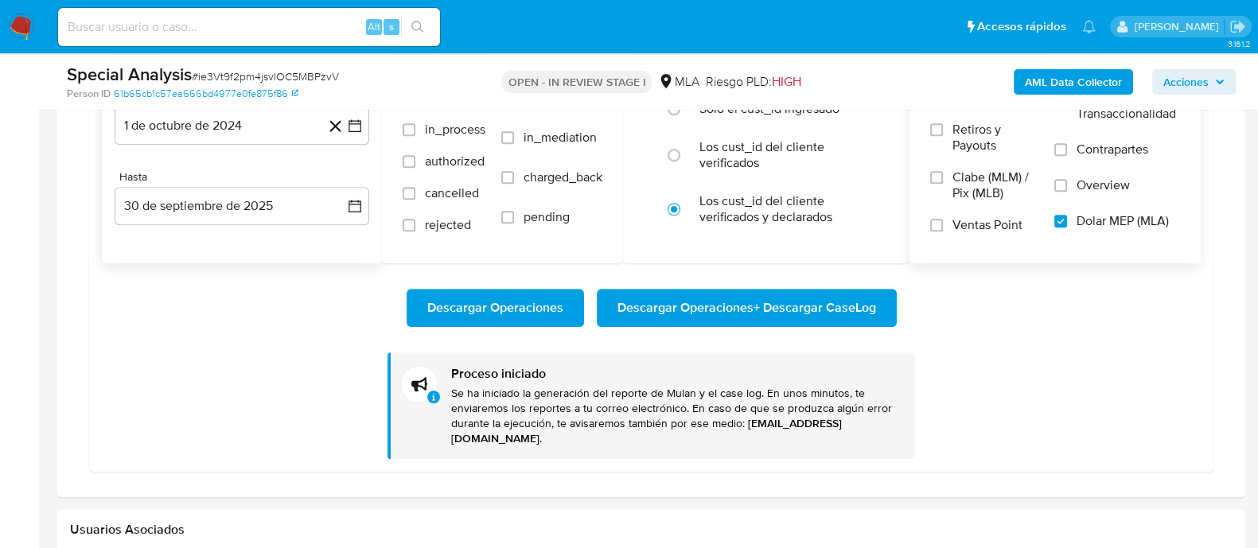
click at [706, 300] on span "Descargar Operaciones + Descargar CaseLog" at bounding box center [746, 307] width 259 height 35
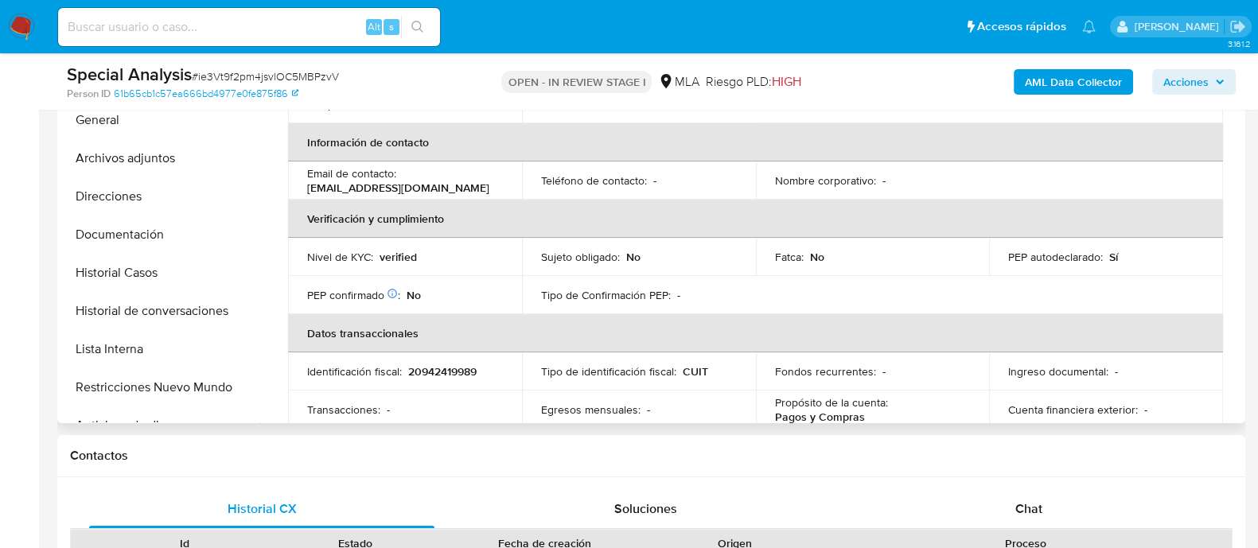
scroll to position [198, 0]
click at [194, 388] on button "Restricciones Nuevo Mundo" at bounding box center [154, 387] width 186 height 38
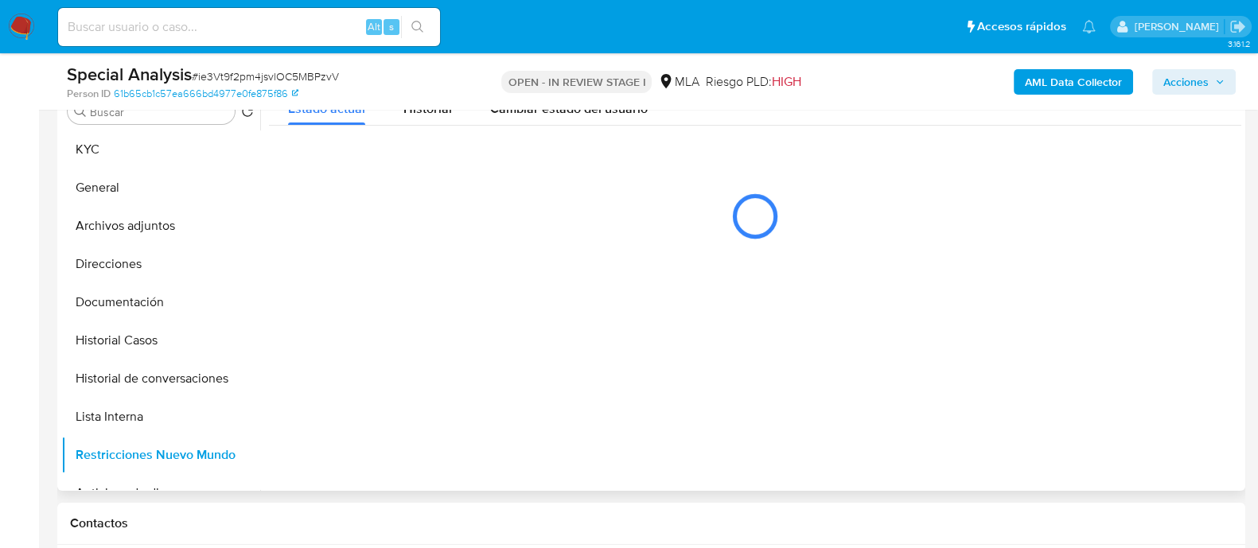
scroll to position [298, 0]
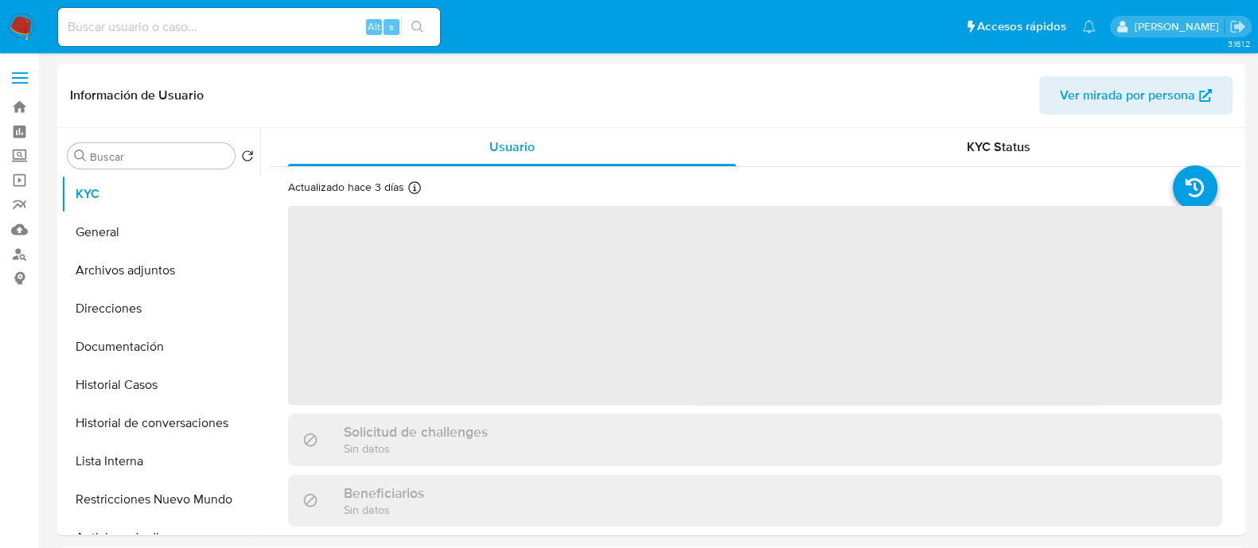
select select "10"
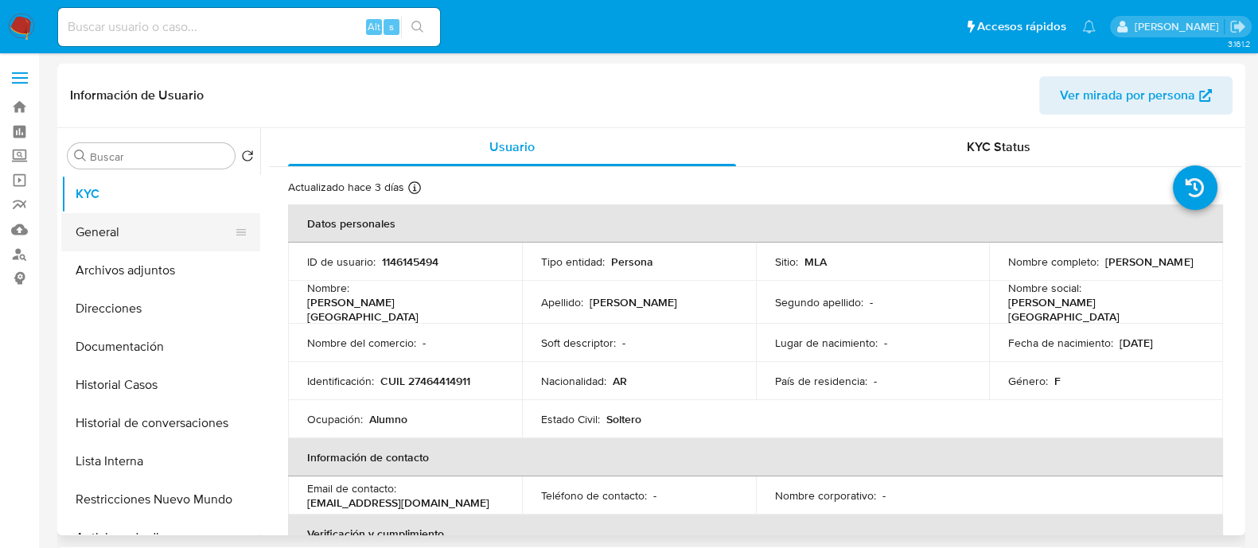
click at [121, 236] on button "General" at bounding box center [154, 232] width 186 height 38
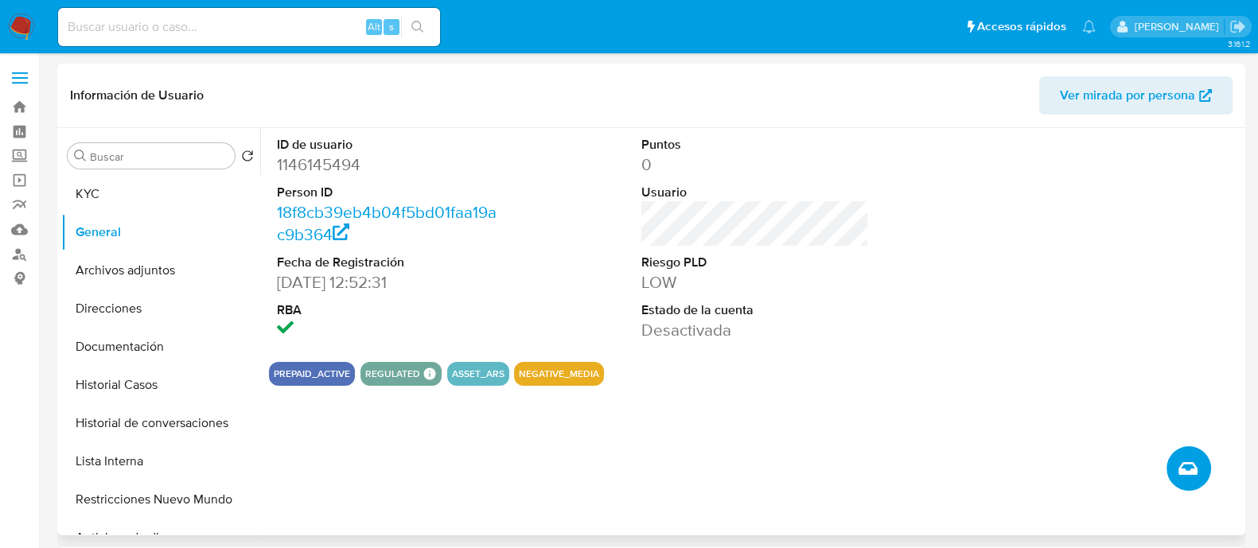
click at [1186, 462] on icon "Crear caso manual" at bounding box center [1187, 468] width 19 height 13
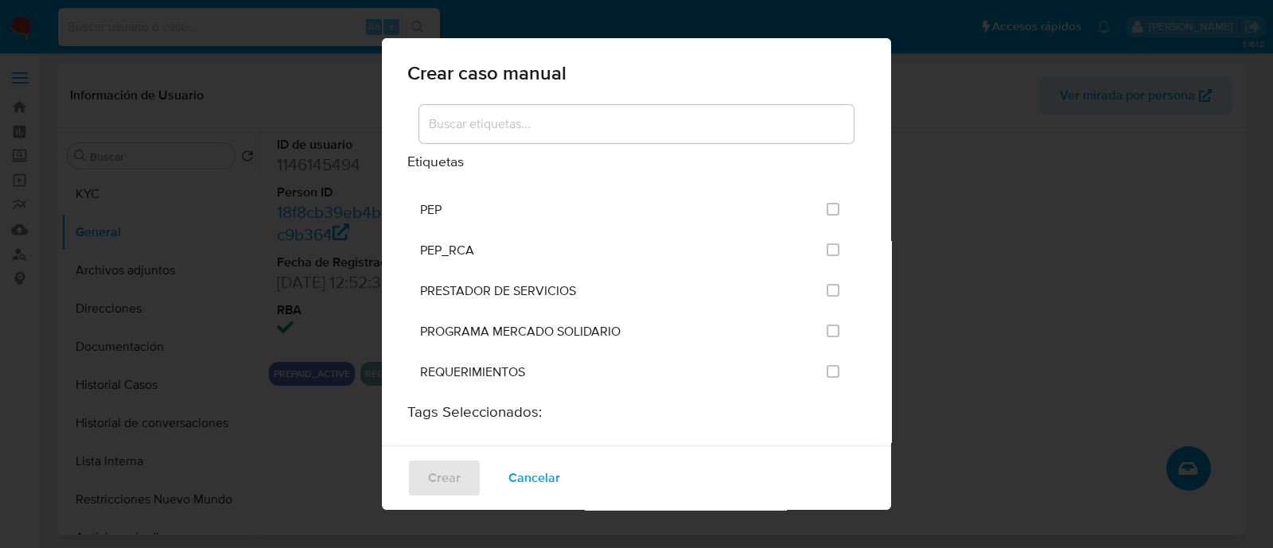
scroll to position [1890, 0]
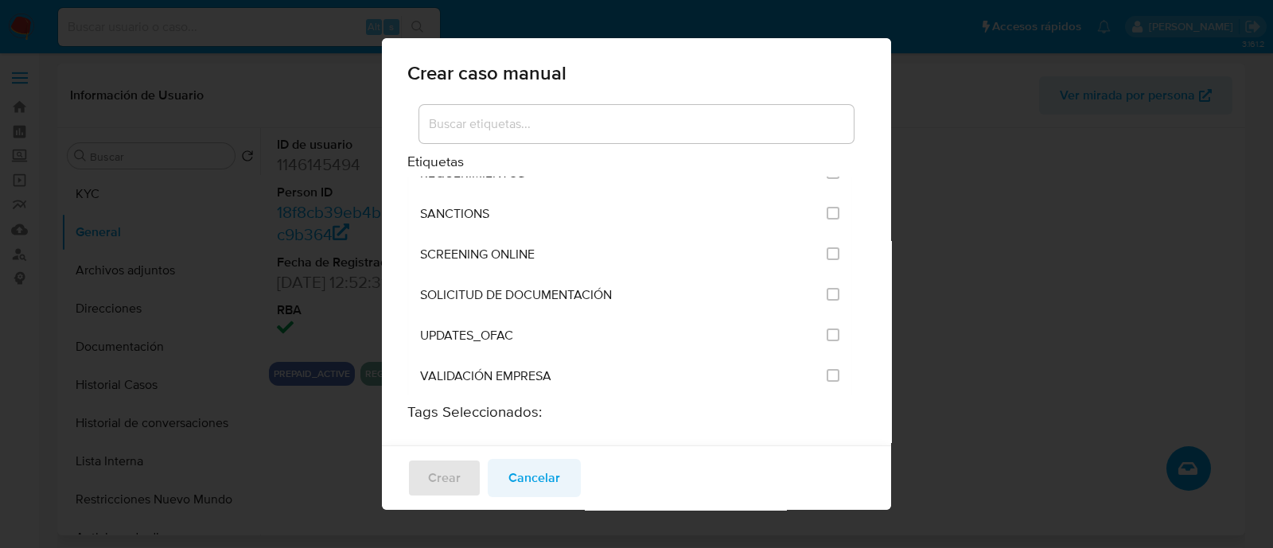
click at [559, 481] on button "Cancelar" at bounding box center [534, 478] width 93 height 38
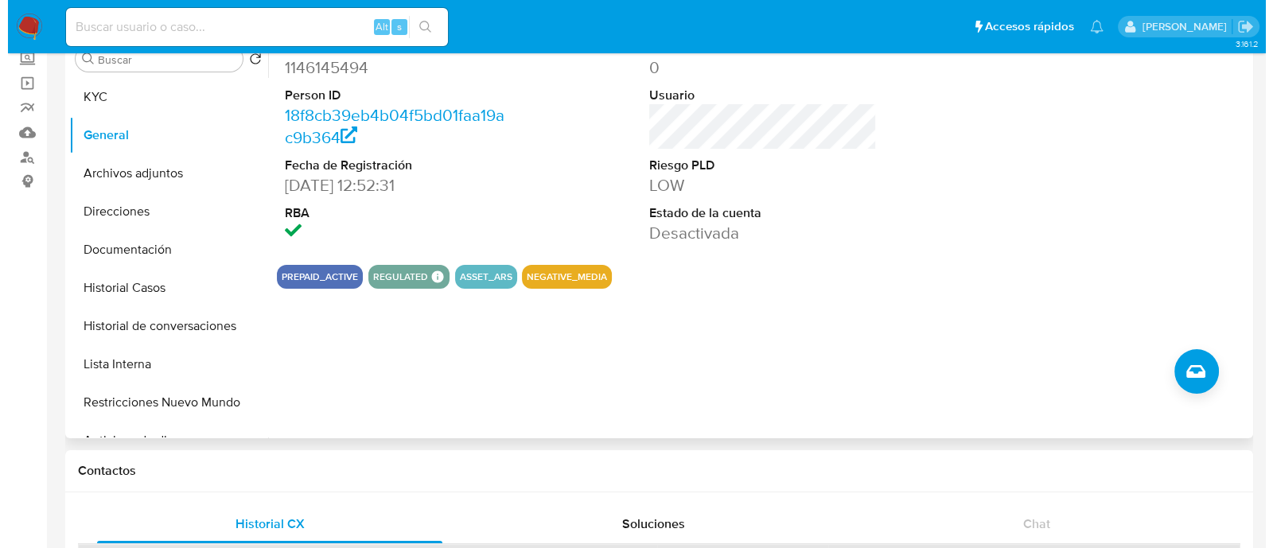
scroll to position [0, 0]
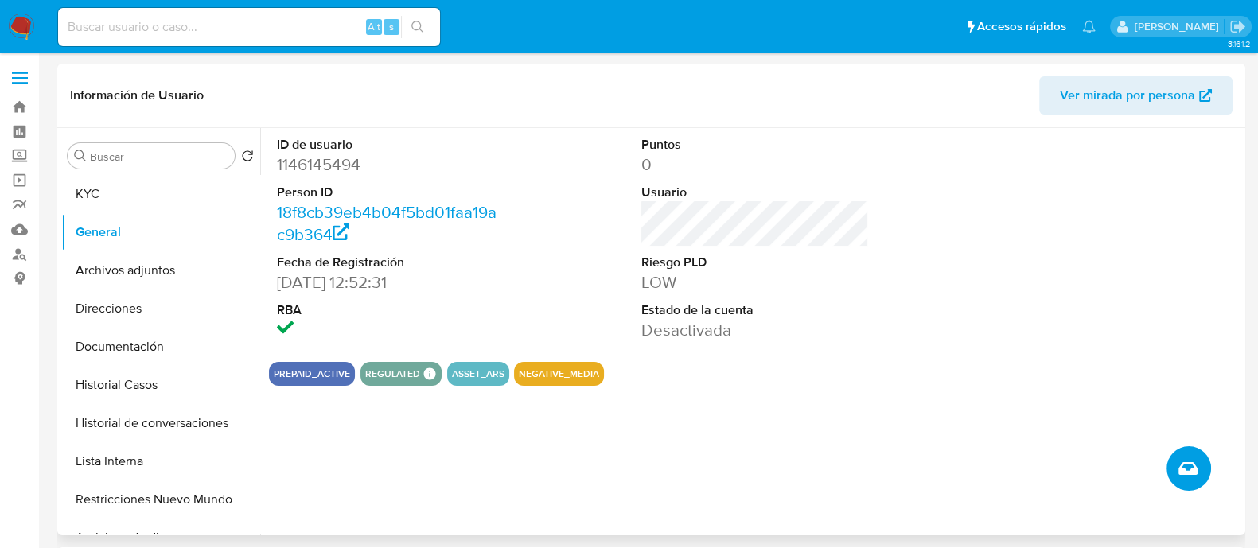
click at [1184, 454] on button "Crear caso manual" at bounding box center [1188, 468] width 45 height 45
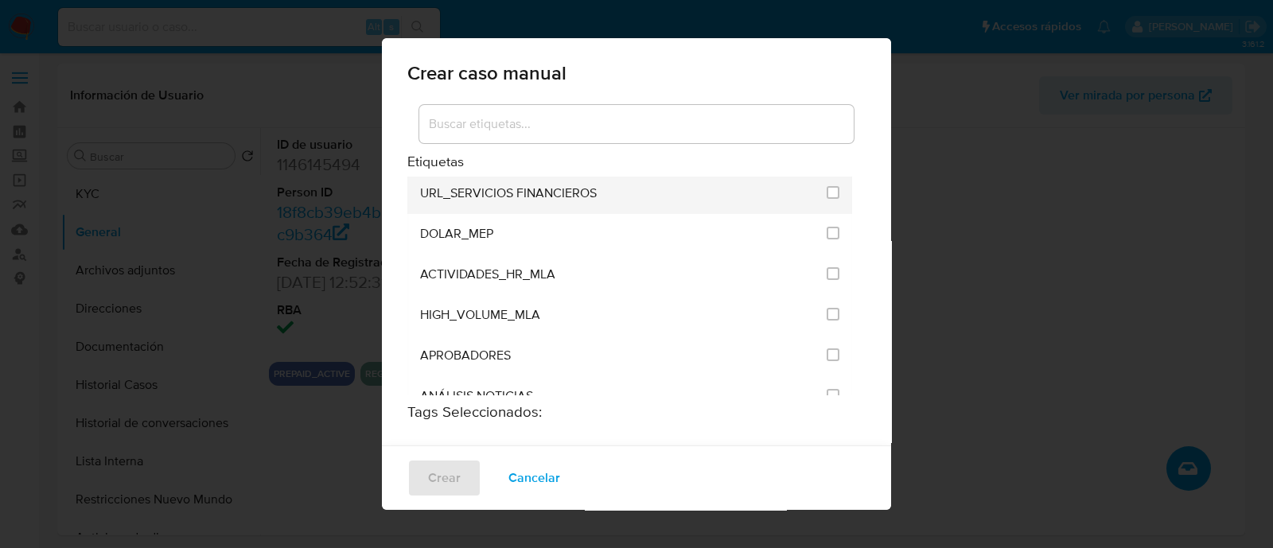
scroll to position [3079, 0]
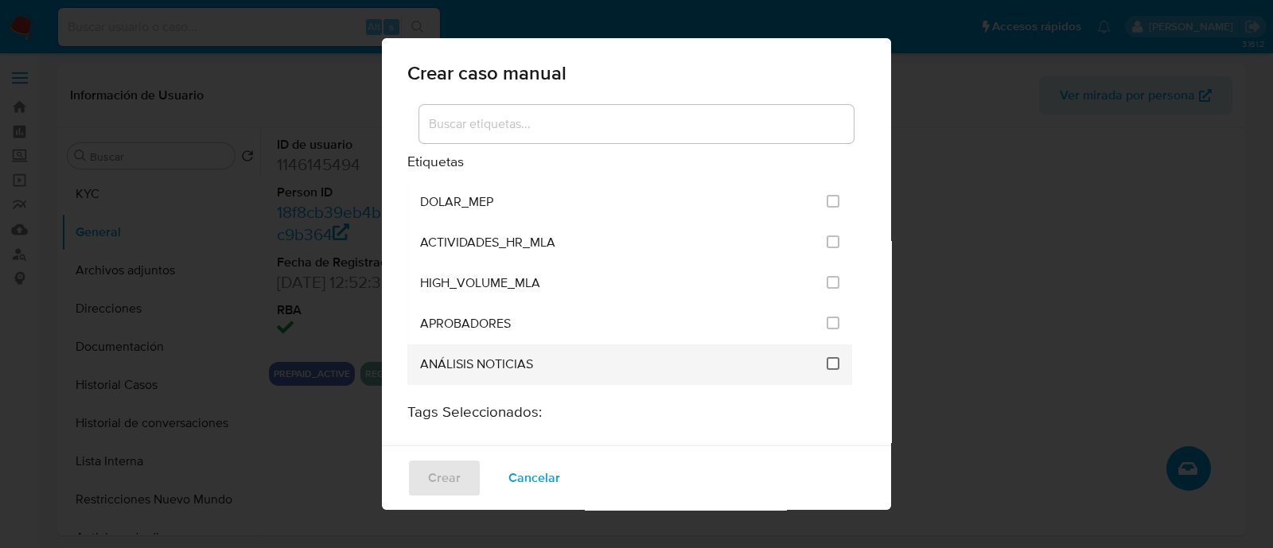
click at [827, 357] on input "3246" at bounding box center [833, 363] width 13 height 13
checkbox input "true"
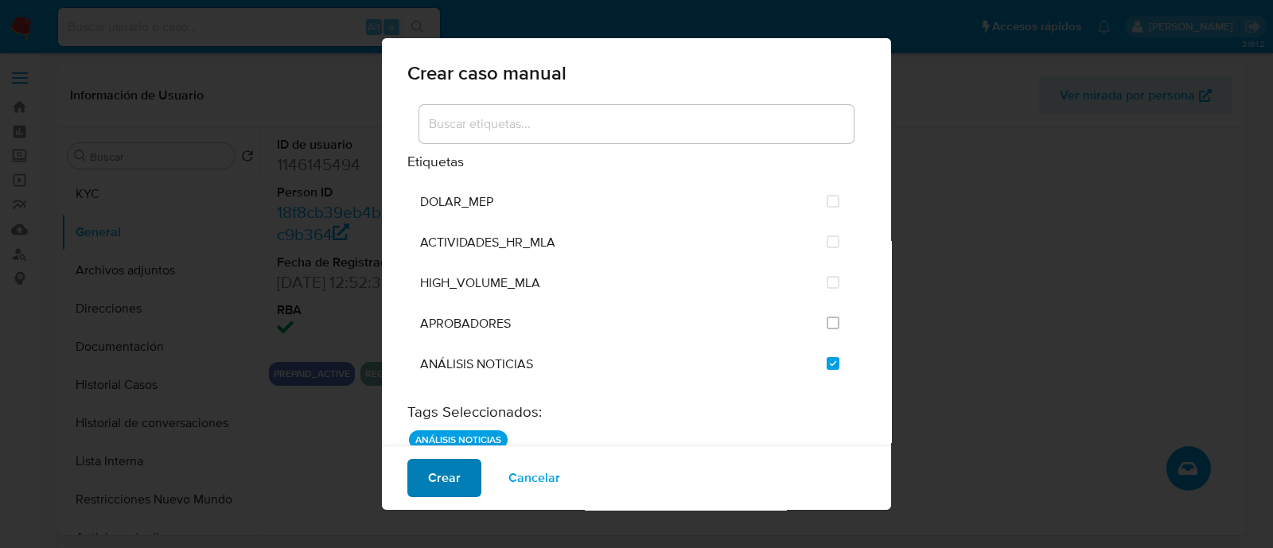
click at [465, 479] on button "Crear" at bounding box center [444, 478] width 74 height 38
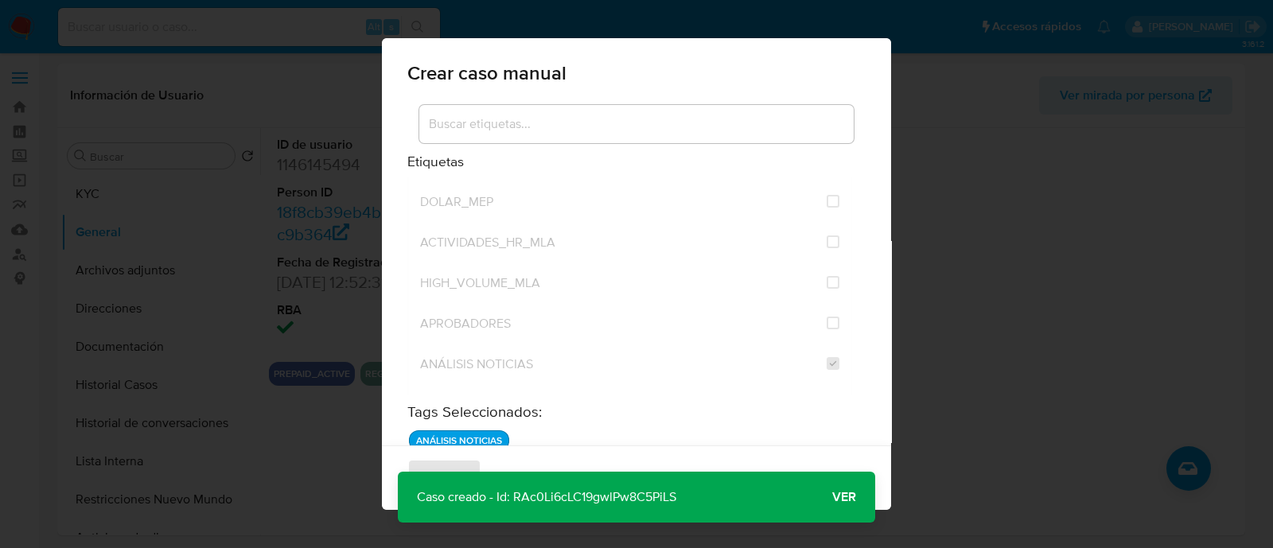
click at [852, 497] on span "Ver" at bounding box center [844, 497] width 24 height 0
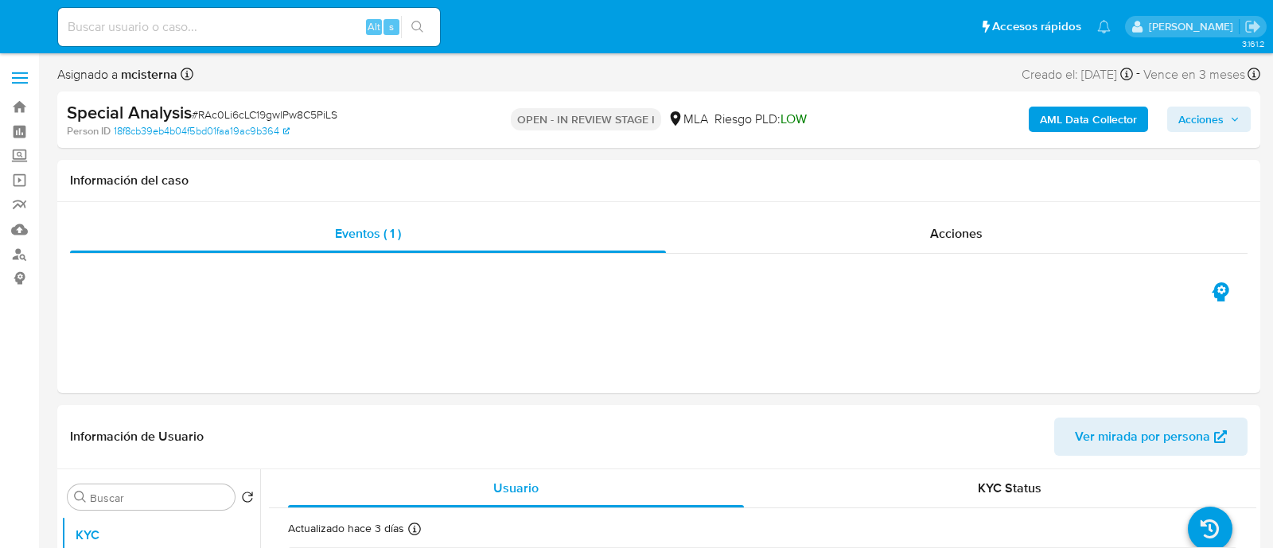
select select "10"
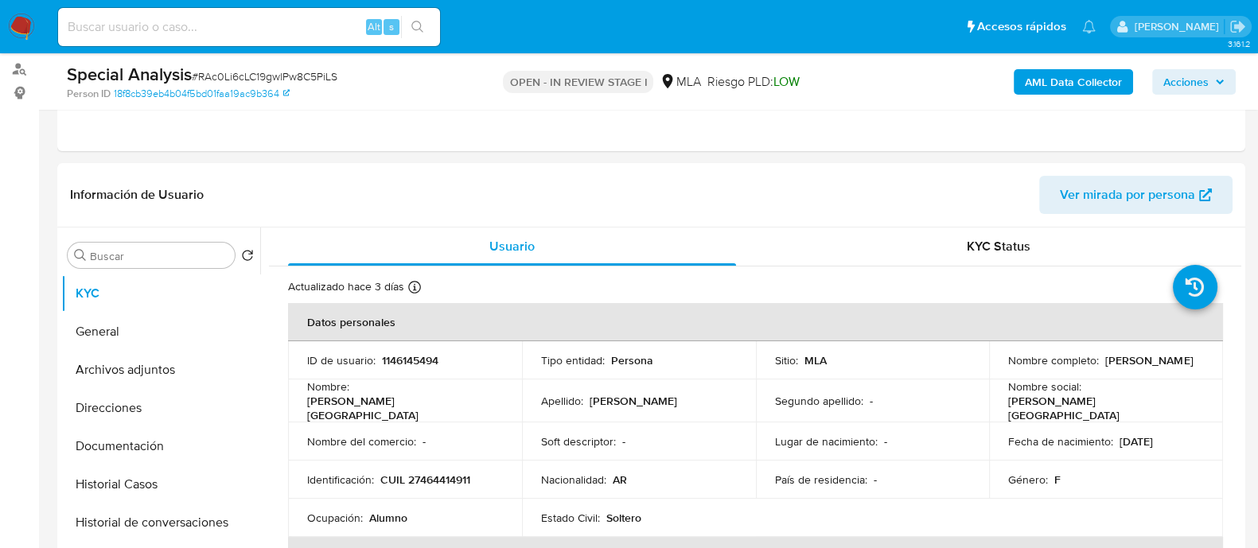
scroll to position [397, 0]
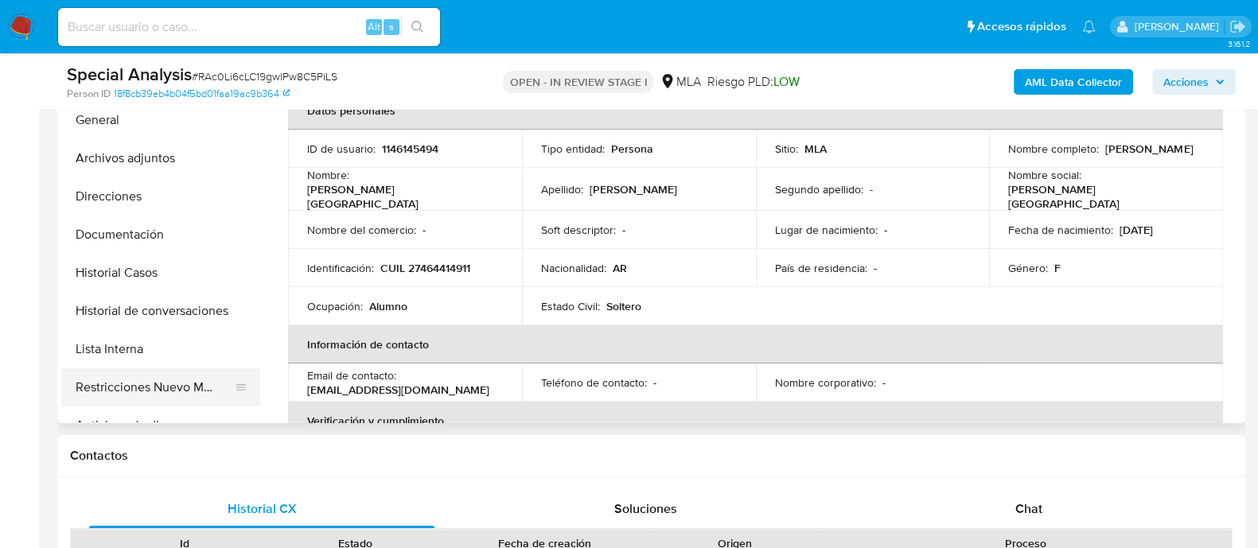
click at [215, 380] on button "Restricciones Nuevo Mundo" at bounding box center [154, 387] width 186 height 38
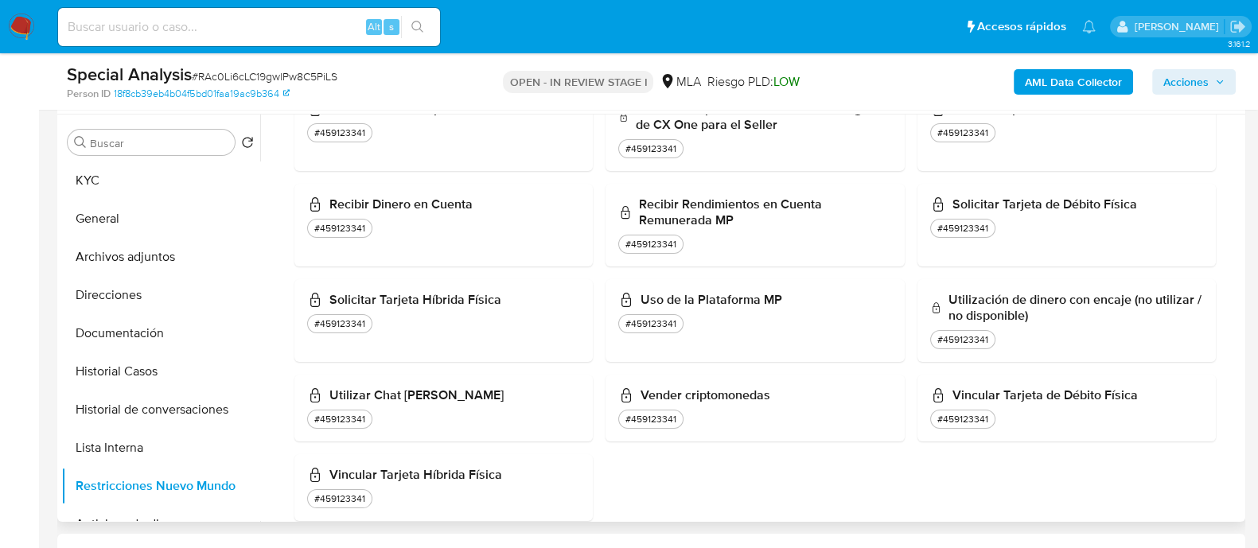
scroll to position [1455, 0]
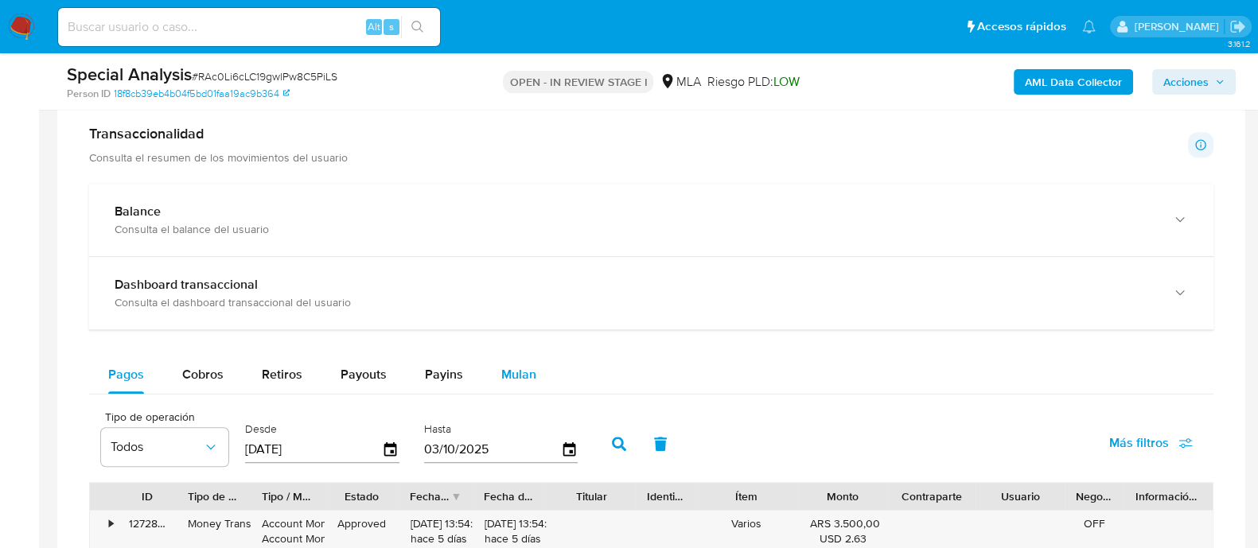
click at [524, 377] on span "Mulan" at bounding box center [518, 374] width 35 height 18
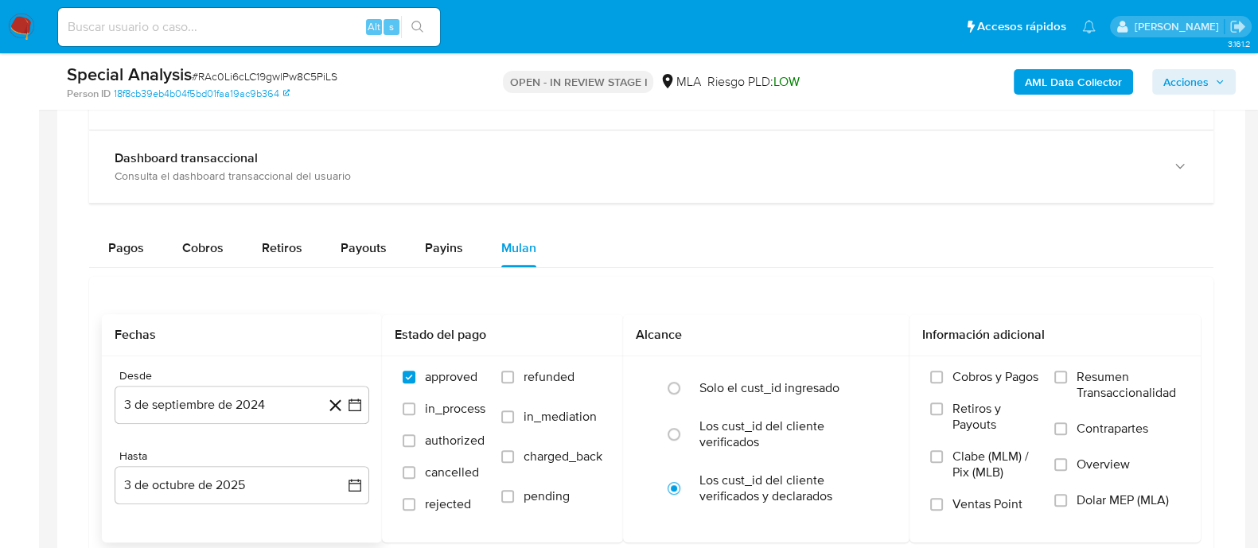
scroll to position [1392, 0]
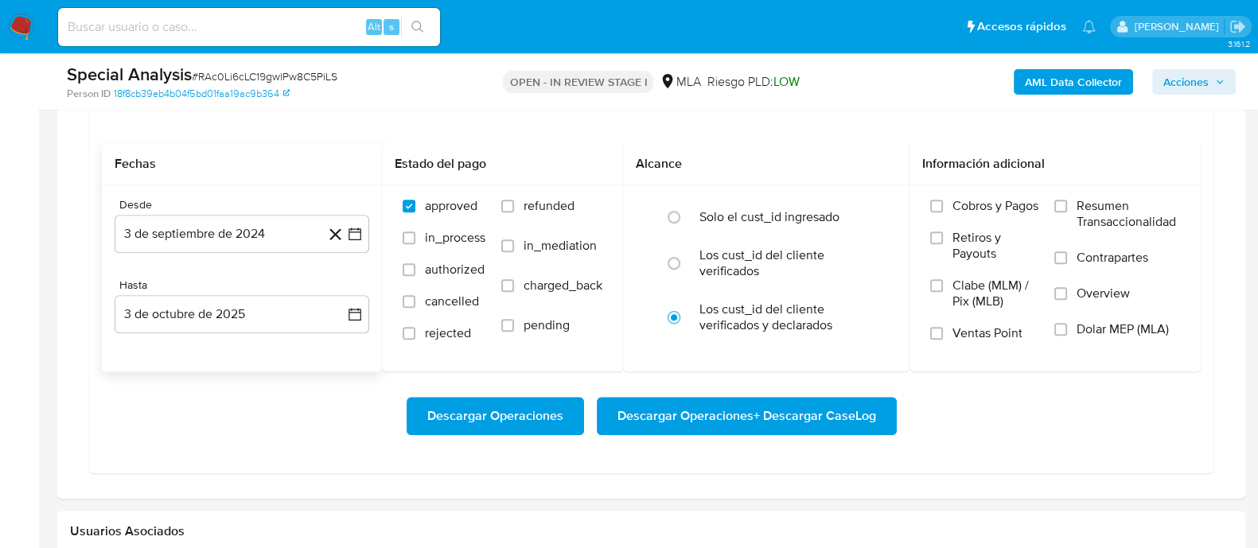
click at [212, 251] on div "Desde [DATE] [DATE] Hasta [DATE] [DATE]" at bounding box center [242, 278] width 280 height 186
click at [223, 235] on button "3 de septiembre de 2024" at bounding box center [242, 234] width 255 height 38
click at [277, 244] on button "3 de septiembre de 2024" at bounding box center [242, 234] width 255 height 38
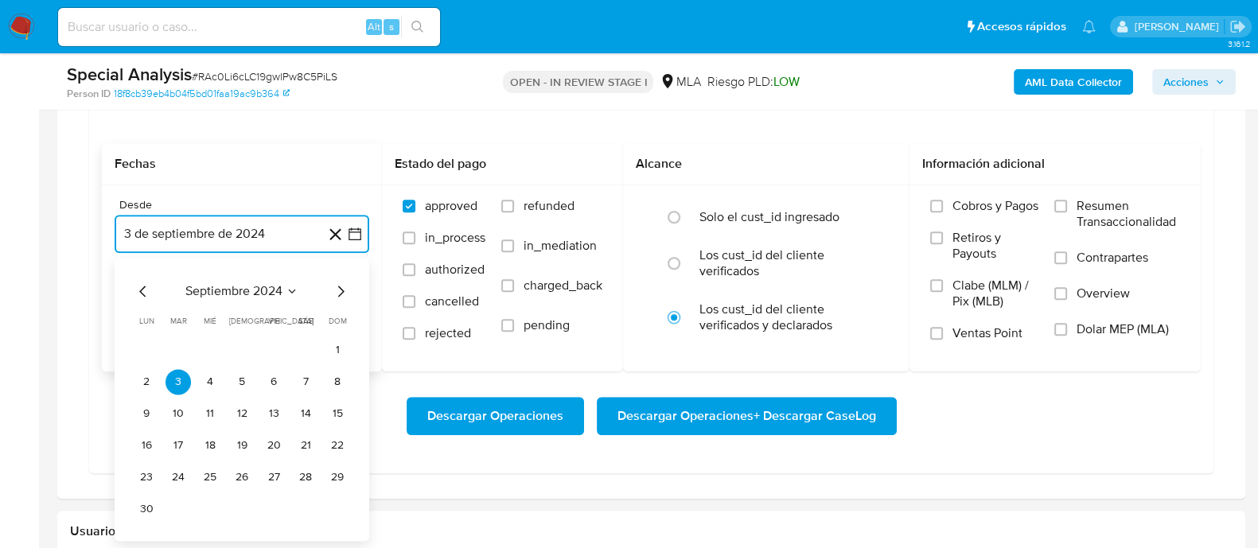
click at [340, 282] on icon "Mes siguiente" at bounding box center [340, 291] width 19 height 19
click at [176, 340] on button "1" at bounding box center [178, 349] width 25 height 25
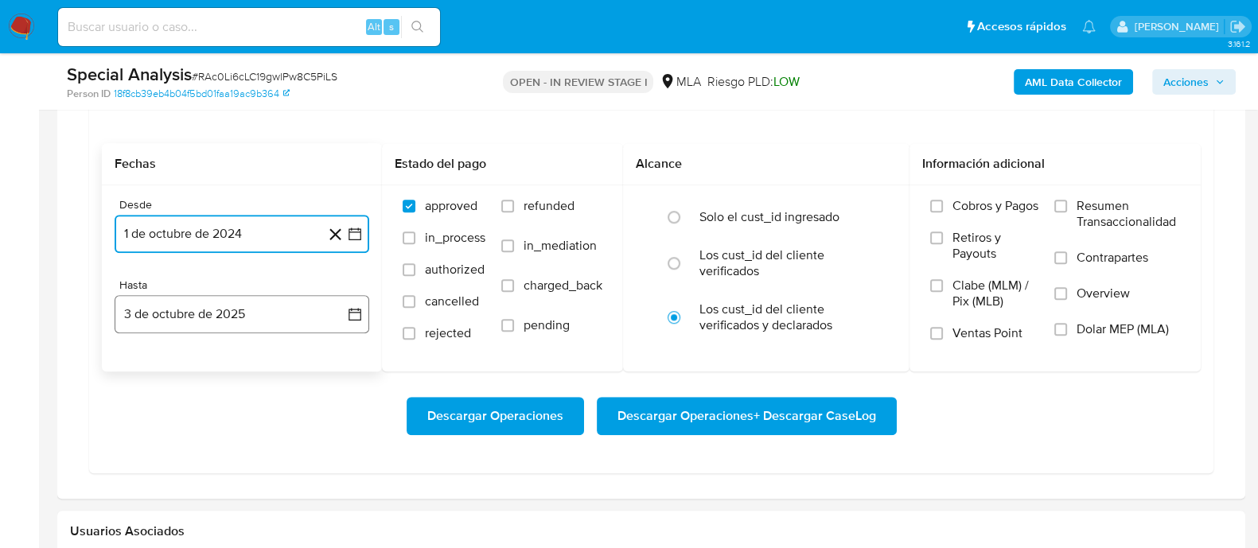
click at [181, 298] on button "3 de octubre de 2025" at bounding box center [242, 314] width 255 height 38
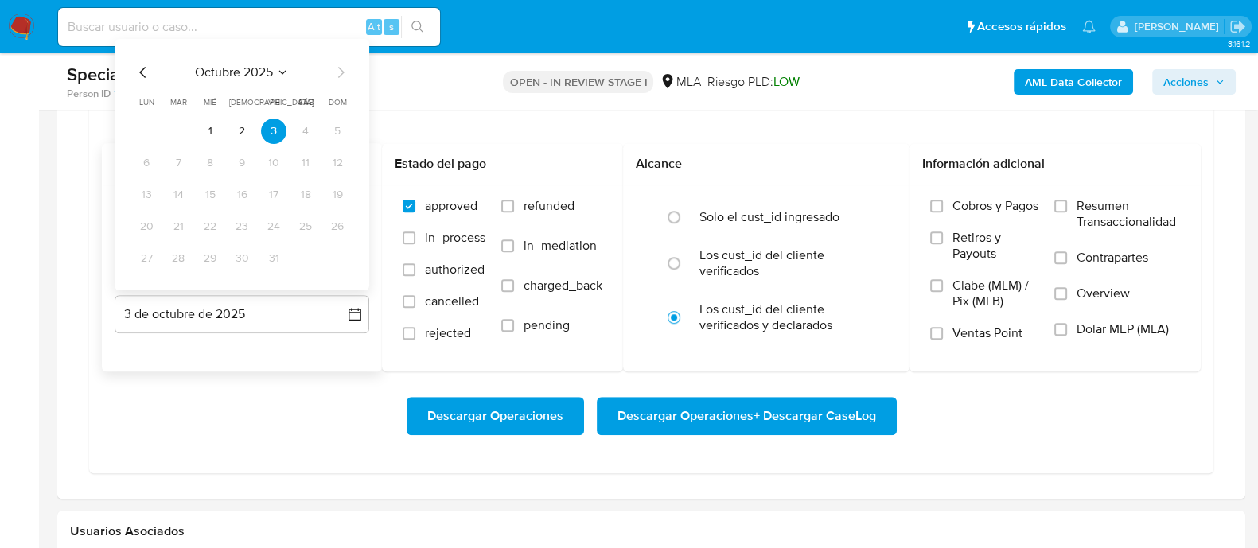
drag, startPoint x: 140, startPoint y: 71, endPoint x: 150, endPoint y: 76, distance: 11.4
click at [140, 69] on icon "Mes anterior" at bounding box center [142, 72] width 6 height 11
click at [182, 261] on button "30" at bounding box center [178, 258] width 25 height 25
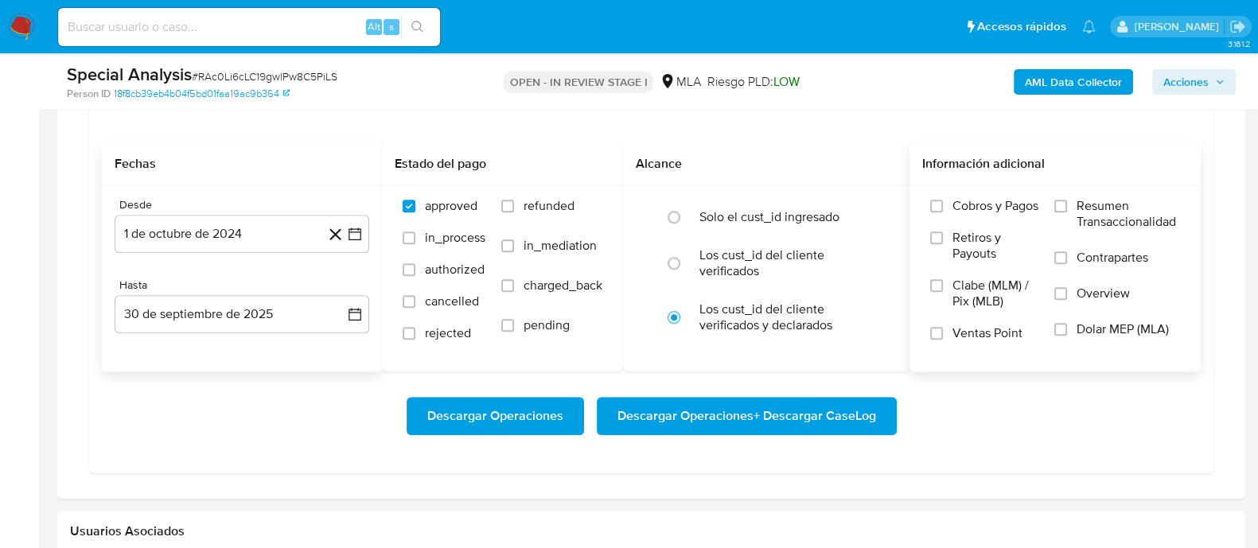
click at [1102, 328] on span "Dolar MEP (MLA)" at bounding box center [1123, 329] width 92 height 16
click at [1067, 328] on input "Dolar MEP (MLA)" at bounding box center [1060, 329] width 13 height 13
click at [833, 423] on span "Descargar Operaciones + Descargar CaseLog" at bounding box center [746, 416] width 259 height 35
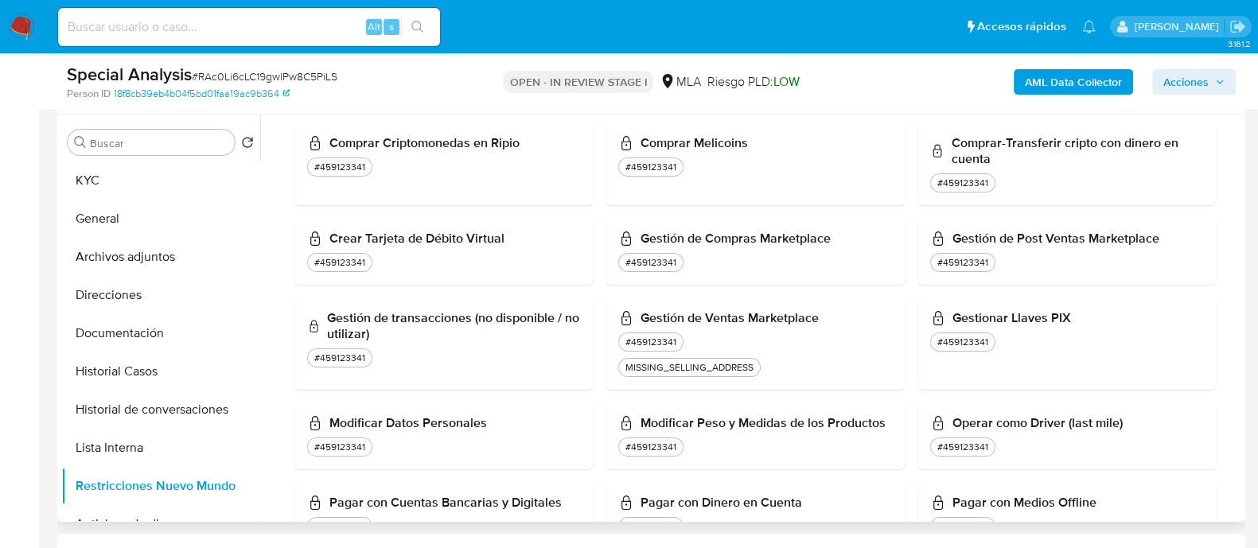
scroll to position [361, 0]
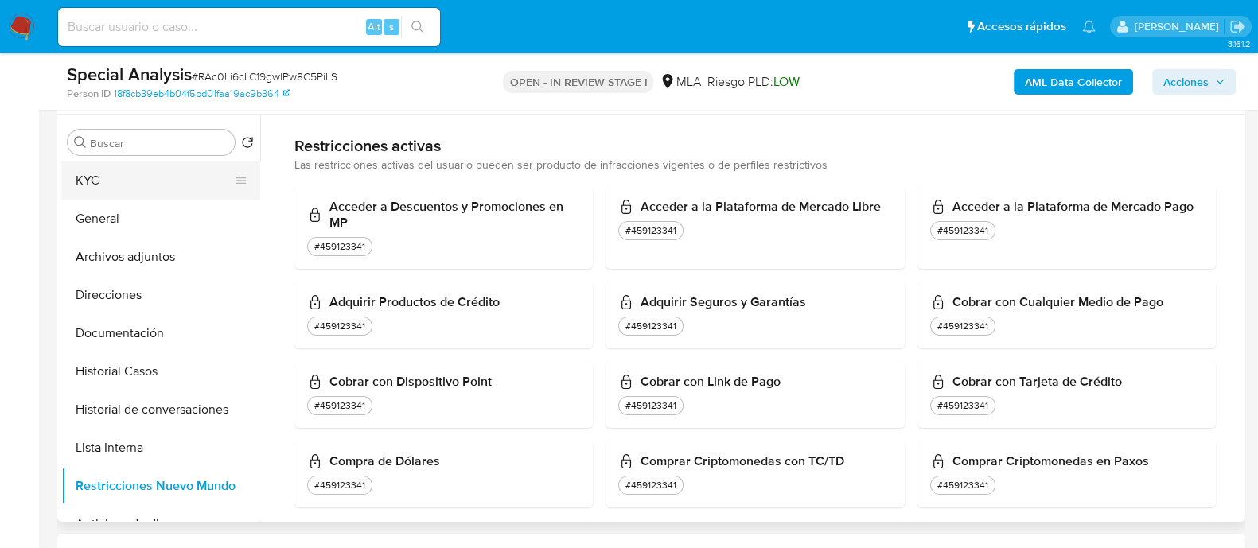
click at [212, 185] on button "KYC" at bounding box center [154, 181] width 186 height 38
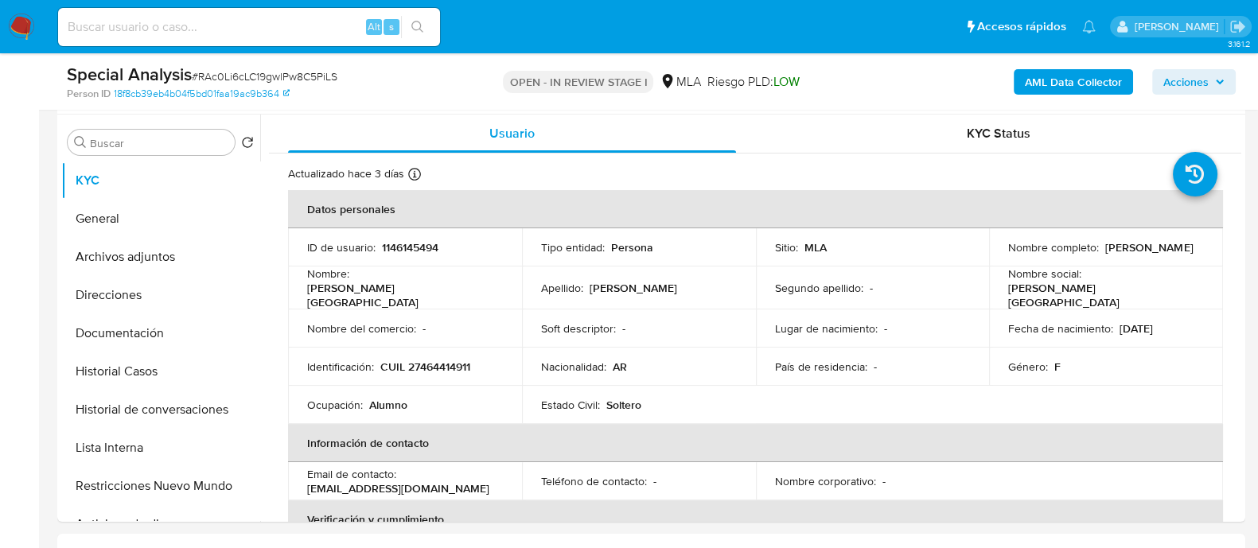
click at [1021, 89] on button "AML Data Collector" at bounding box center [1073, 81] width 119 height 25
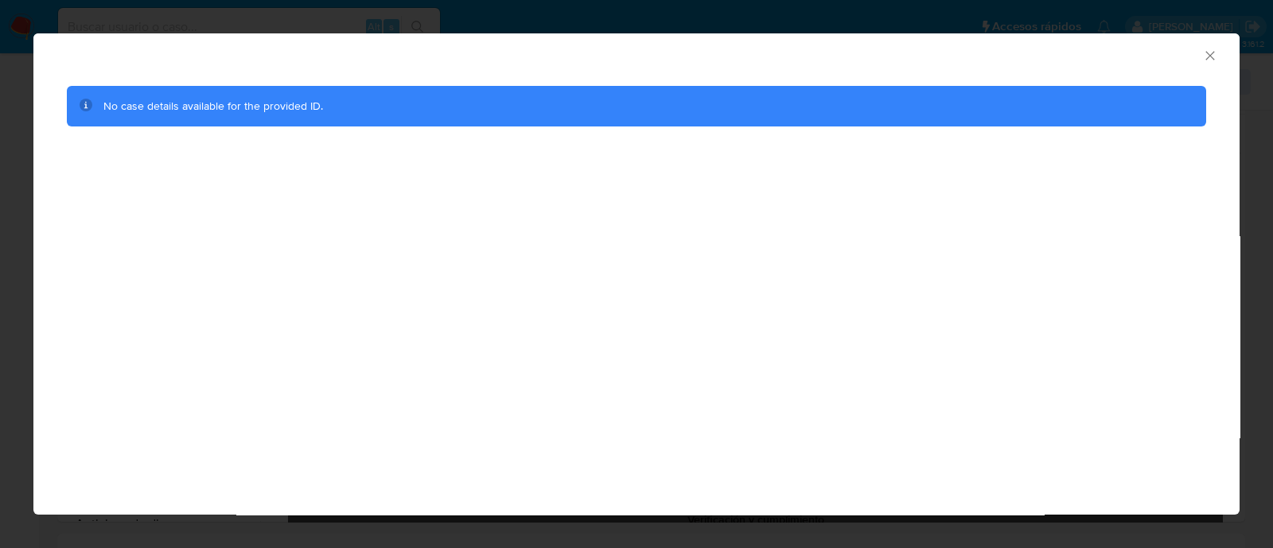
click at [1201, 54] on div "AML Data Collector" at bounding box center [624, 54] width 1158 height 18
click at [1214, 52] on icon "Cerrar ventana" at bounding box center [1210, 56] width 16 height 16
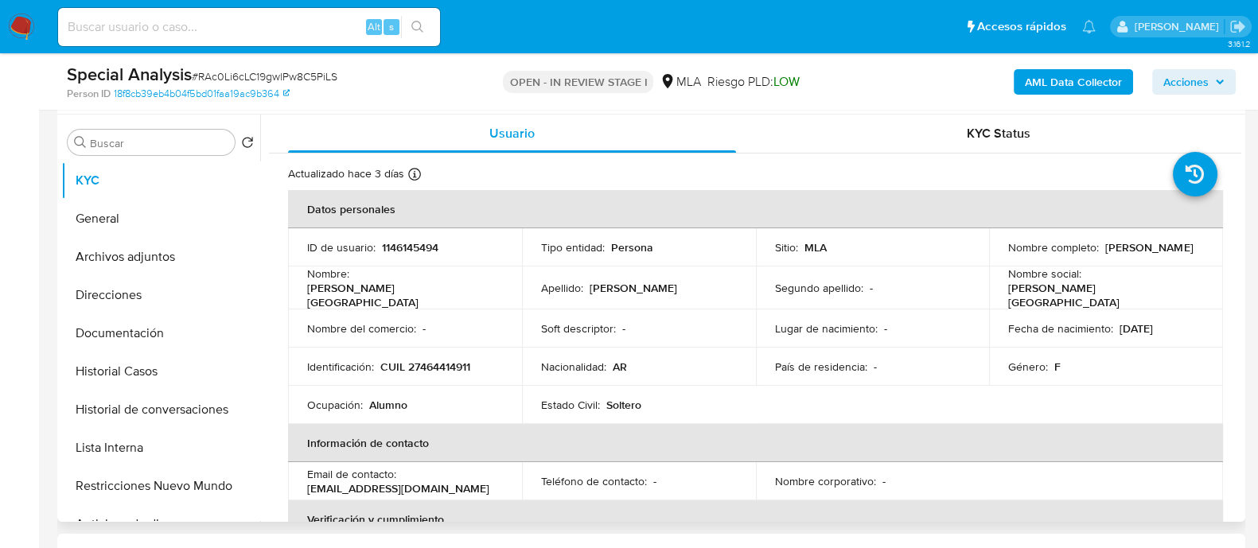
click at [426, 360] on p "CUIL 27464414911" at bounding box center [425, 367] width 90 height 14
copy p "27464414911"
click at [418, 259] on td "ID de usuario : 1146145494" at bounding box center [405, 247] width 234 height 38
click at [411, 247] on p "1146145494" at bounding box center [410, 247] width 56 height 14
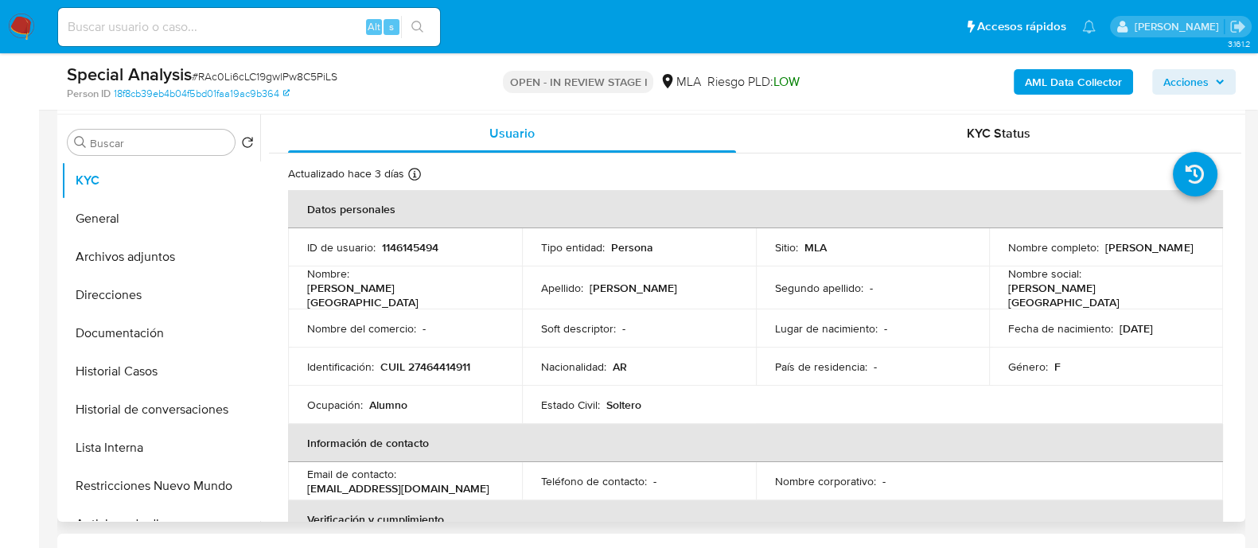
click at [411, 247] on p "1146145494" at bounding box center [410, 247] width 56 height 14
copy p "1146145494"
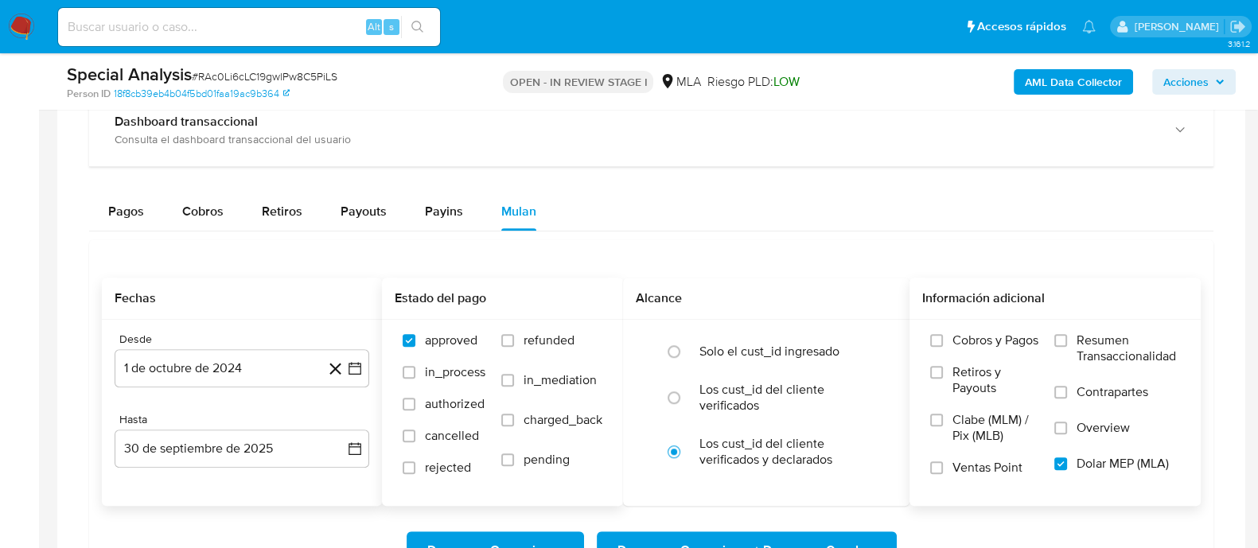
scroll to position [1392, 0]
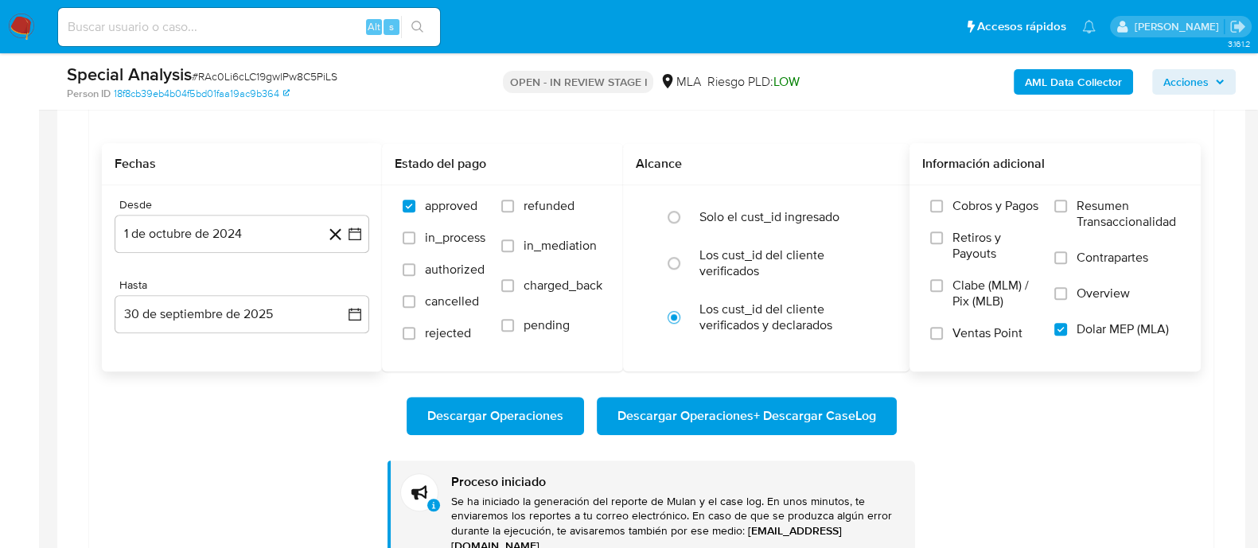
click at [664, 415] on span "Descargar Operaciones + Descargar CaseLog" at bounding box center [746, 416] width 259 height 35
click at [759, 547] on p "Se ha iniciado la generación del reporte de Mulan y el case log. En unos minuto…" at bounding box center [676, 524] width 451 height 60
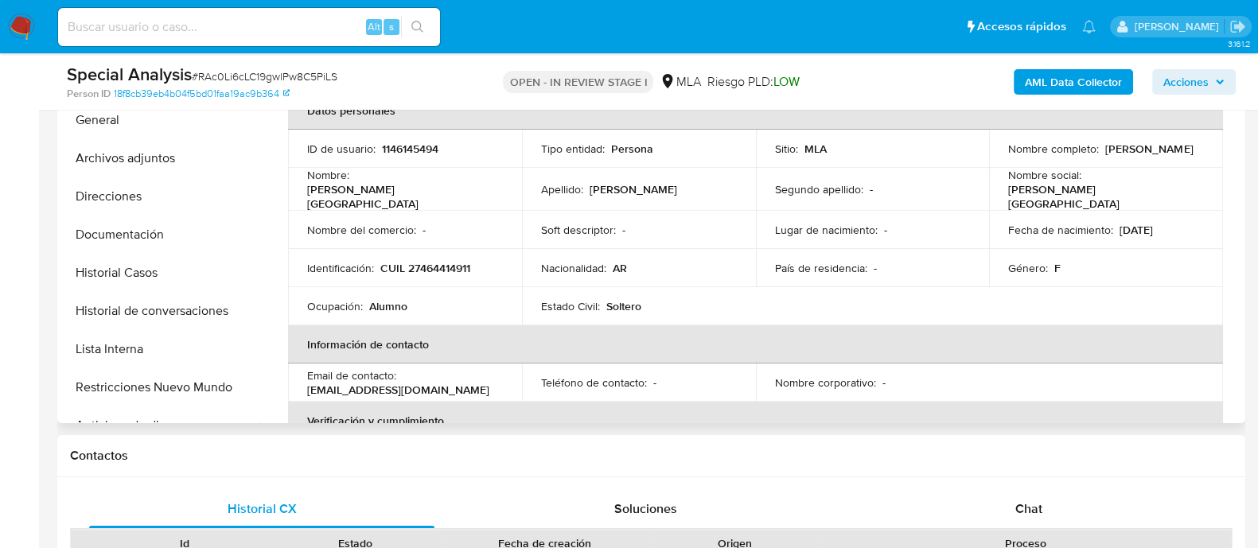
scroll to position [0, 0]
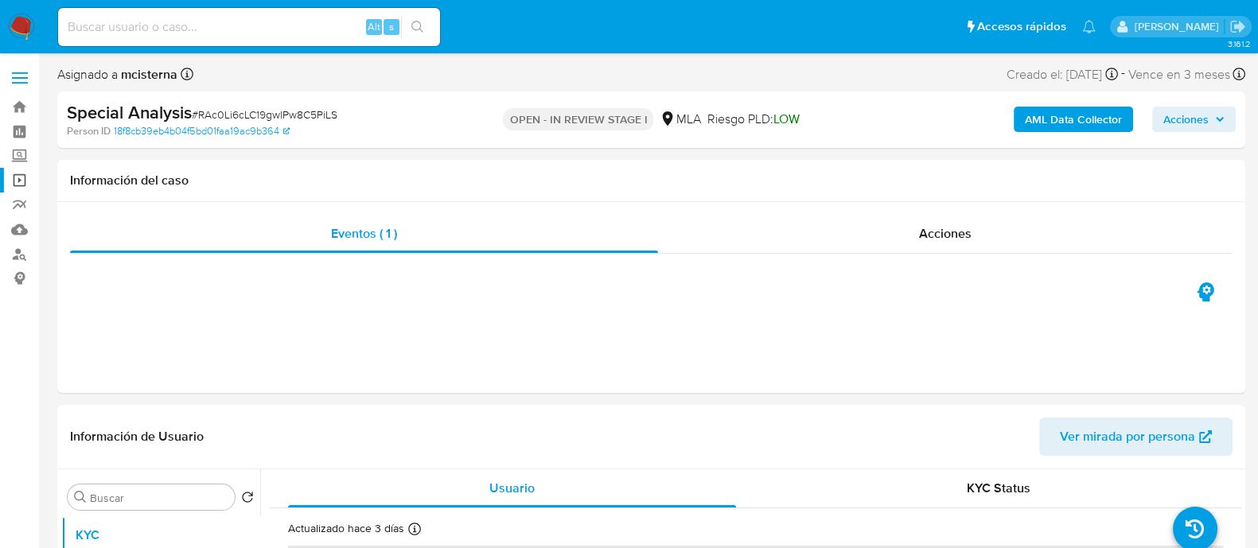
click at [28, 186] on link "Operaciones masivas" at bounding box center [94, 180] width 189 height 25
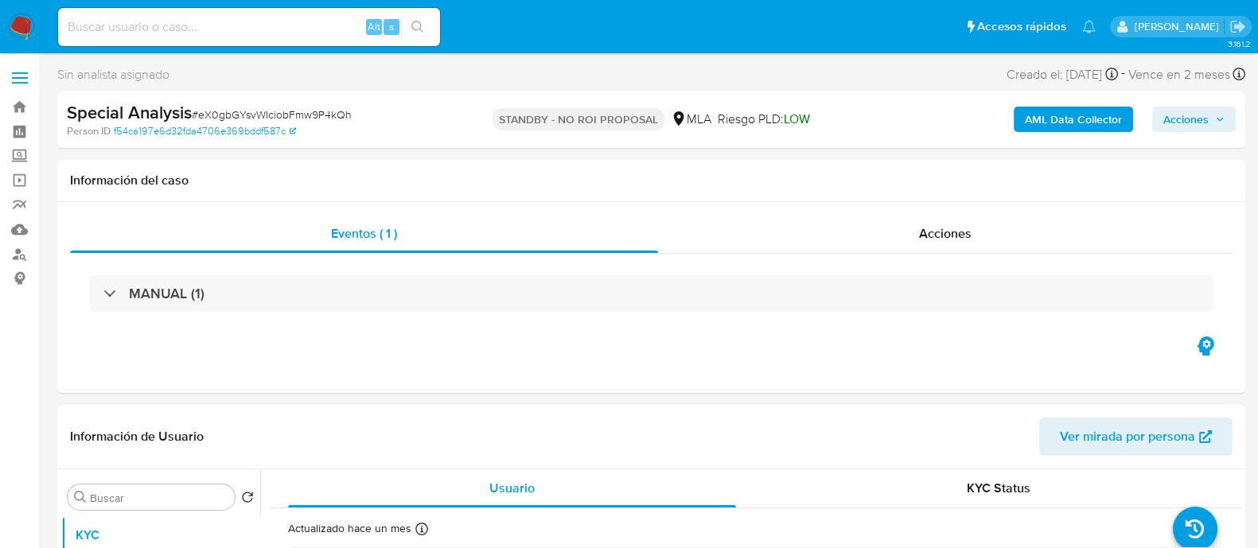
select select "10"
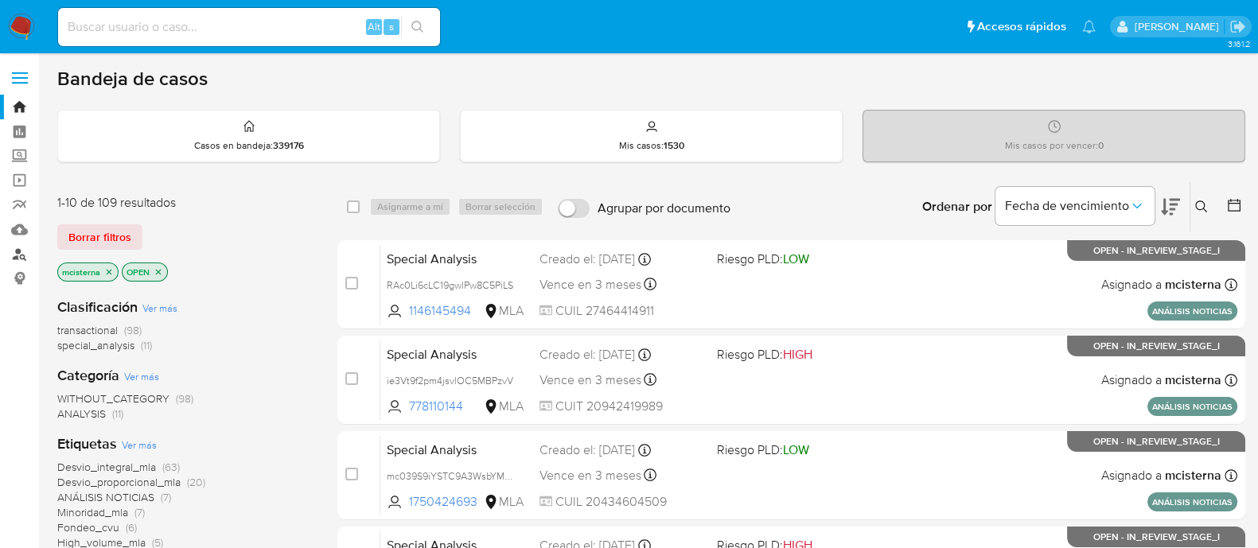
click at [24, 261] on link "Buscador de personas" at bounding box center [94, 254] width 189 height 25
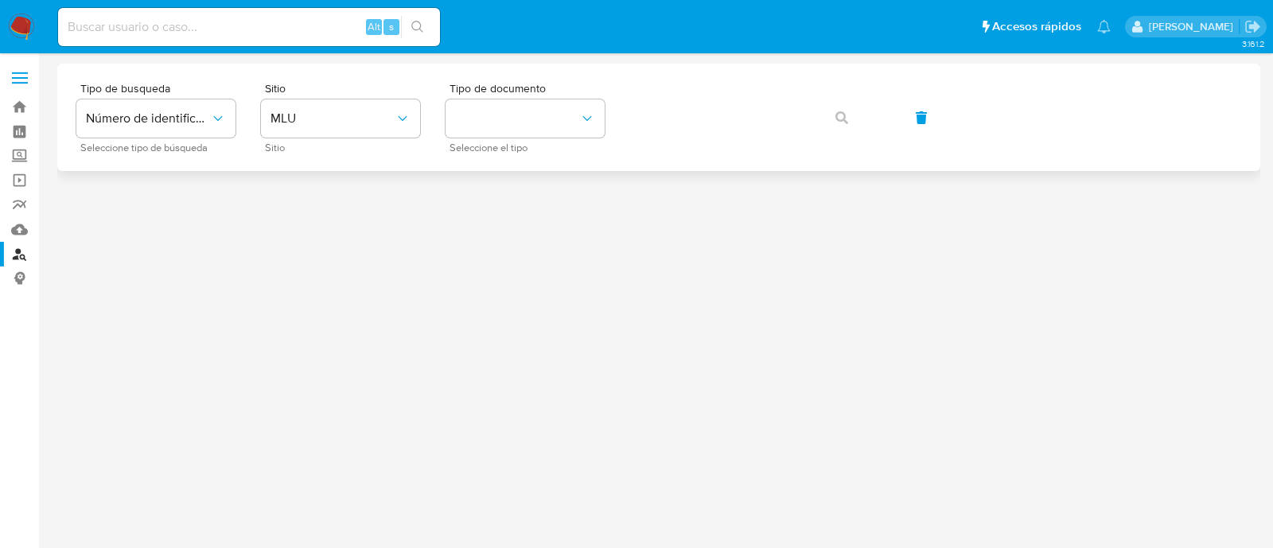
click at [376, 153] on div "Tipo de busqueda Número de identificación Seleccione tipo de búsqueda Sitio MLU…" at bounding box center [658, 117] width 1203 height 107
click at [383, 115] on span "MLU" at bounding box center [333, 119] width 124 height 16
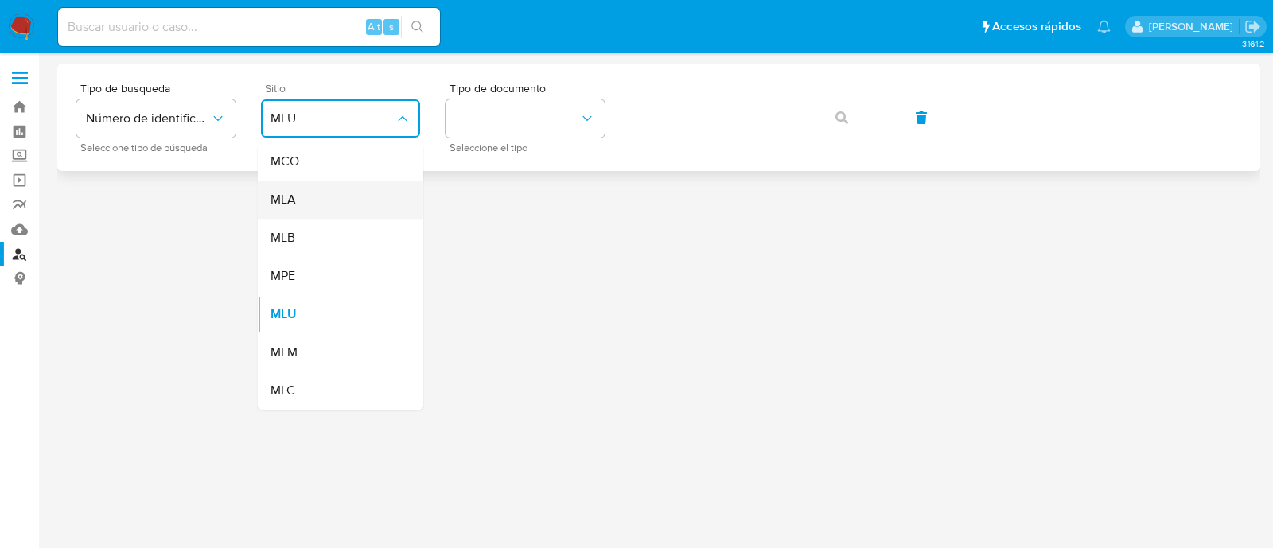
click at [364, 197] on div "MLA" at bounding box center [336, 200] width 130 height 38
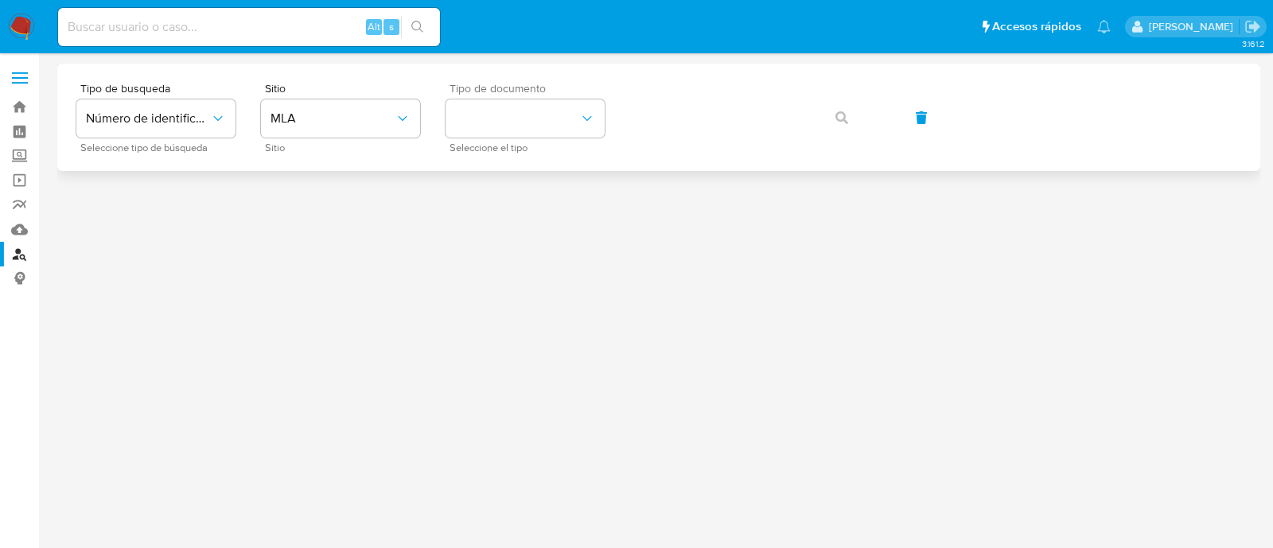
click at [536, 85] on span "Tipo de documento" at bounding box center [529, 88] width 159 height 11
click at [541, 131] on button "identificationType" at bounding box center [525, 118] width 159 height 38
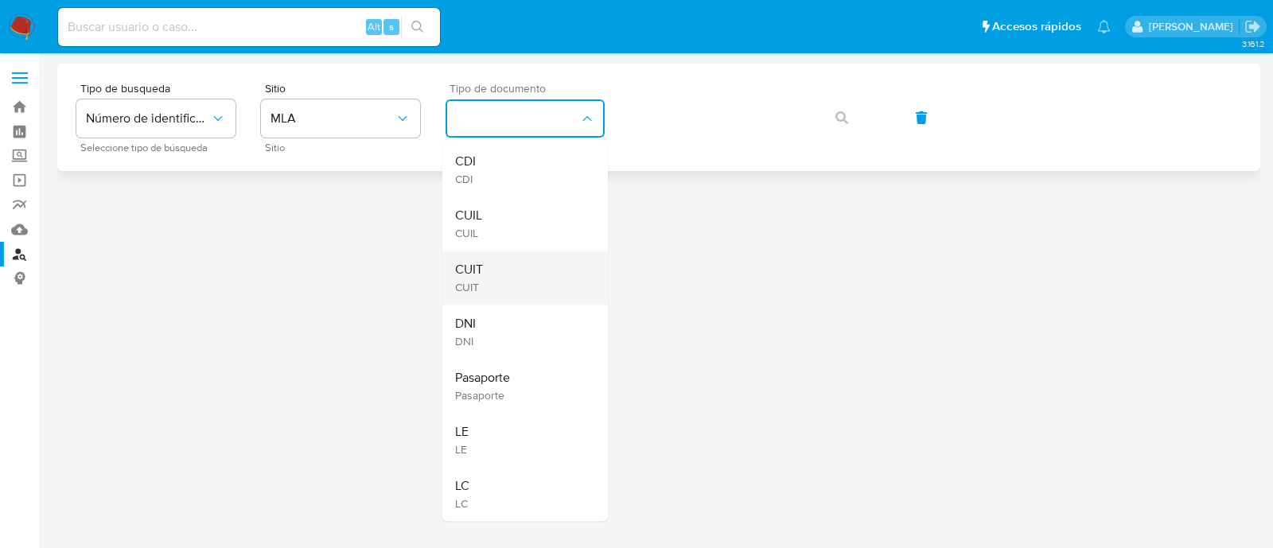
click at [503, 264] on div "CUIT CUIT" at bounding box center [520, 278] width 130 height 54
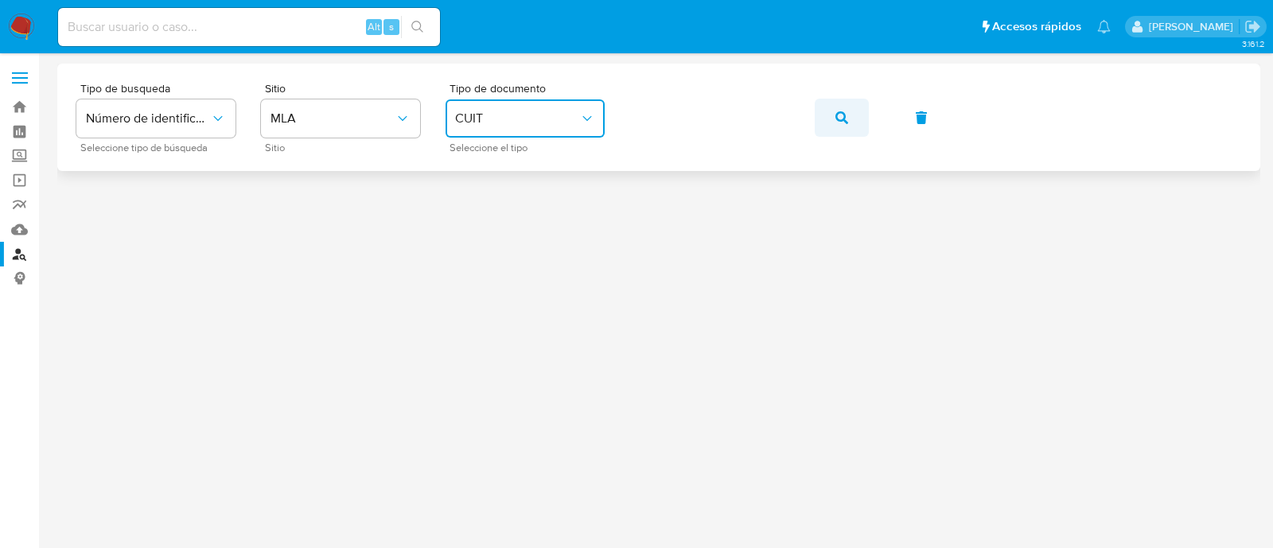
click at [837, 118] on icon "button" at bounding box center [841, 117] width 13 height 13
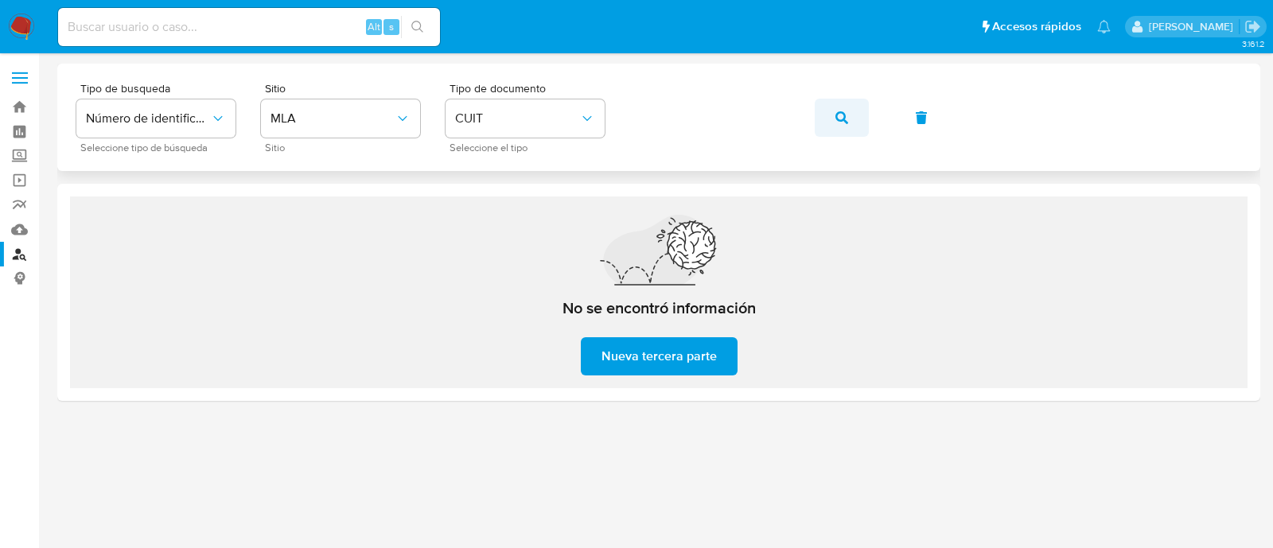
click at [828, 115] on button "button" at bounding box center [842, 118] width 54 height 38
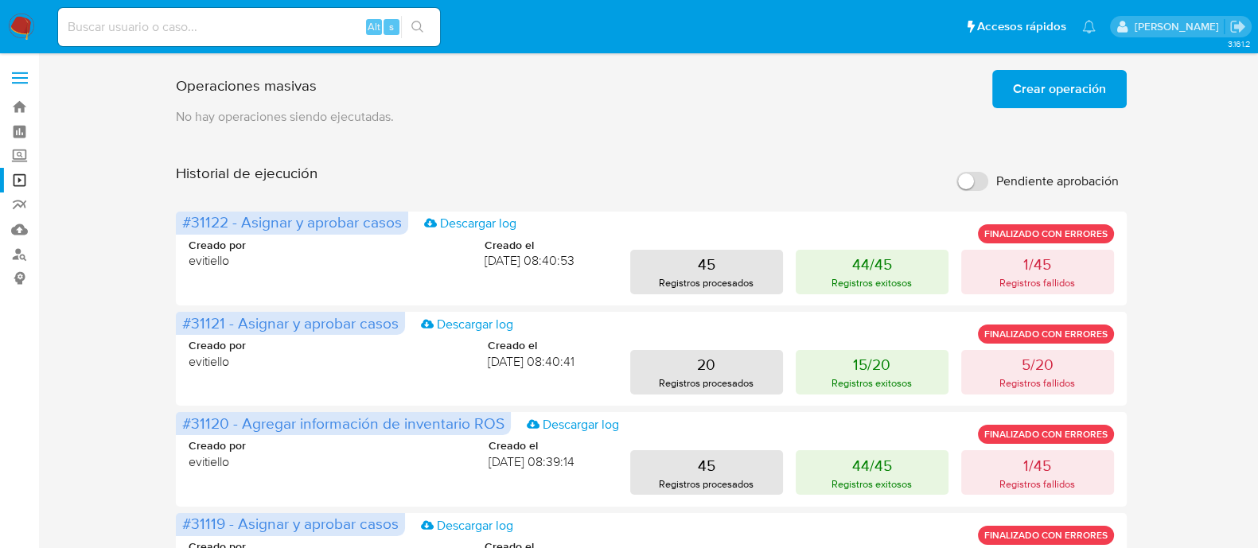
click at [1060, 84] on span "Crear operación" at bounding box center [1059, 89] width 93 height 35
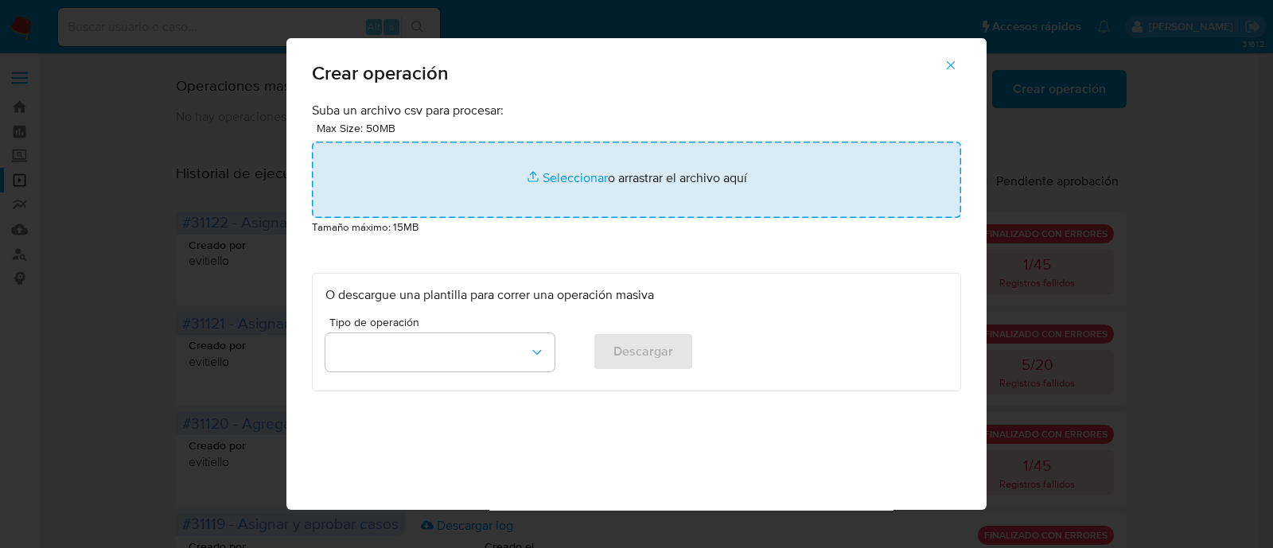
click at [410, 163] on input "file" at bounding box center [636, 180] width 649 height 76
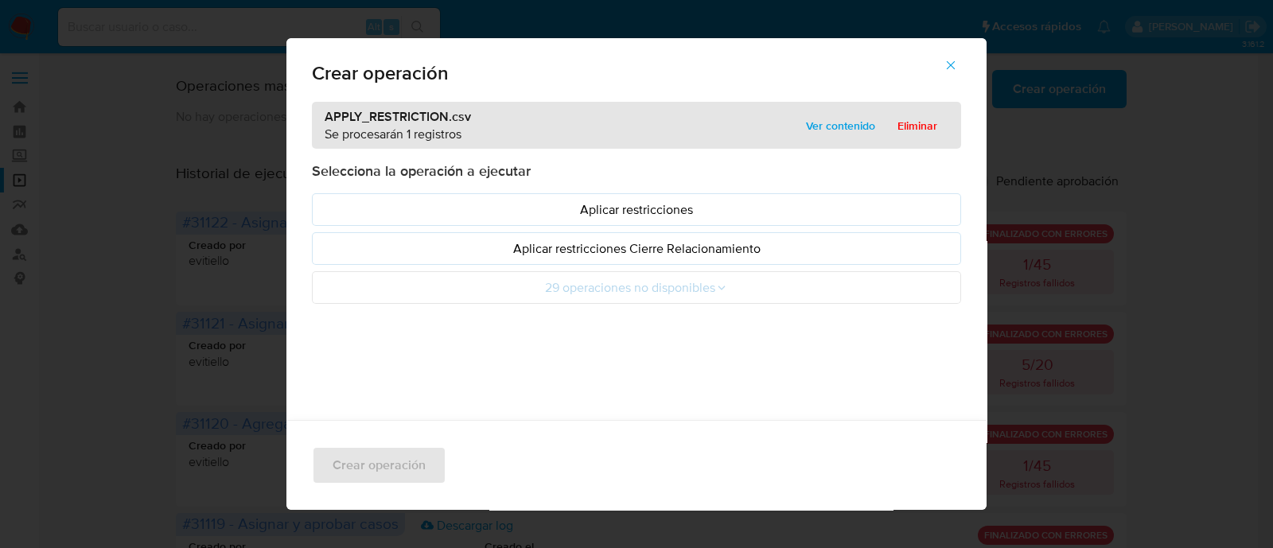
click at [380, 197] on button "Aplicar restricciones" at bounding box center [636, 209] width 649 height 33
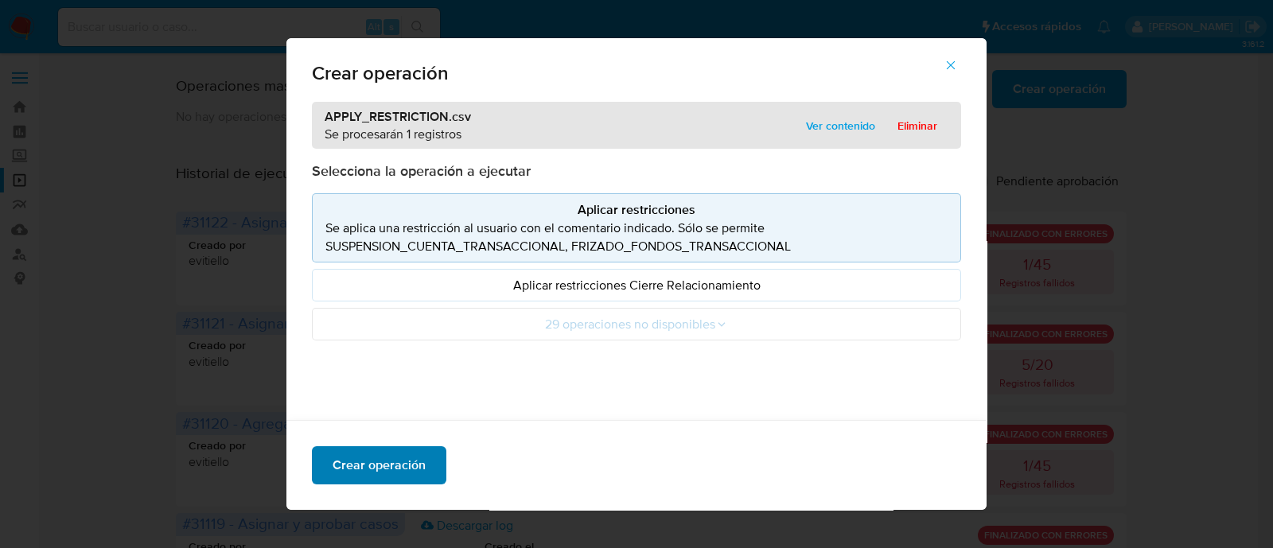
click at [398, 475] on span "Crear operación" at bounding box center [379, 465] width 93 height 35
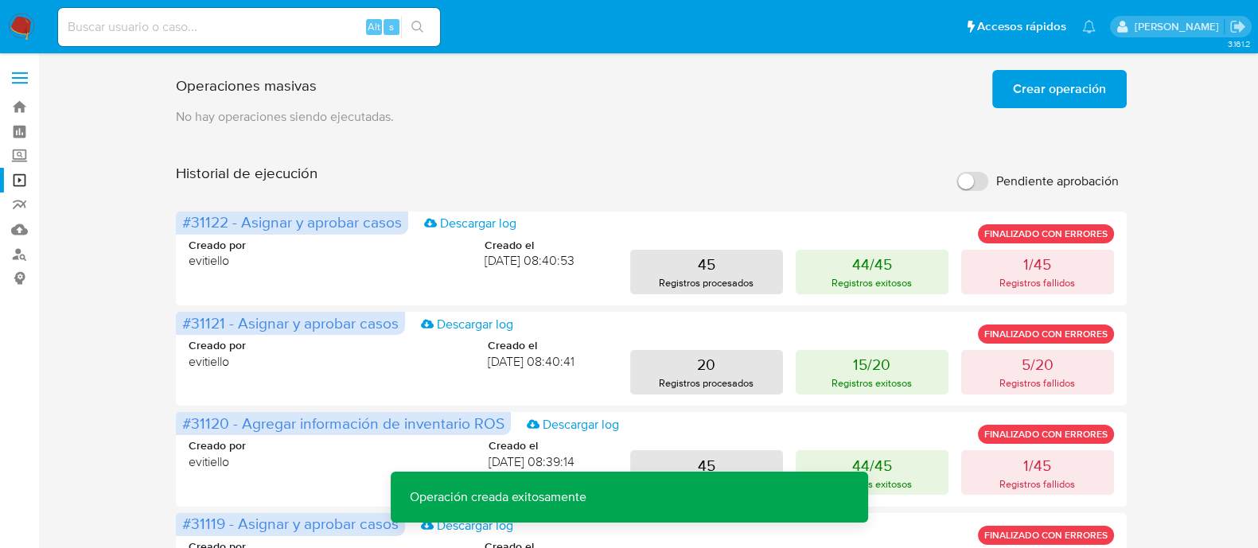
click at [1047, 95] on span "Crear operación" at bounding box center [1059, 89] width 93 height 35
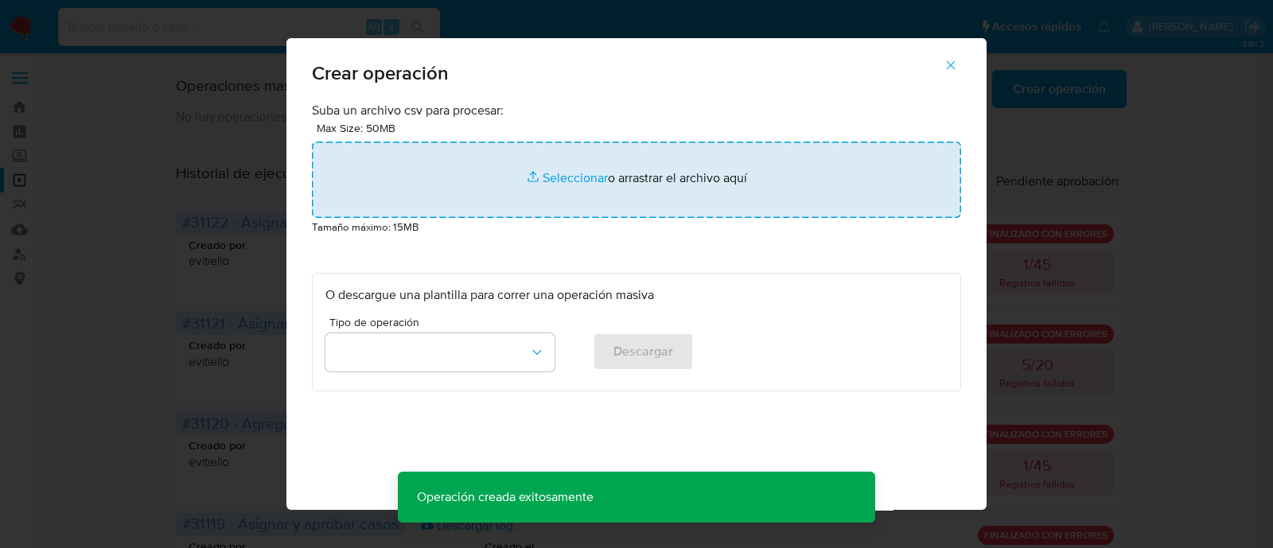
click at [509, 185] on input "file" at bounding box center [636, 180] width 649 height 76
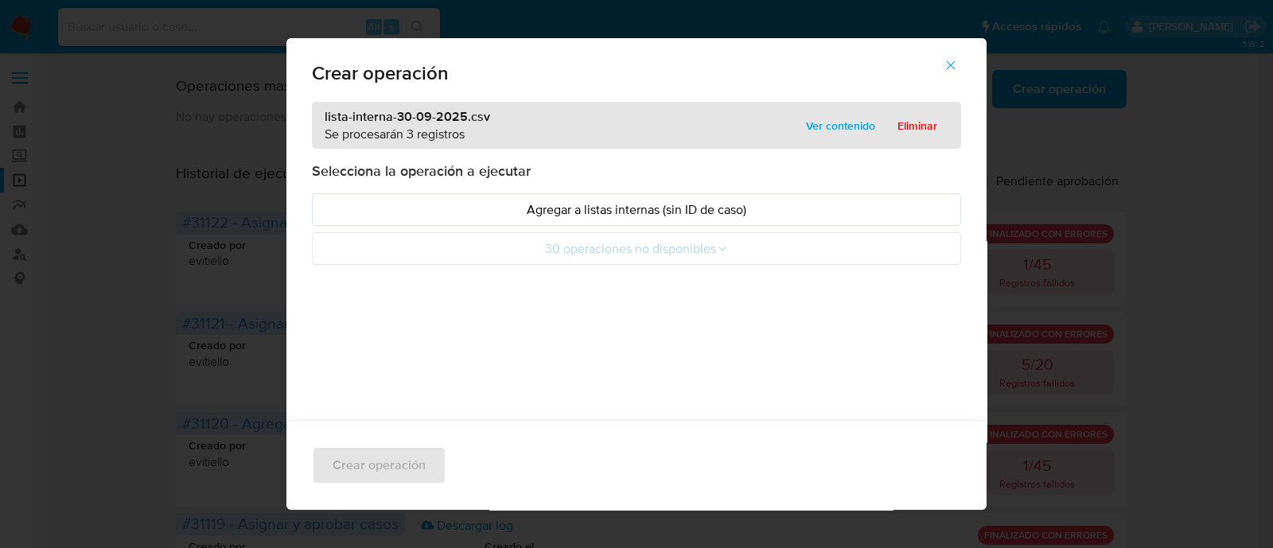
click at [347, 204] on p "Agregar a listas internas (sin ID de caso)" at bounding box center [636, 210] width 622 height 18
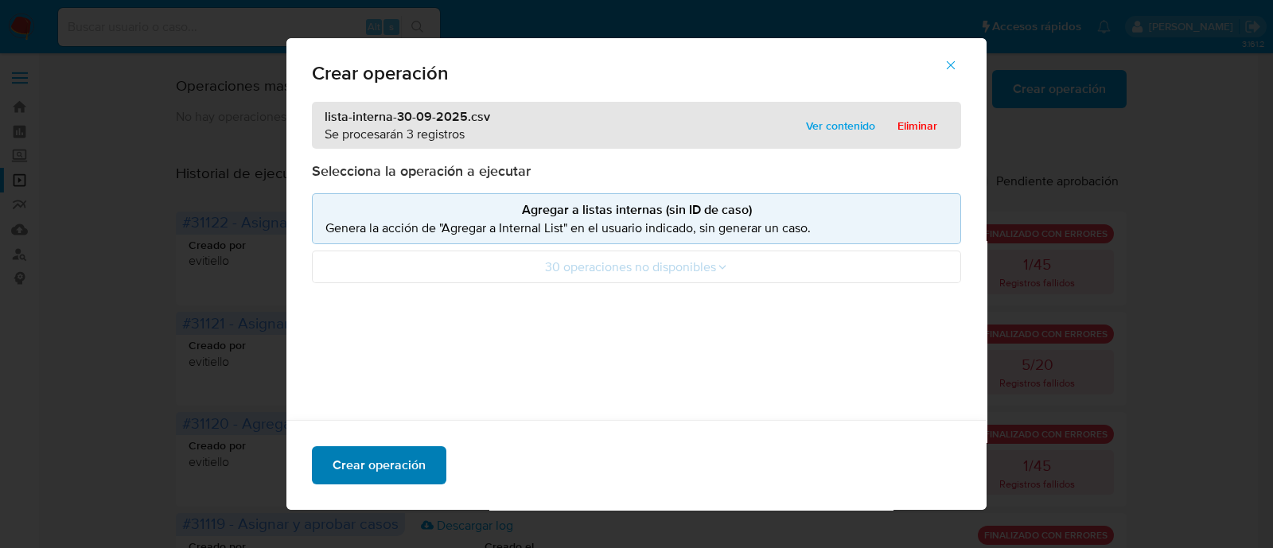
click at [417, 469] on button "Crear operación" at bounding box center [379, 465] width 134 height 38
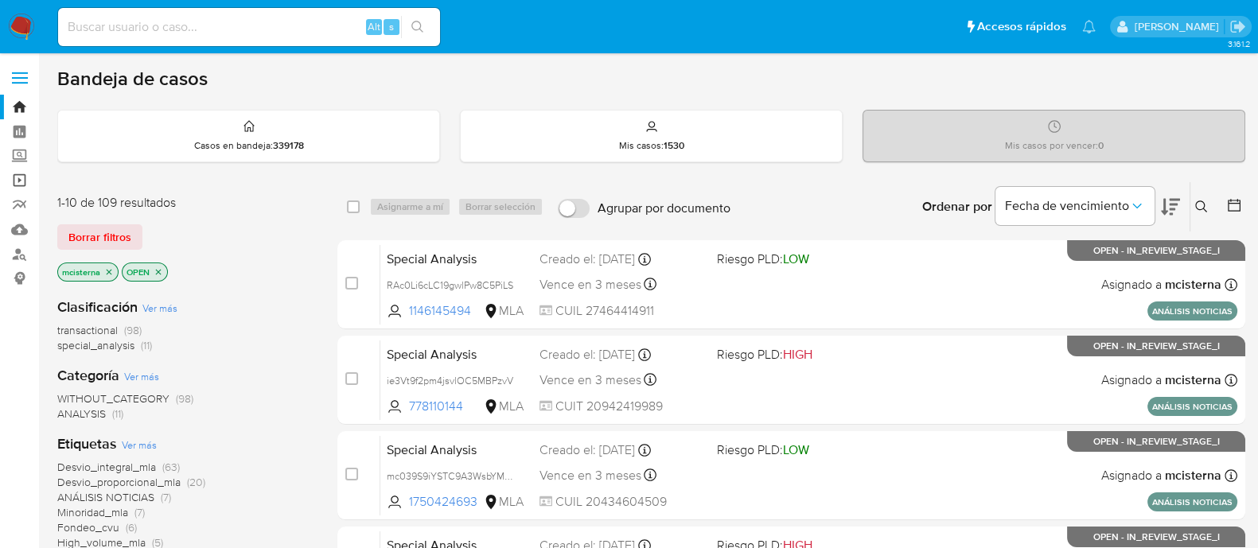
click at [19, 181] on link "Operaciones masivas" at bounding box center [94, 180] width 189 height 25
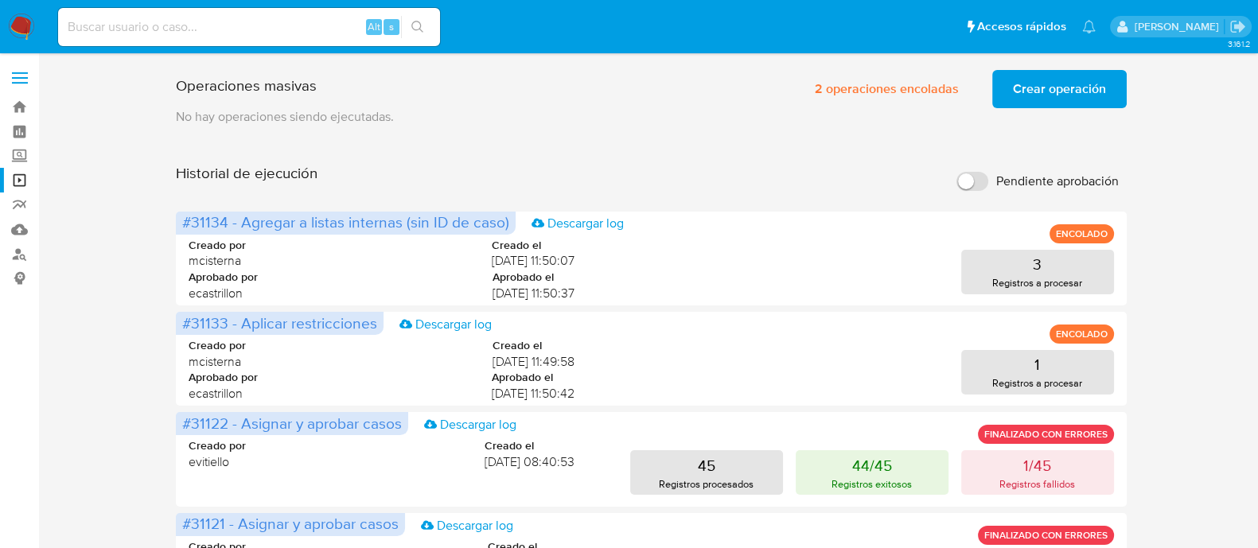
click at [326, 28] on input at bounding box center [249, 27] width 382 height 21
paste input "QSZ9Me9Rn2mHeAevvNefeyTm"
type input "QSZ9Me9Rn2mHeAevvNefeyTm"
click at [422, 22] on icon "search-icon" at bounding box center [417, 27] width 13 height 13
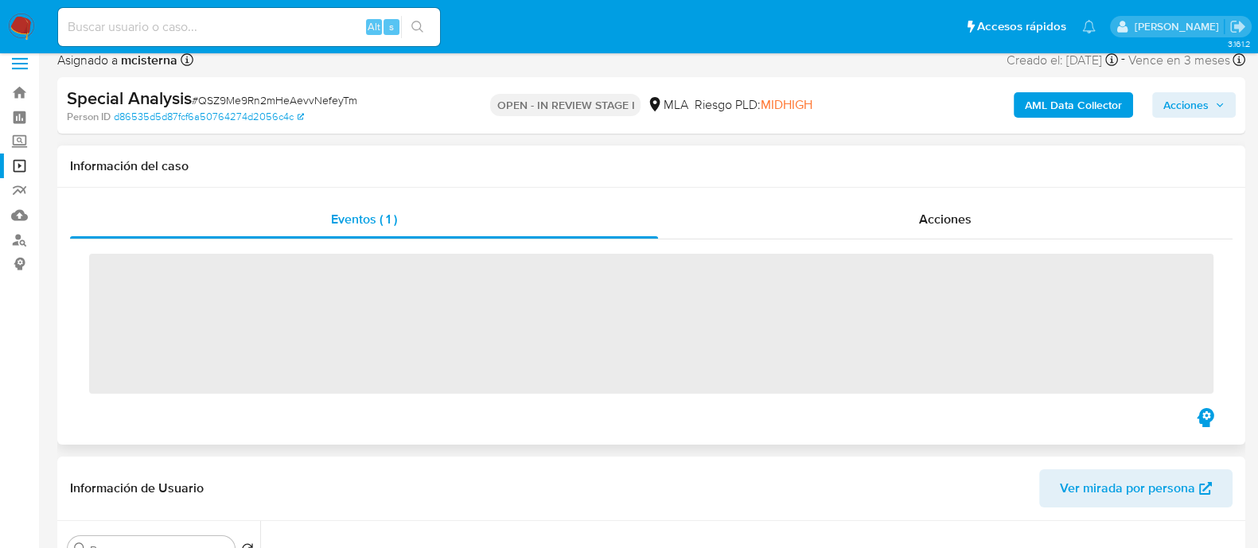
scroll to position [198, 0]
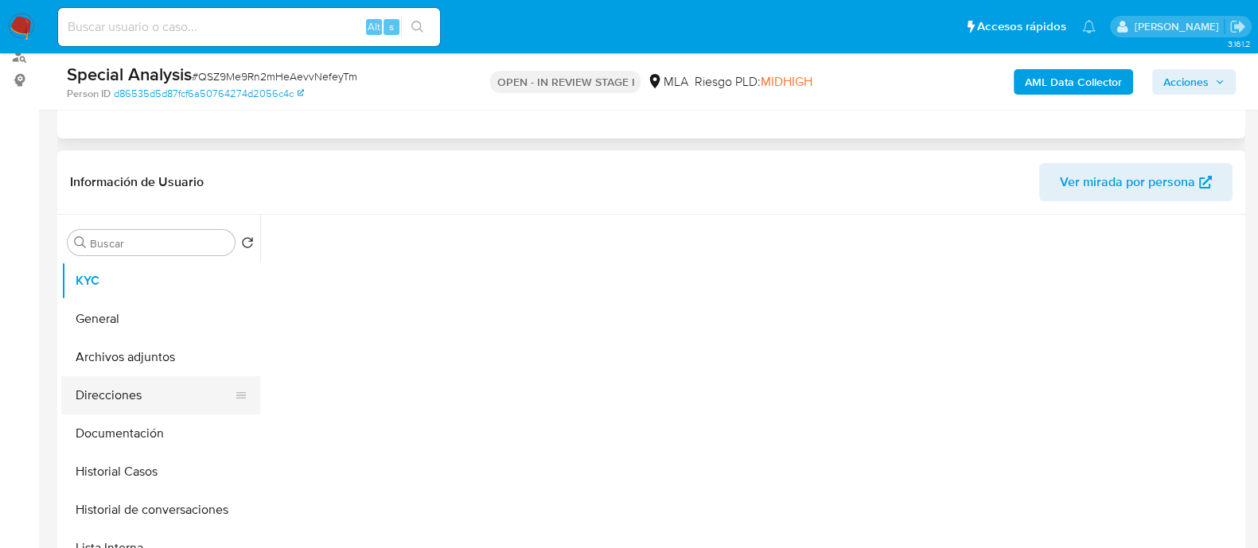
click at [133, 392] on button "Direcciones" at bounding box center [154, 395] width 186 height 38
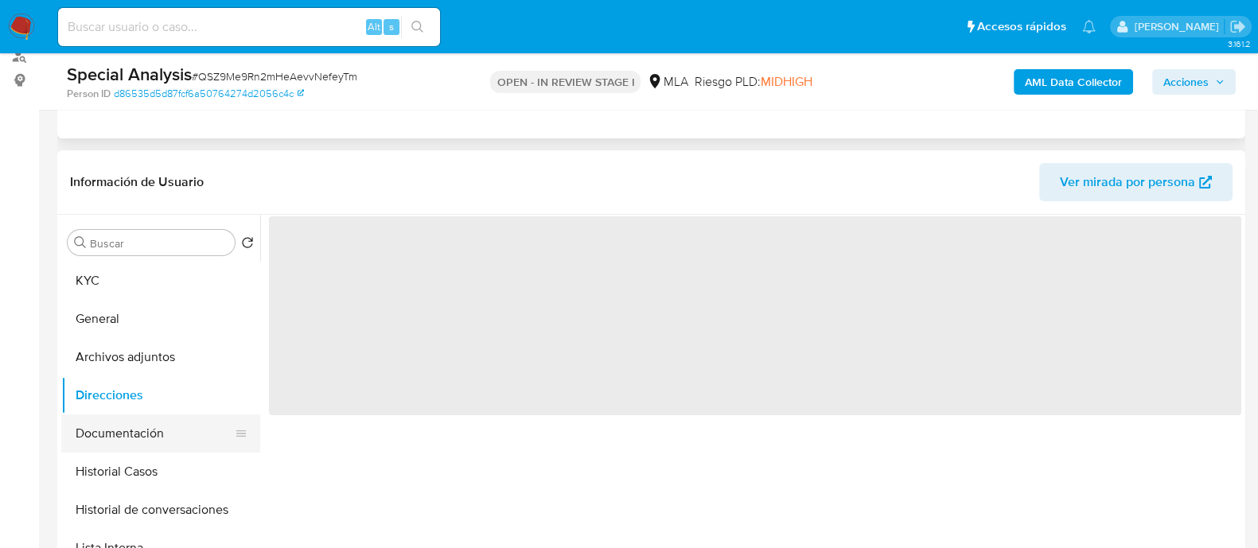
click at [138, 427] on button "Documentación" at bounding box center [154, 434] width 186 height 38
select select "10"
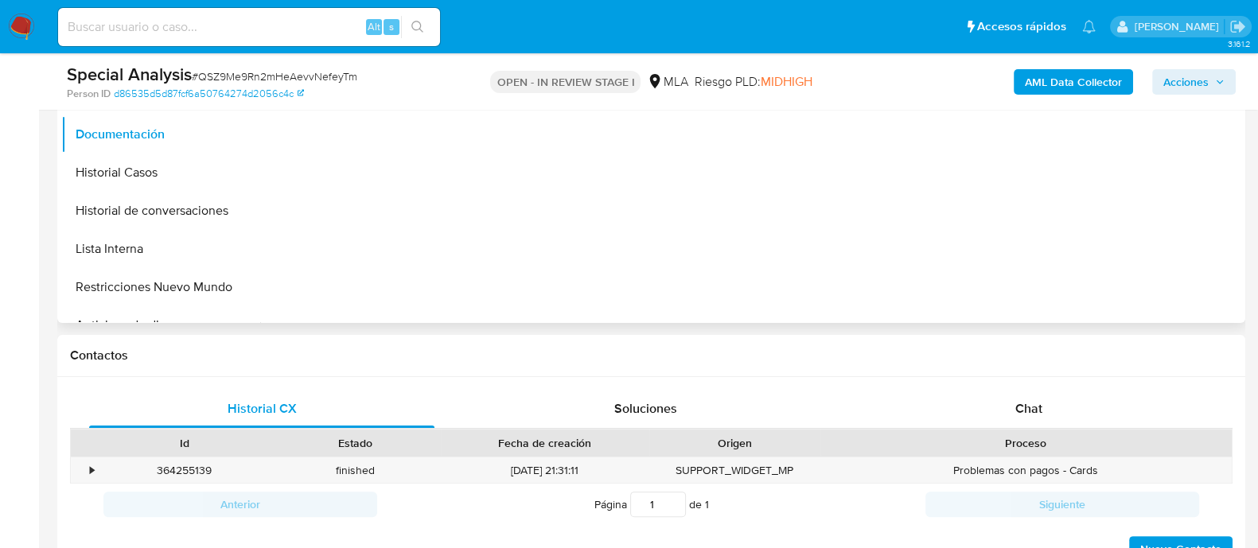
scroll to position [298, 0]
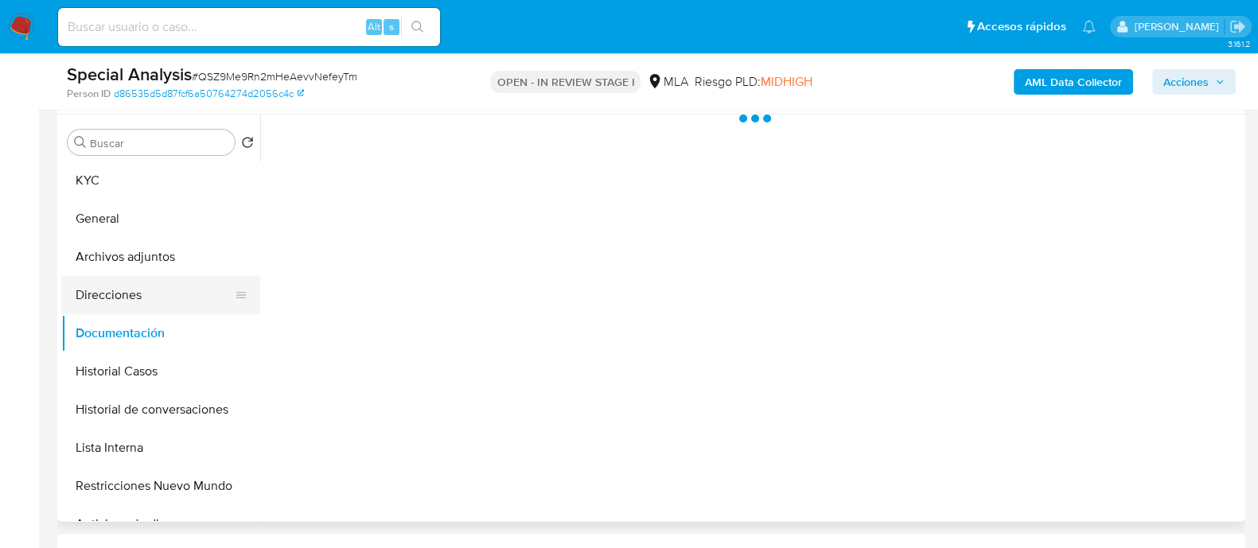
click at [175, 277] on button "Direcciones" at bounding box center [154, 295] width 186 height 38
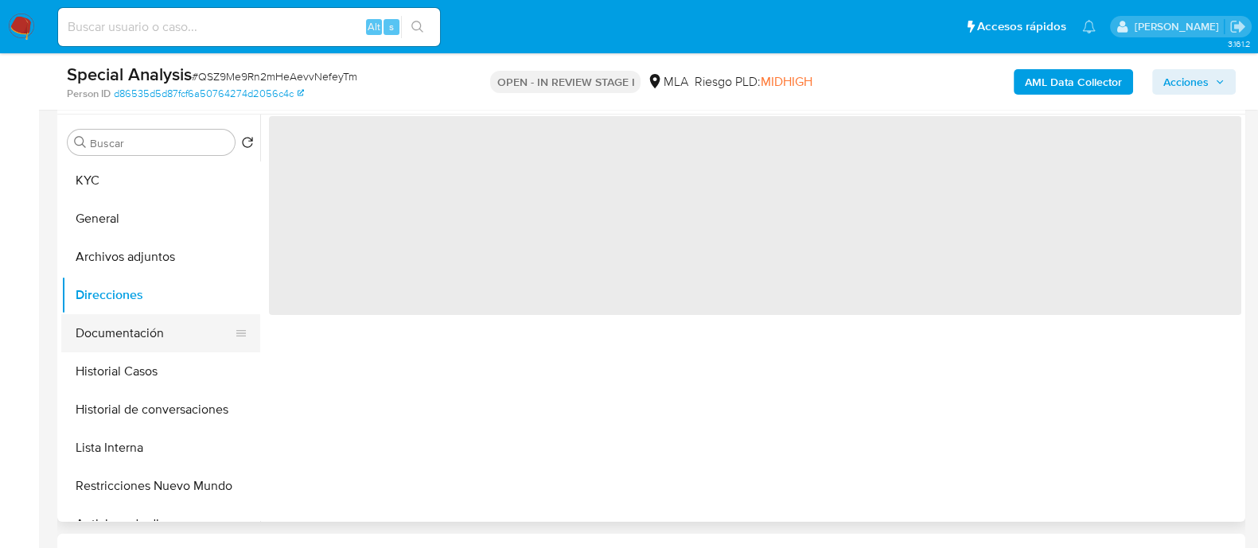
click at [211, 329] on button "Documentación" at bounding box center [154, 333] width 186 height 38
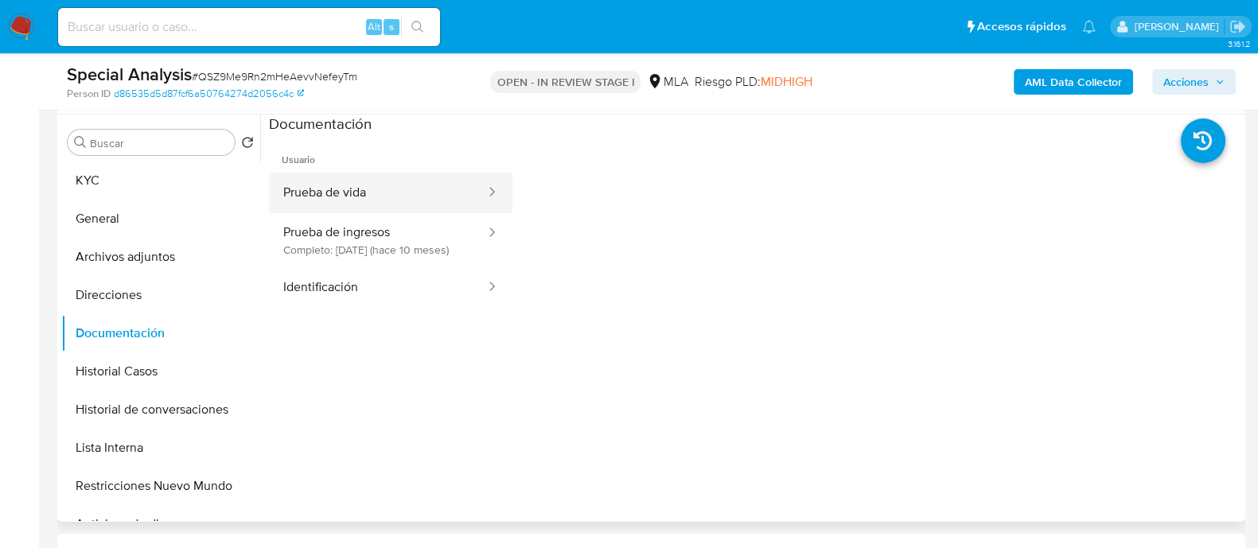
click at [383, 204] on button "Prueba de vida" at bounding box center [378, 193] width 218 height 41
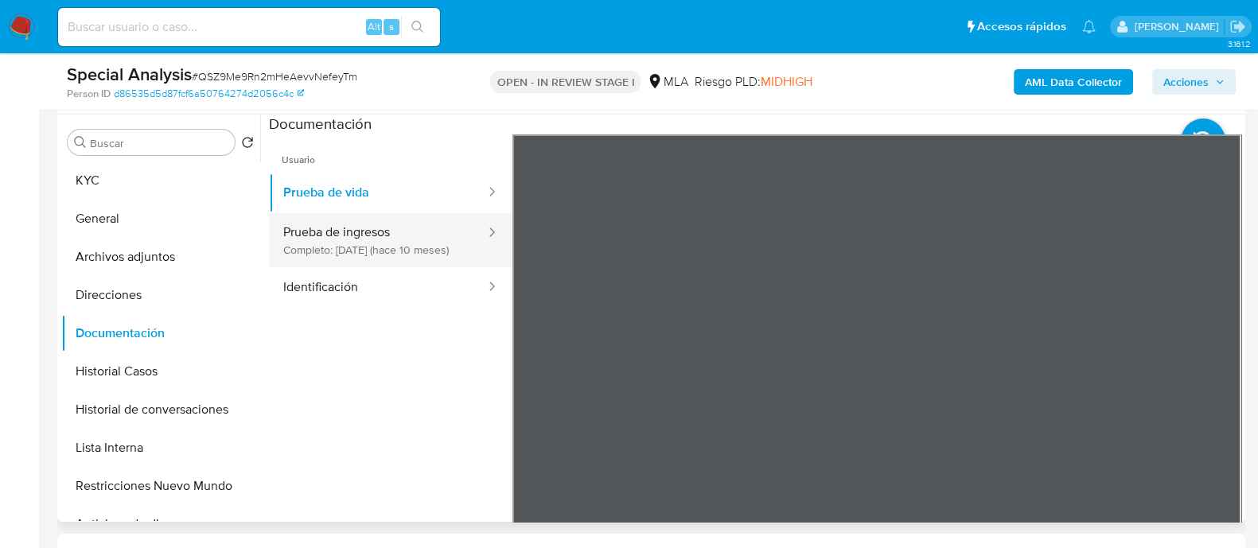
click at [376, 247] on button "Prueba de ingresos Completo: [DATE] (hace 10 meses)" at bounding box center [378, 240] width 218 height 54
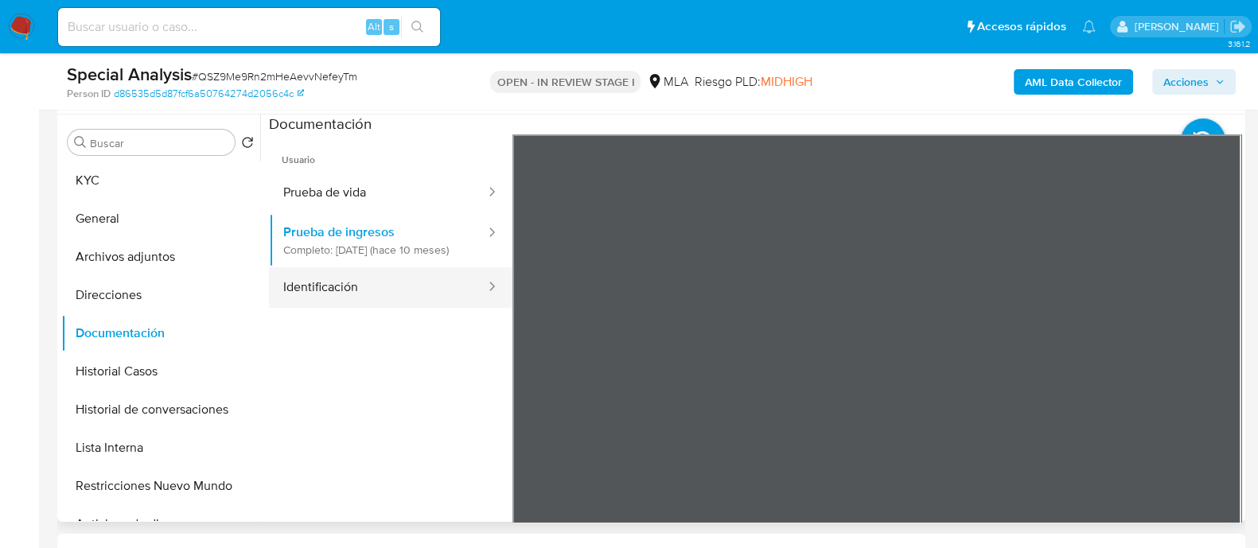
click at [376, 308] on button "Identificación" at bounding box center [378, 287] width 218 height 41
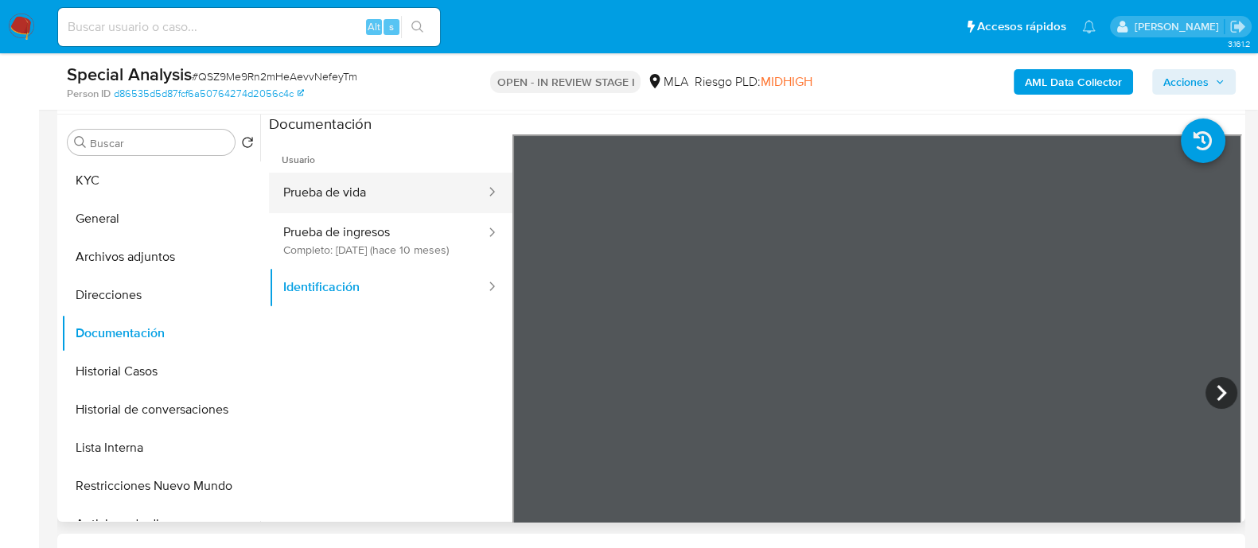
click at [398, 198] on button "Prueba de vida" at bounding box center [378, 193] width 218 height 41
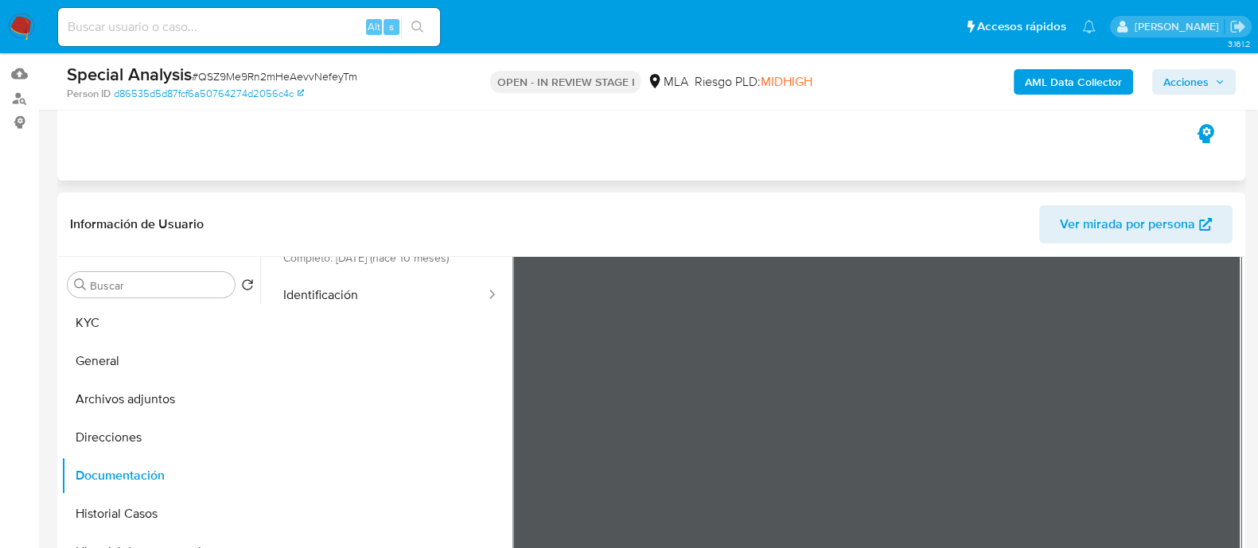
scroll to position [83, 0]
